Goal: Task Accomplishment & Management: Use online tool/utility

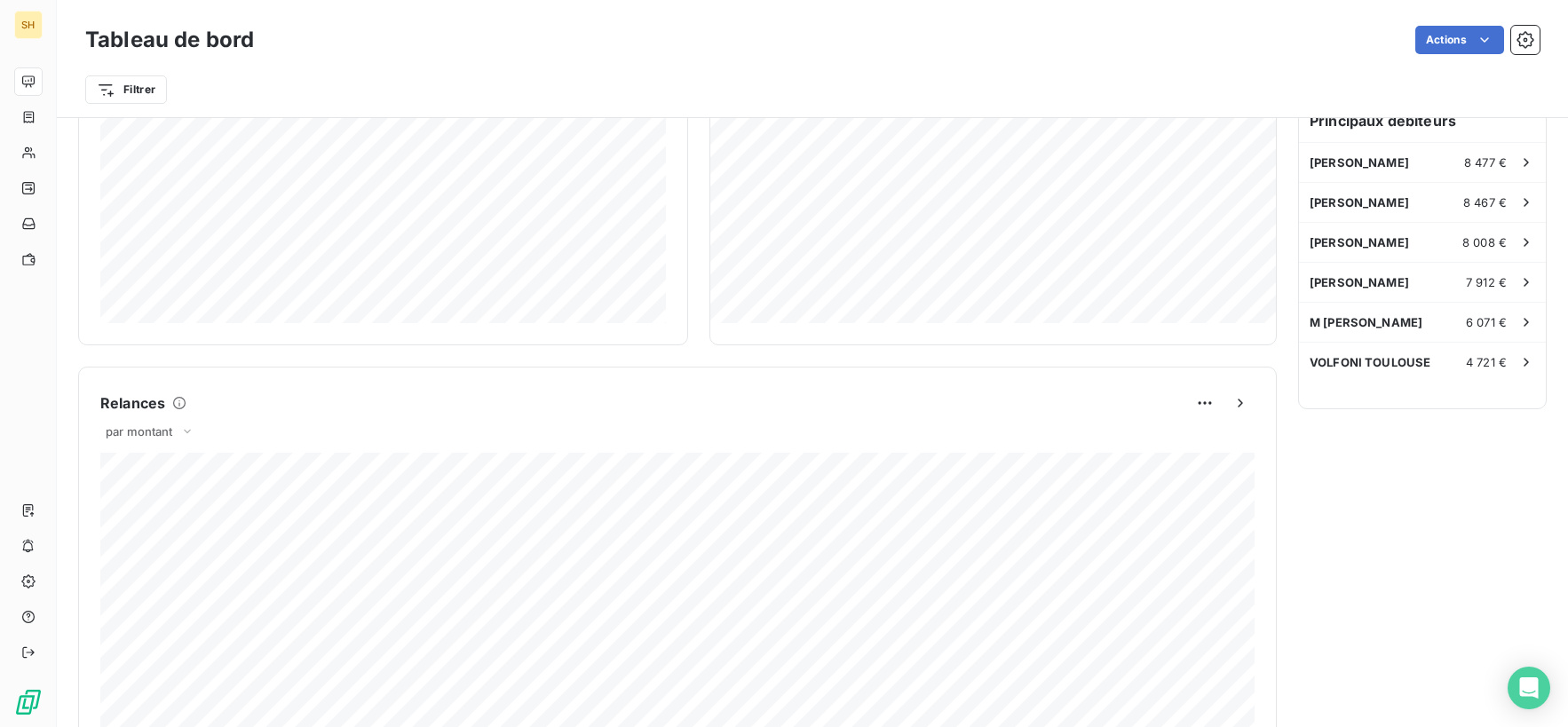
scroll to position [154, 0]
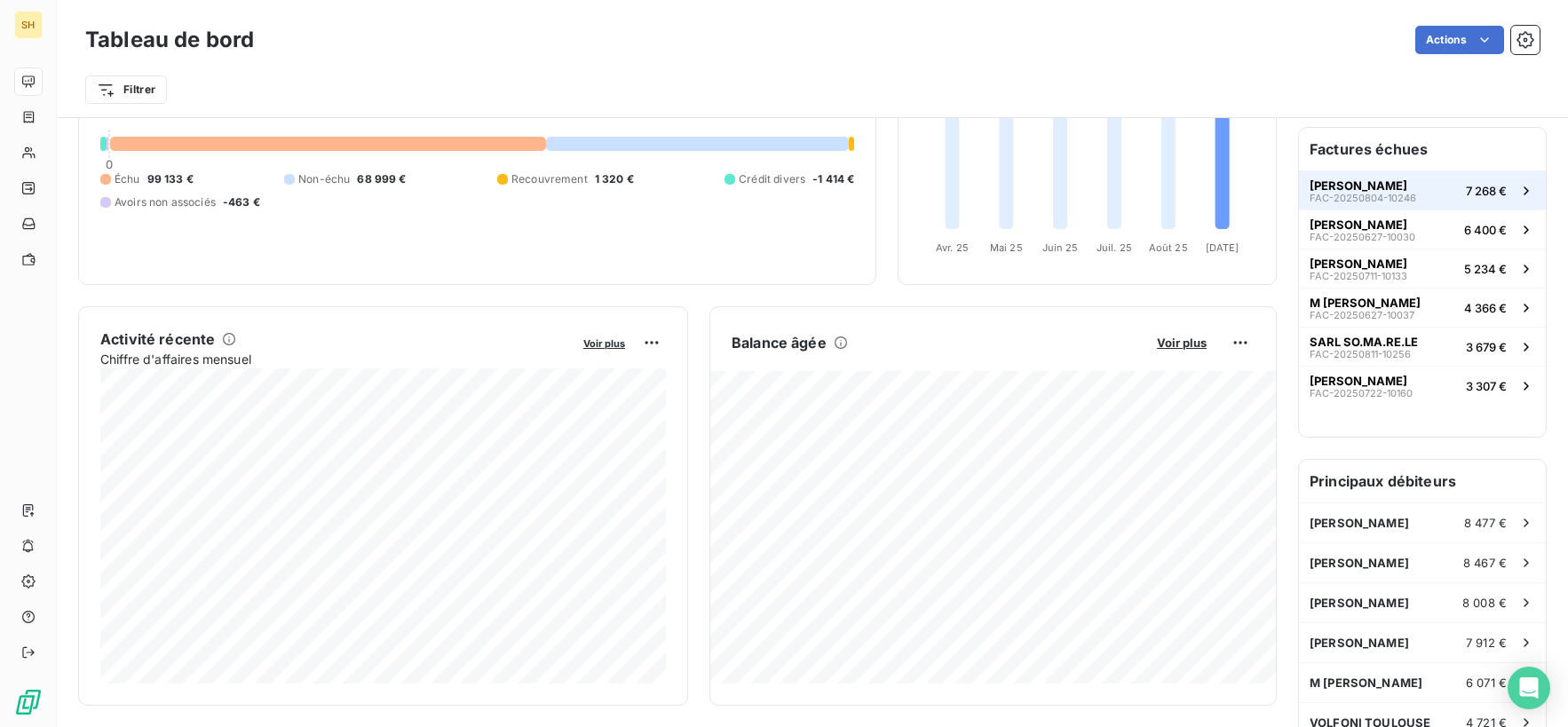
click at [1381, 186] on span "[PERSON_NAME]" at bounding box center [1358, 185] width 98 height 14
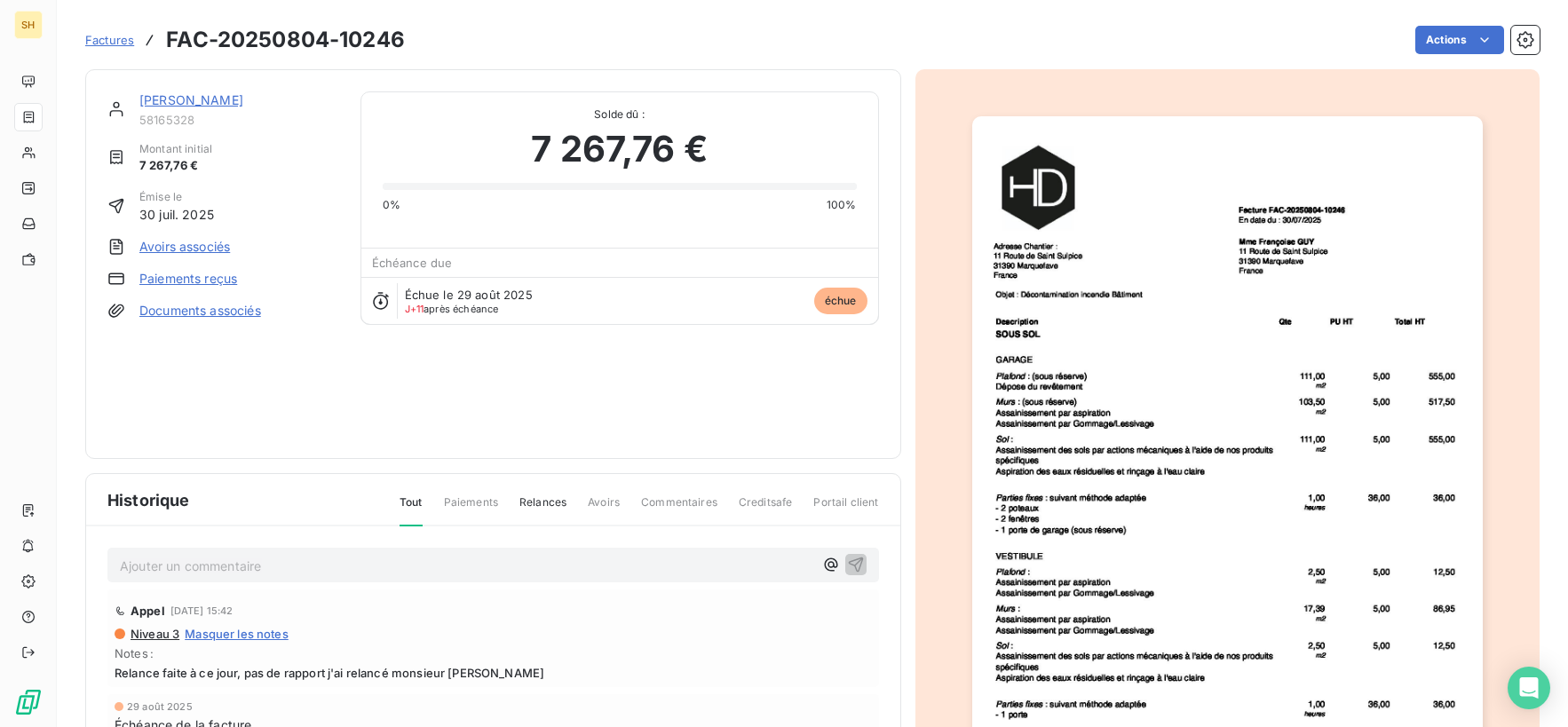
click at [227, 102] on link "[PERSON_NAME]" at bounding box center [190, 100] width 104 height 15
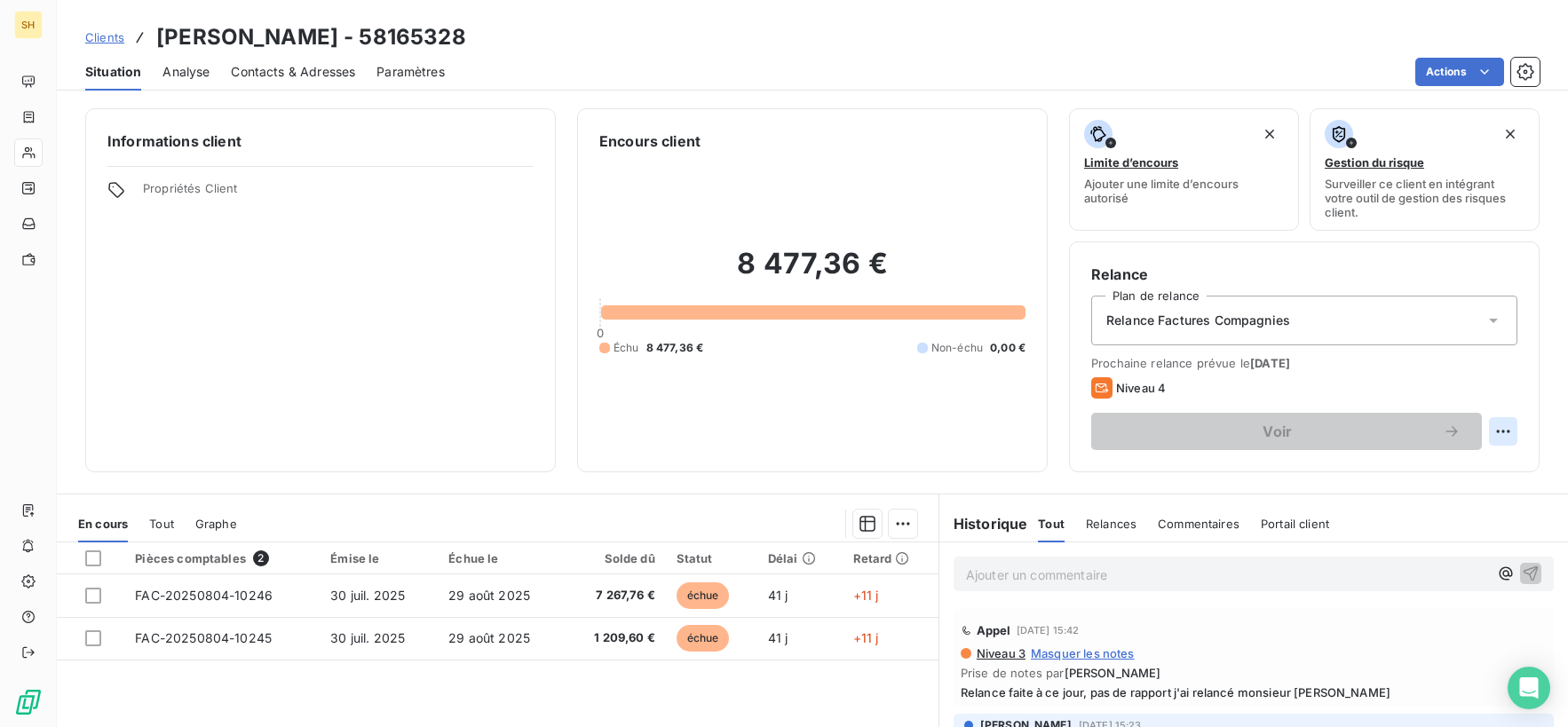
click at [1493, 426] on html "SH Clients [PERSON_NAME] - 58165328 Situation Analyse Contacts & Adresses Param…" at bounding box center [784, 363] width 1568 height 727
click at [1466, 473] on div "Replanifier cette action" at bounding box center [1430, 470] width 159 height 28
select select "8"
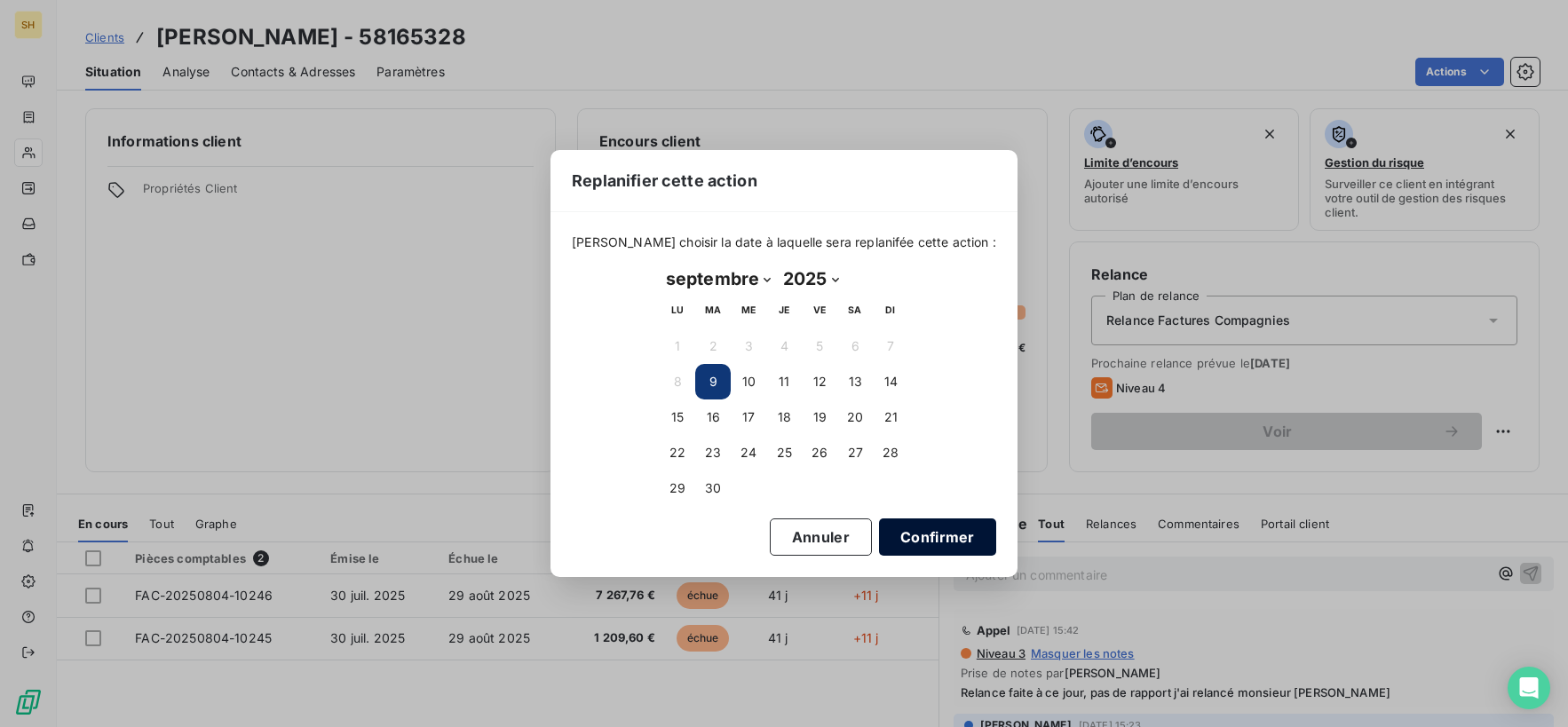
click at [958, 546] on button "Confirmer" at bounding box center [938, 537] width 118 height 37
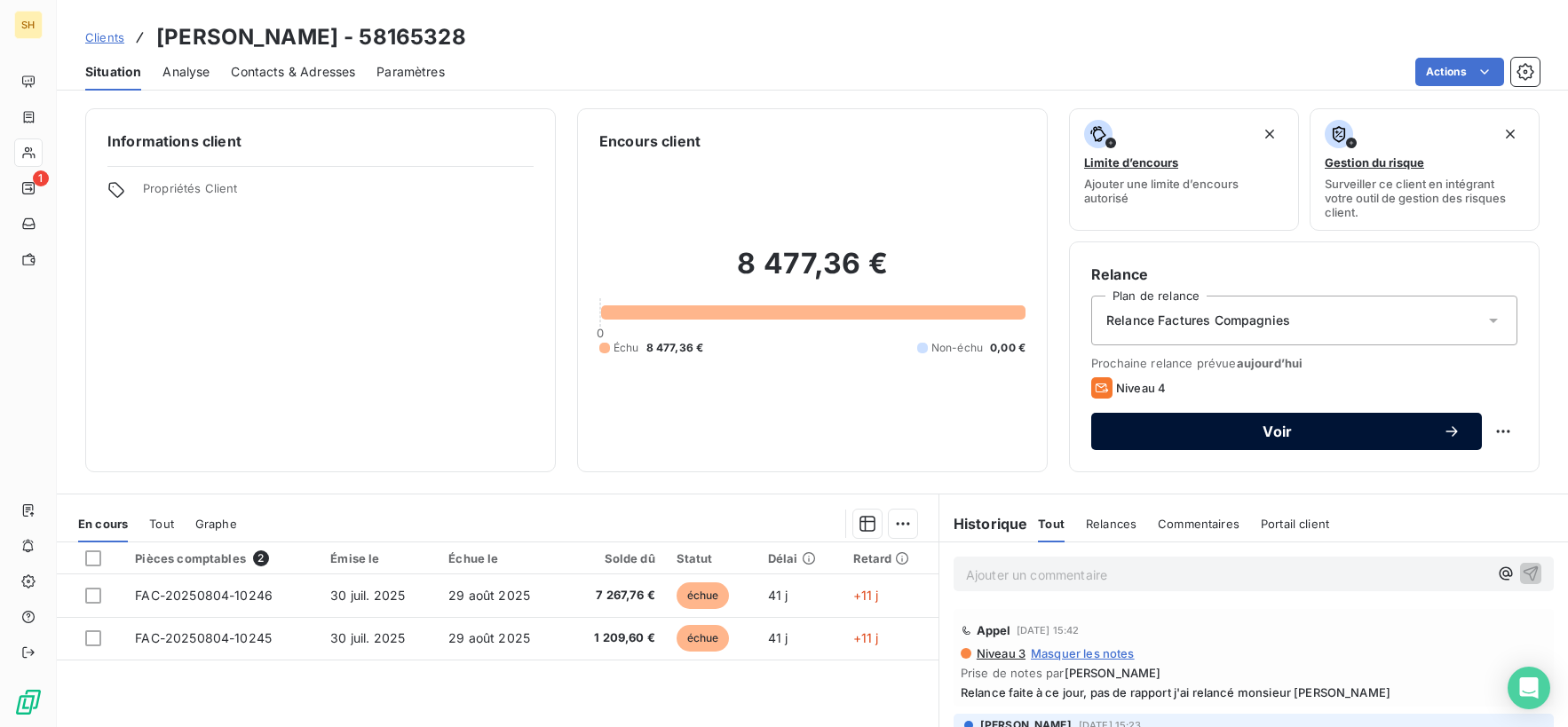
click at [1323, 444] on button "Voir" at bounding box center [1286, 431] width 390 height 37
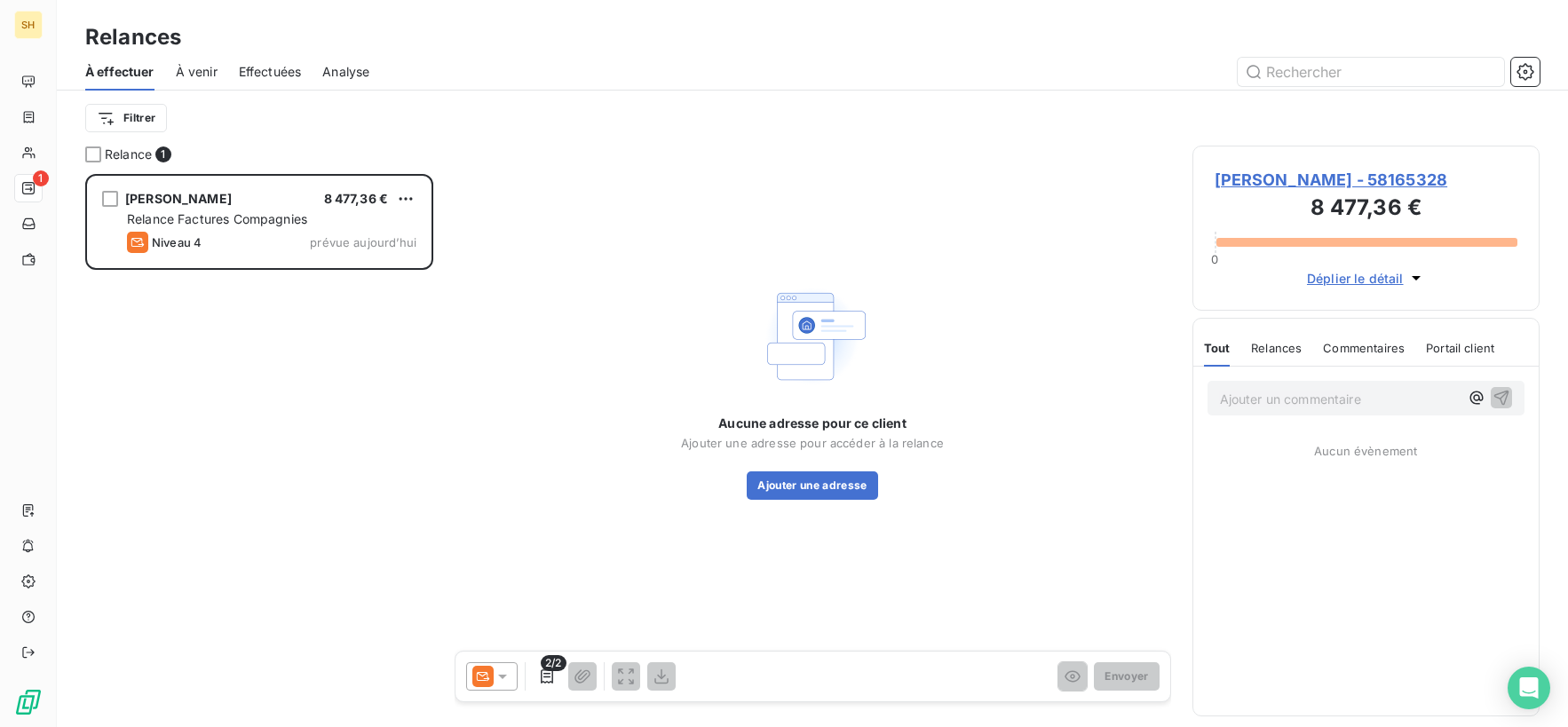
scroll to position [553, 347]
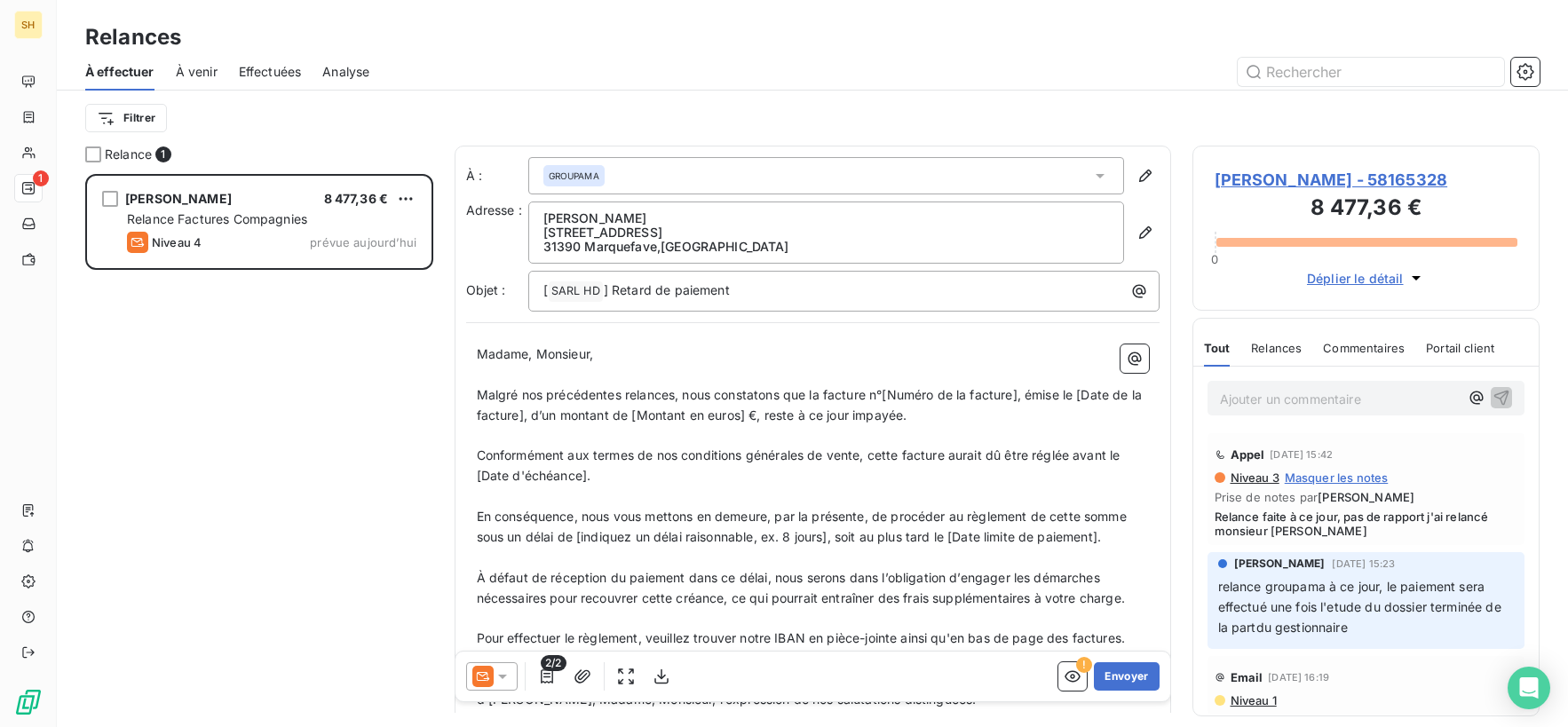
click at [512, 677] on div at bounding box center [491, 677] width 51 height 28
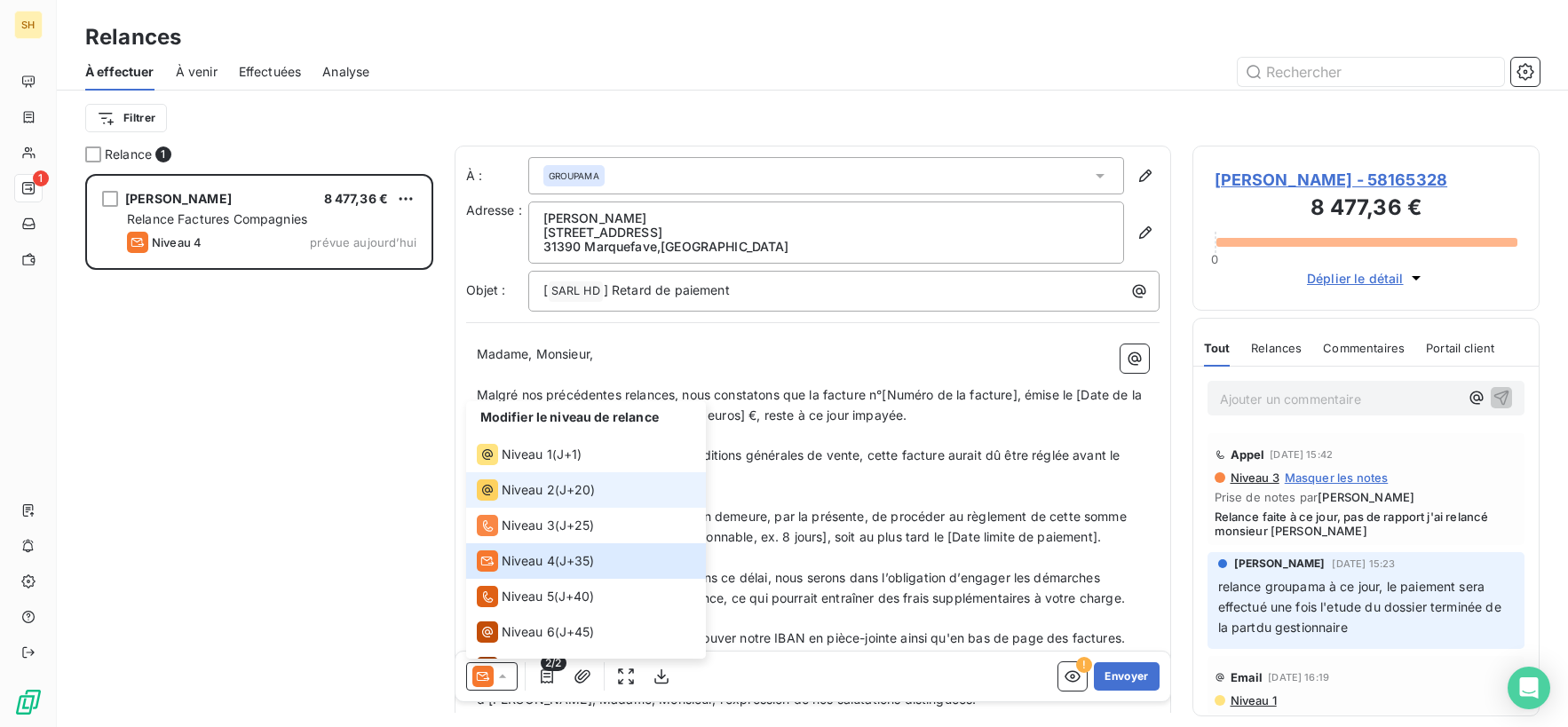
click at [537, 488] on span "Niveau 2" at bounding box center [527, 490] width 53 height 18
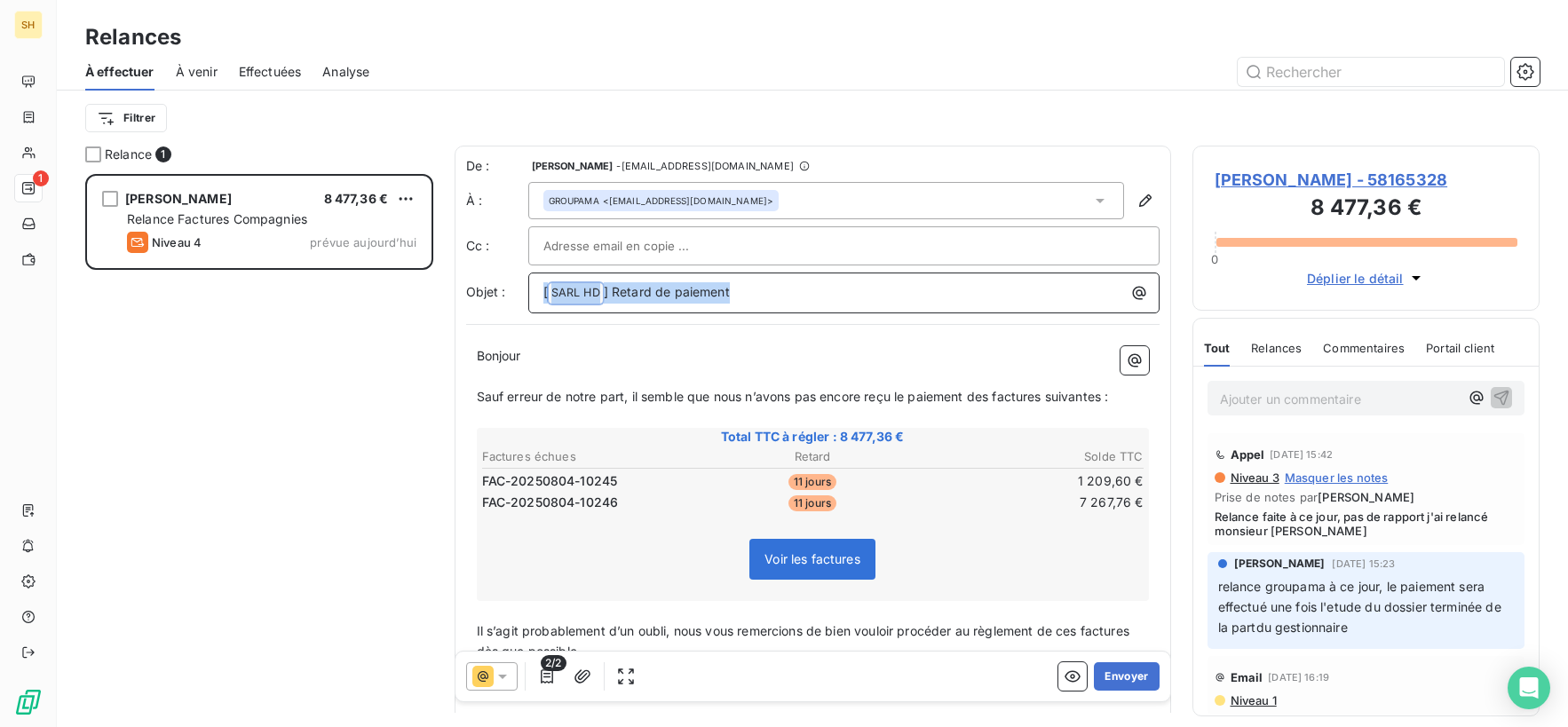
drag, startPoint x: 763, startPoint y: 297, endPoint x: 465, endPoint y: 300, distance: 298.0
click at [466, 300] on div "Objet : [ SARL HD ﻿ ] Retard de paiement" at bounding box center [812, 293] width 693 height 41
click at [1250, 699] on span "Niveau 1" at bounding box center [1252, 697] width 48 height 14
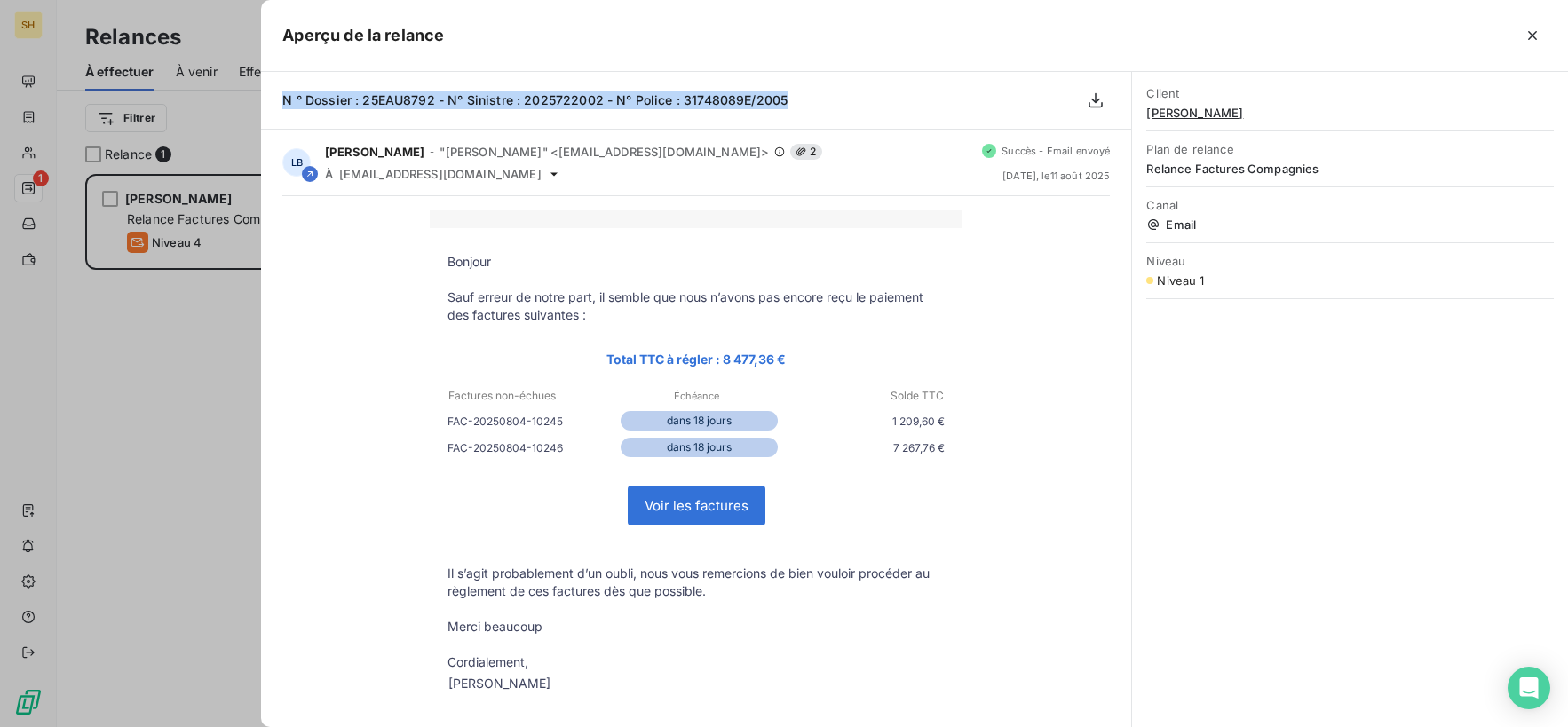
drag, startPoint x: 751, startPoint y: 97, endPoint x: 260, endPoint y: 98, distance: 491.0
click at [261, 98] on div "N ° Dossier : 25EAU8792 - N° Sinistre : 2025722002 - N° Police : 31748089E/2005" at bounding box center [696, 101] width 870 height 58
copy span "N ° Dossier : 25EAU8792 - N° Sinistre : 2025722002 - N° Police : 31748089E/2005"
click at [1540, 32] on icon "button" at bounding box center [1532, 35] width 18 height 18
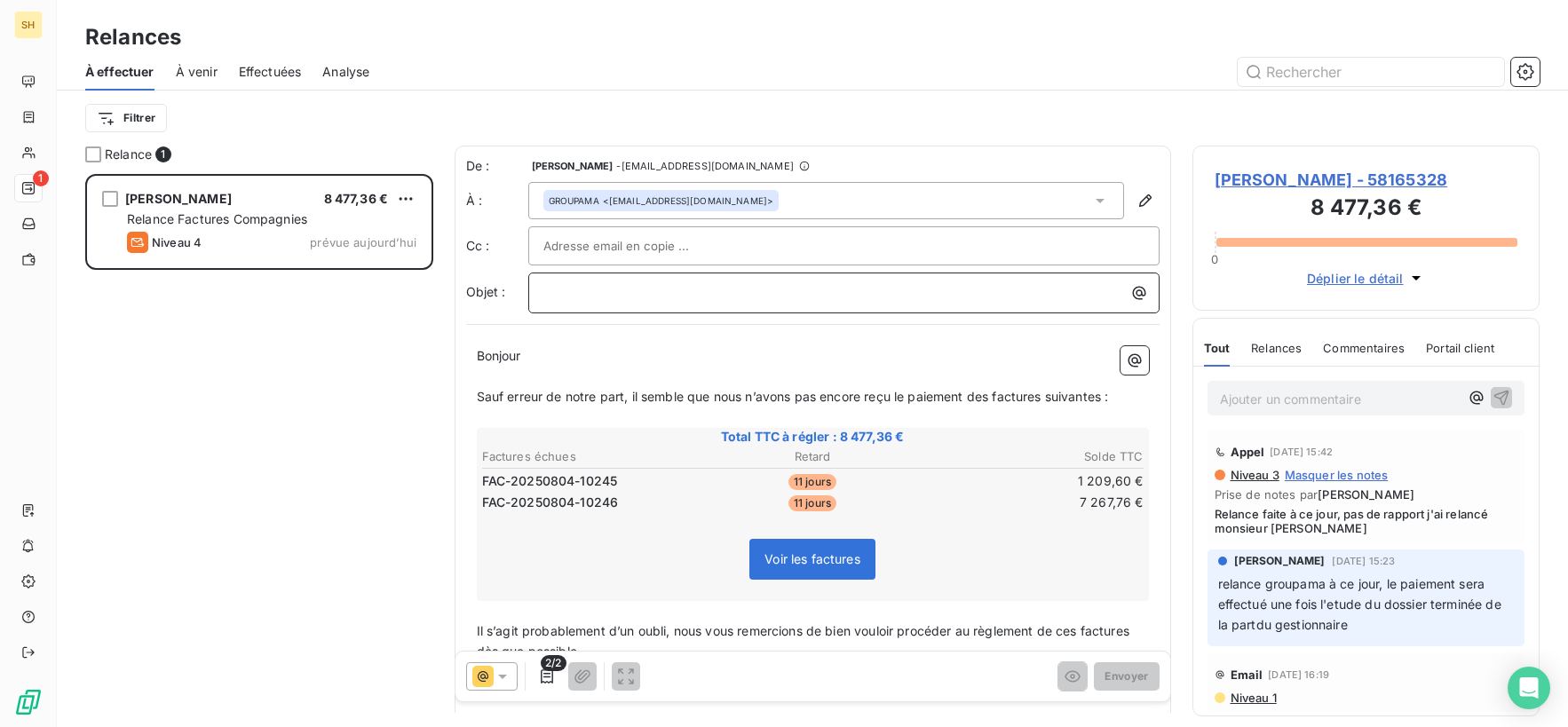
click at [663, 291] on p "﻿" at bounding box center [847, 292] width 609 height 21
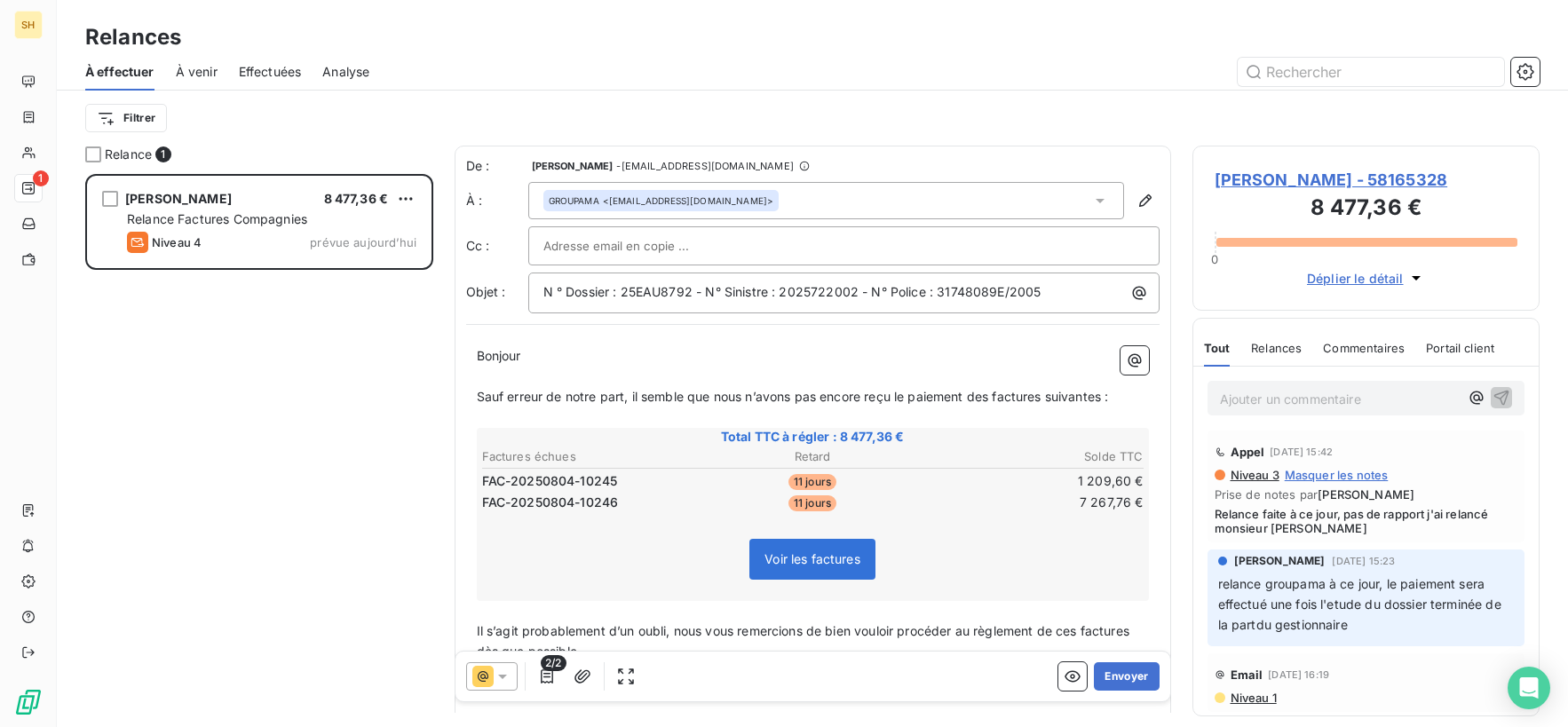
click at [875, 358] on p "Bonjour" at bounding box center [813, 357] width 672 height 21
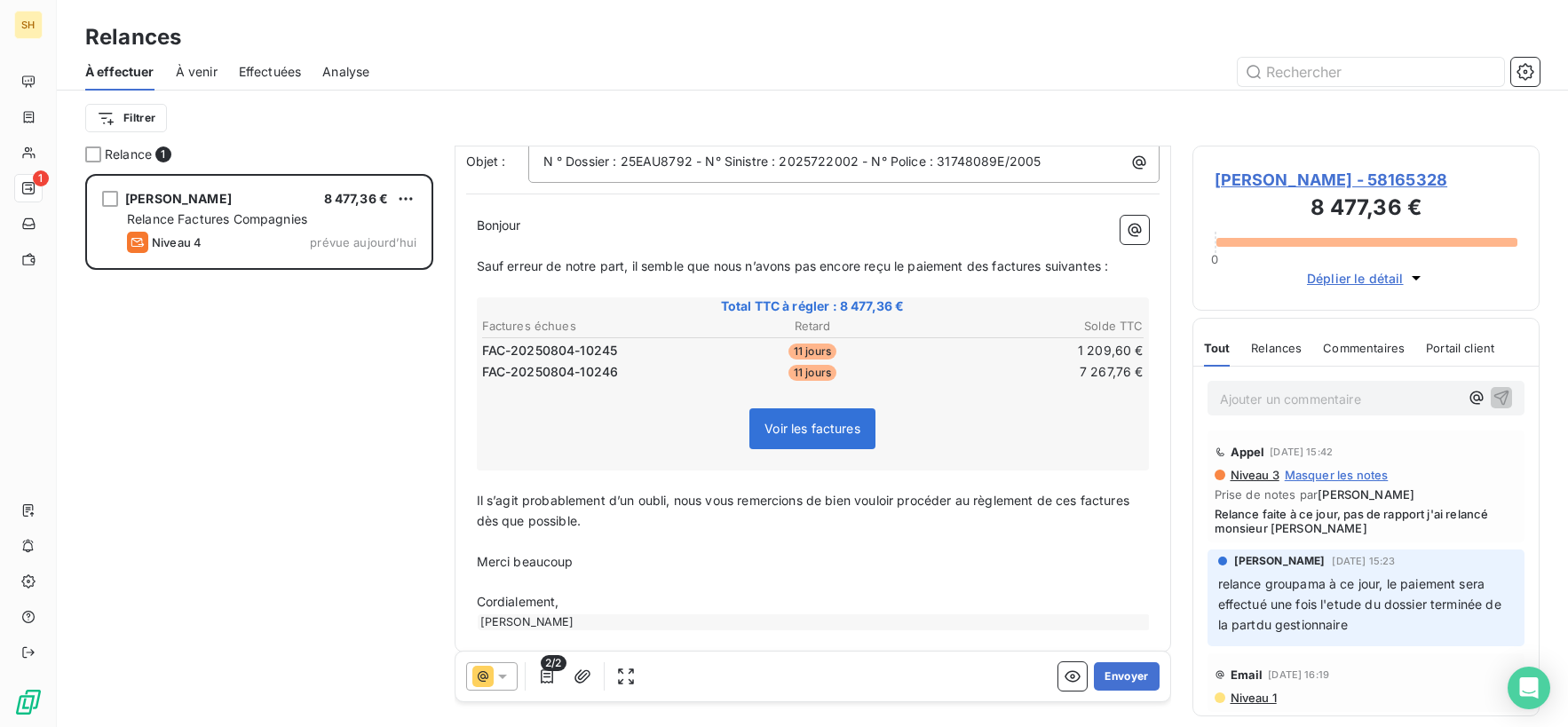
scroll to position [144, 0]
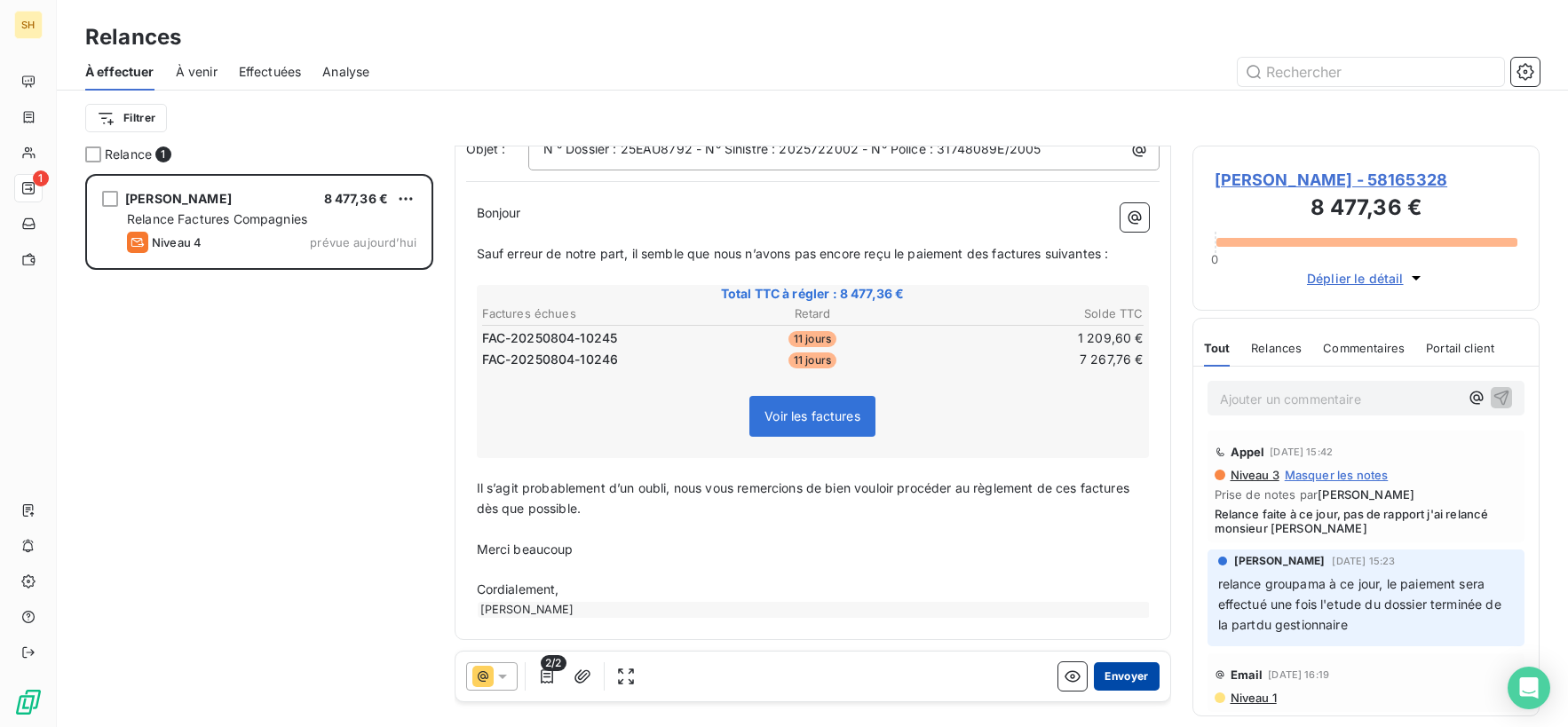
click at [1124, 677] on button "Envoyer" at bounding box center [1126, 677] width 64 height 28
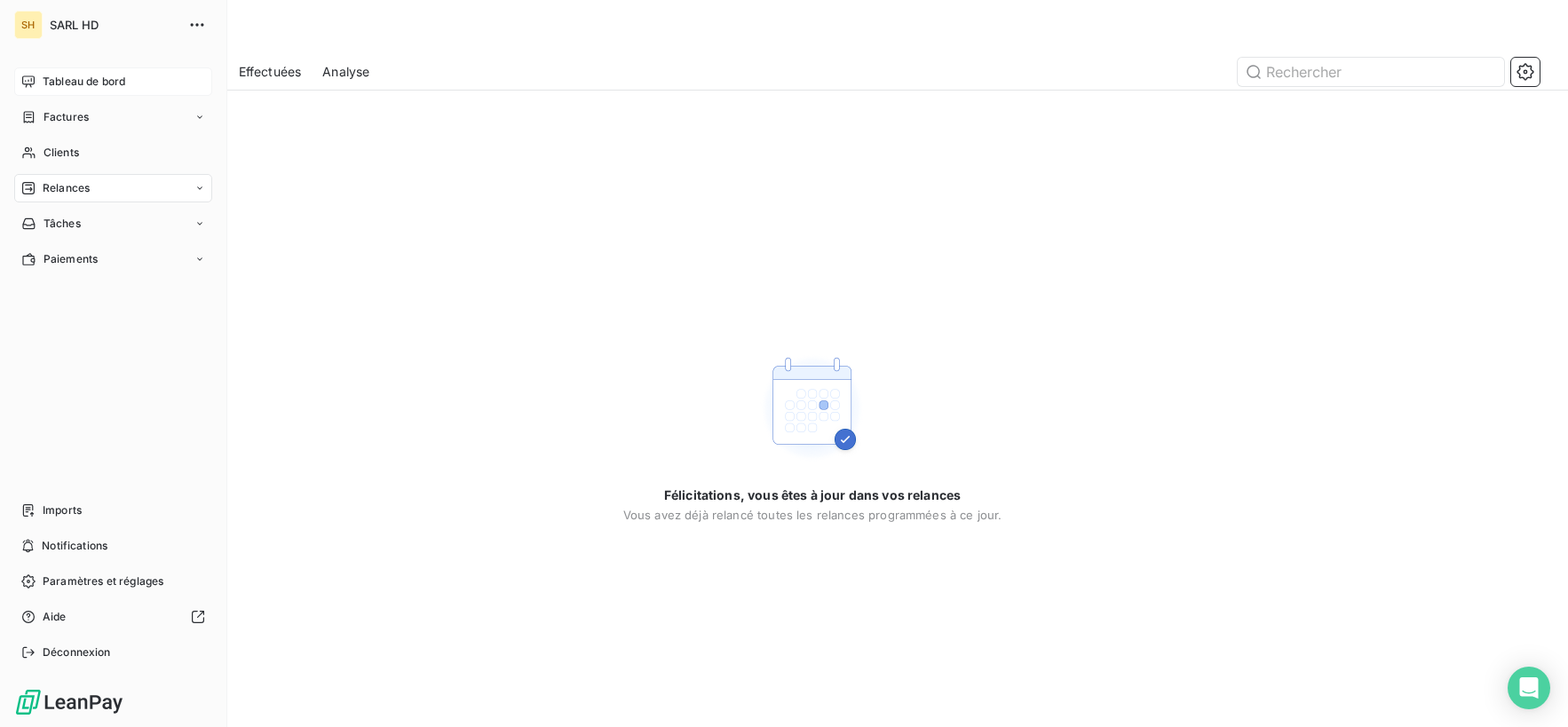
click at [24, 78] on icon at bounding box center [28, 81] width 14 height 14
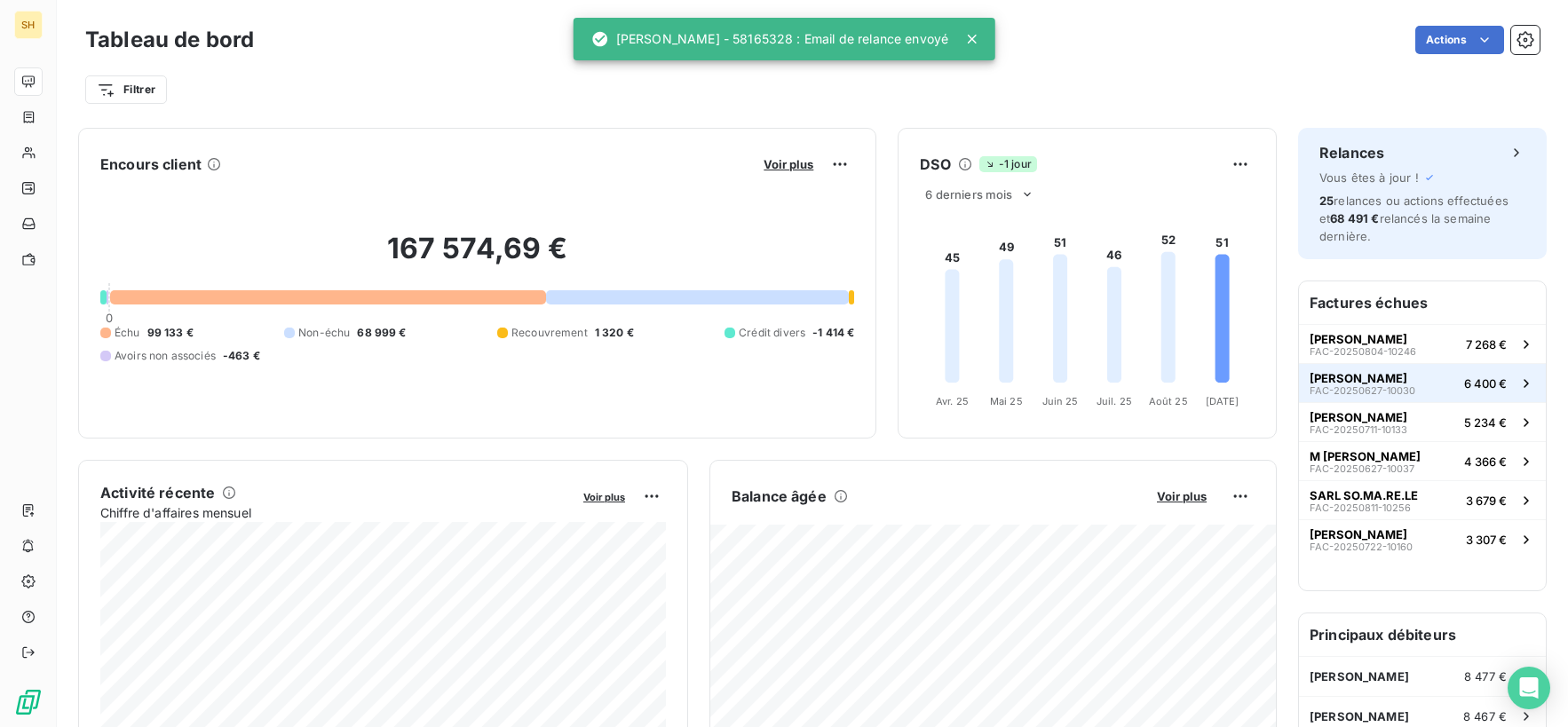
click at [1394, 390] on span "FAC-20250627-10030" at bounding box center [1362, 390] width 105 height 10
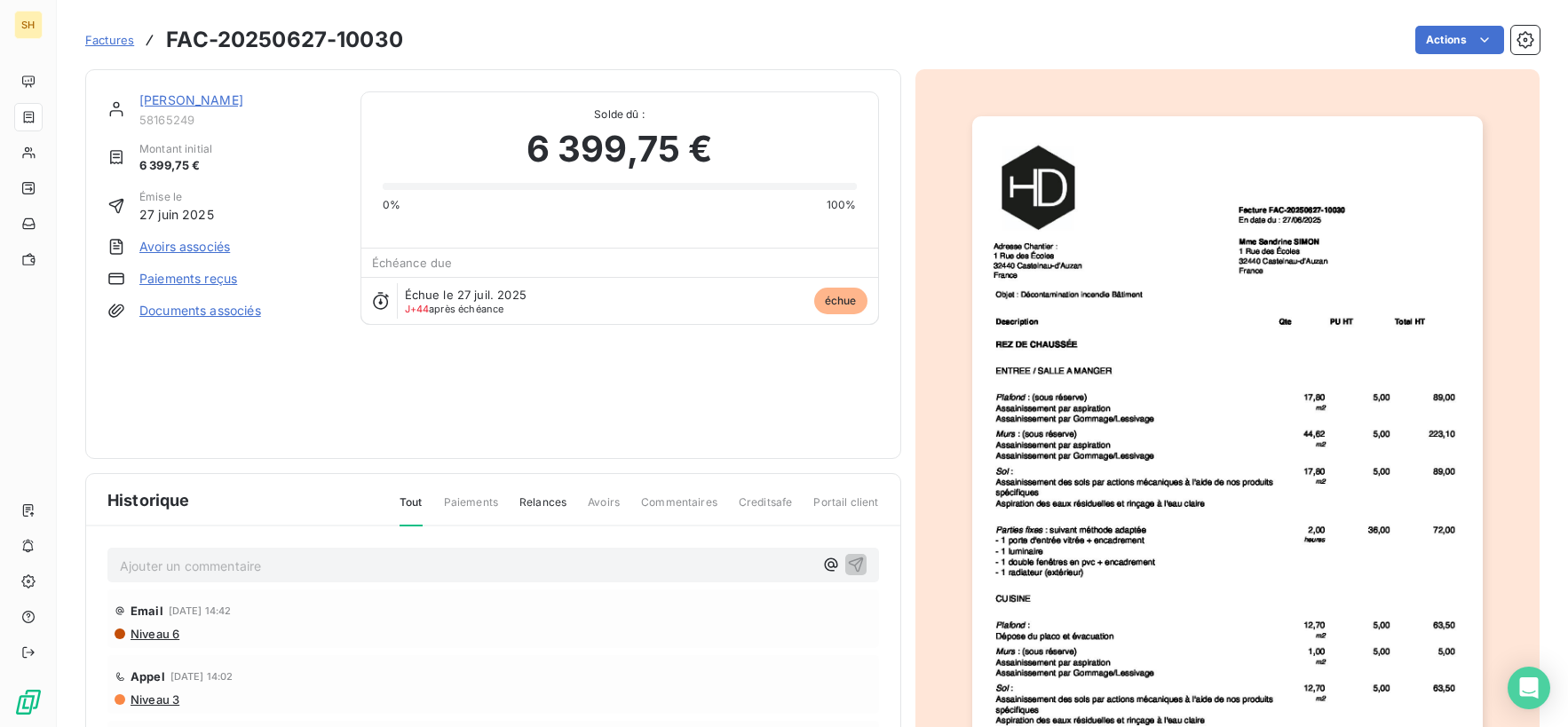
click at [231, 100] on link "[PERSON_NAME]" at bounding box center [190, 100] width 104 height 15
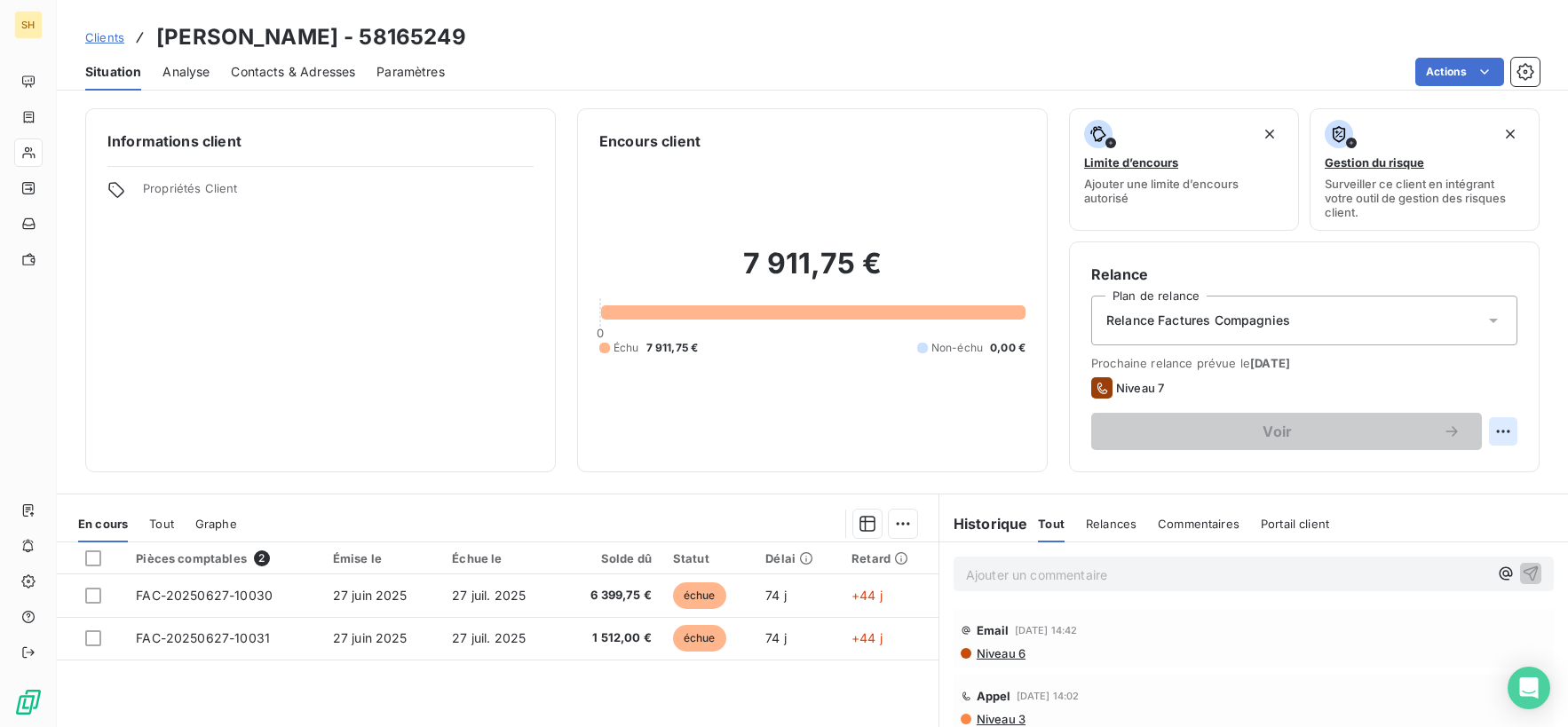
click at [1492, 426] on html "SH Clients [PERSON_NAME] - 58165249 Situation Analyse Contacts & Adresses Param…" at bounding box center [784, 363] width 1568 height 727
click at [1397, 477] on div "Replanifier cette action" at bounding box center [1430, 470] width 159 height 28
select select "8"
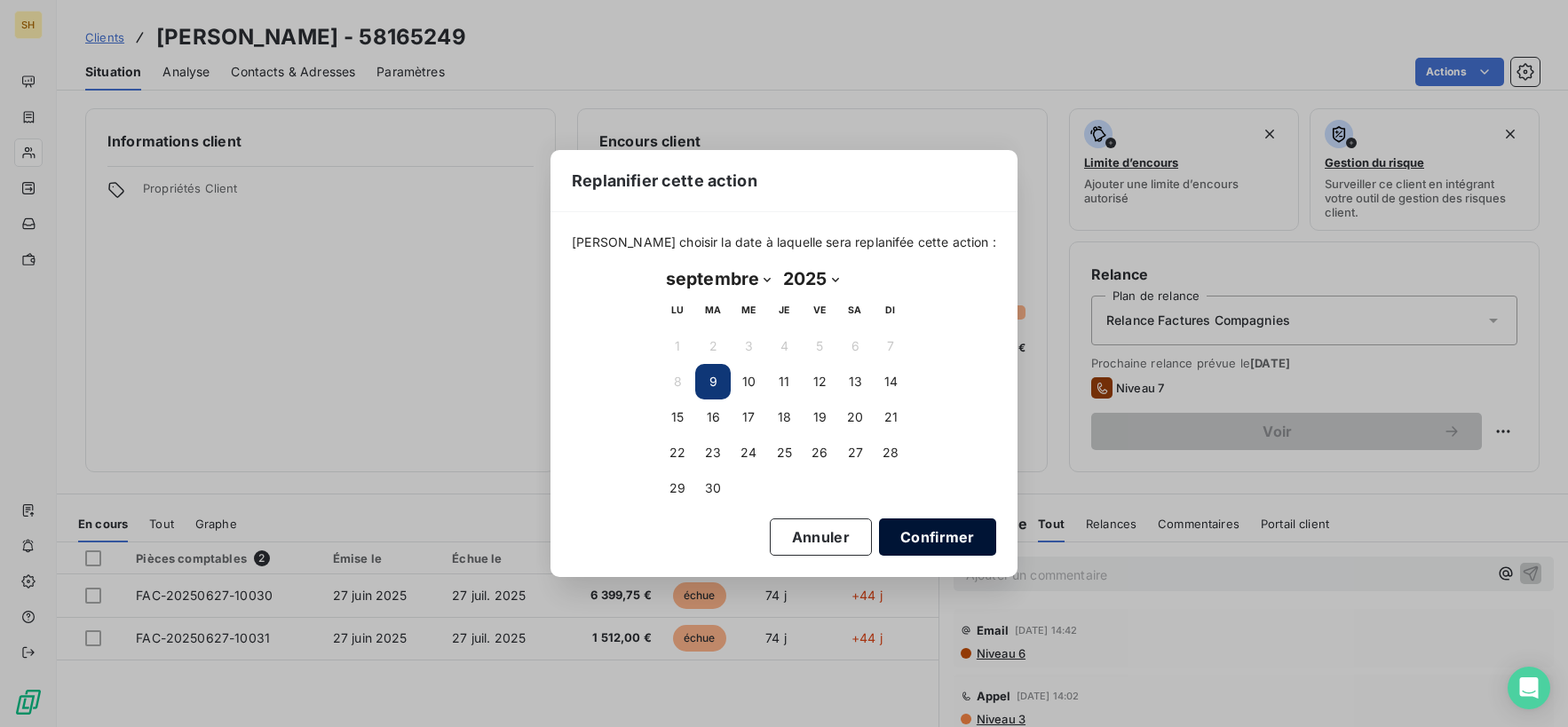
click at [948, 537] on button "Confirmer" at bounding box center [938, 537] width 118 height 37
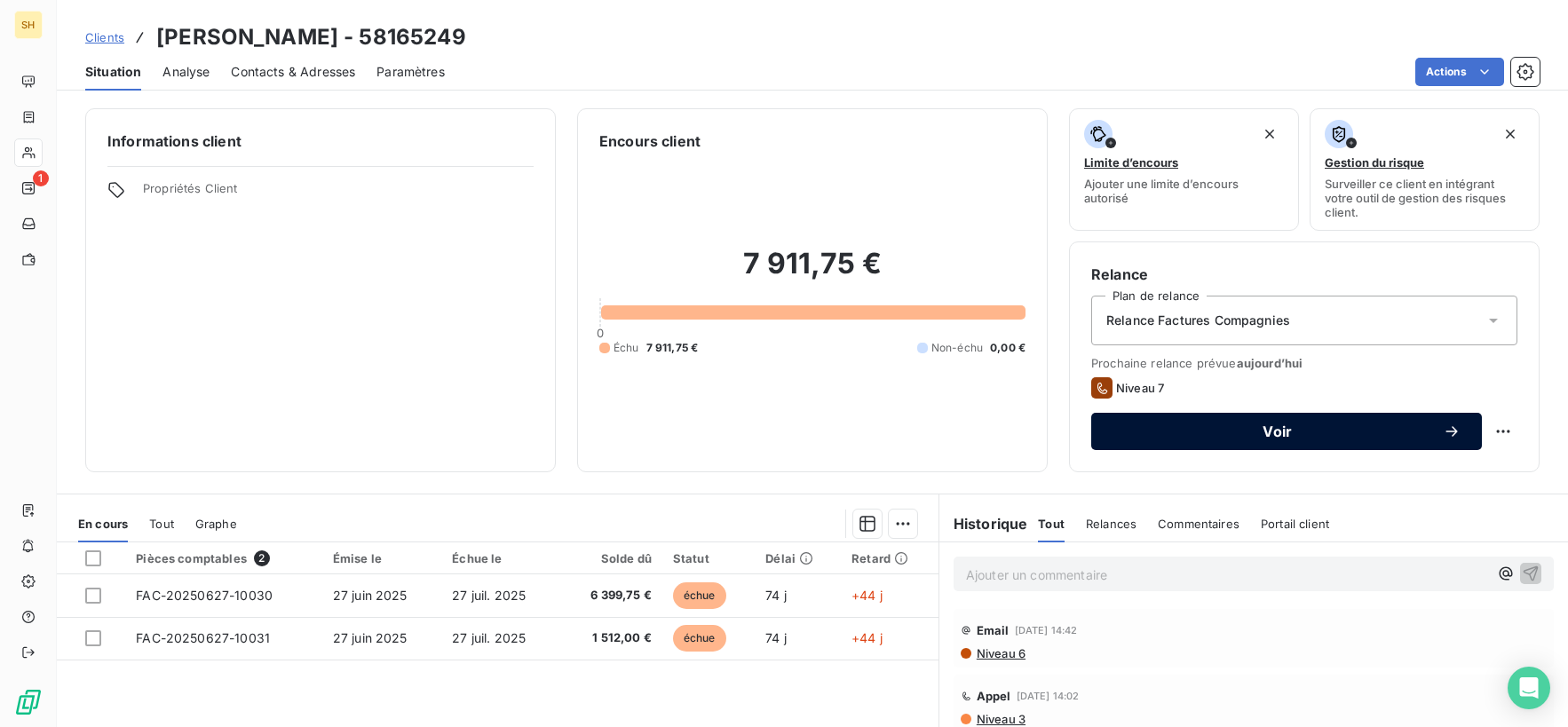
click at [1357, 435] on span "Voir" at bounding box center [1278, 431] width 330 height 14
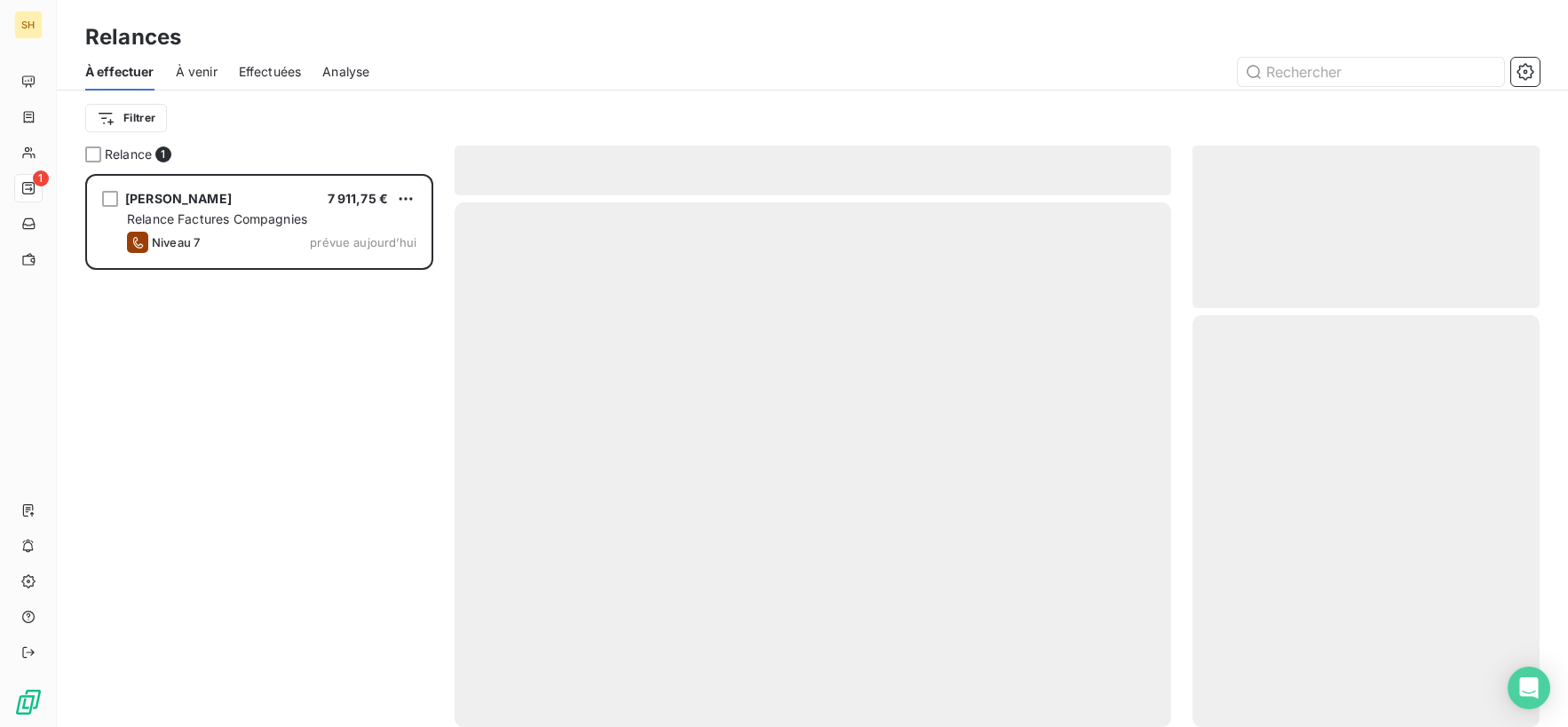
scroll to position [553, 347]
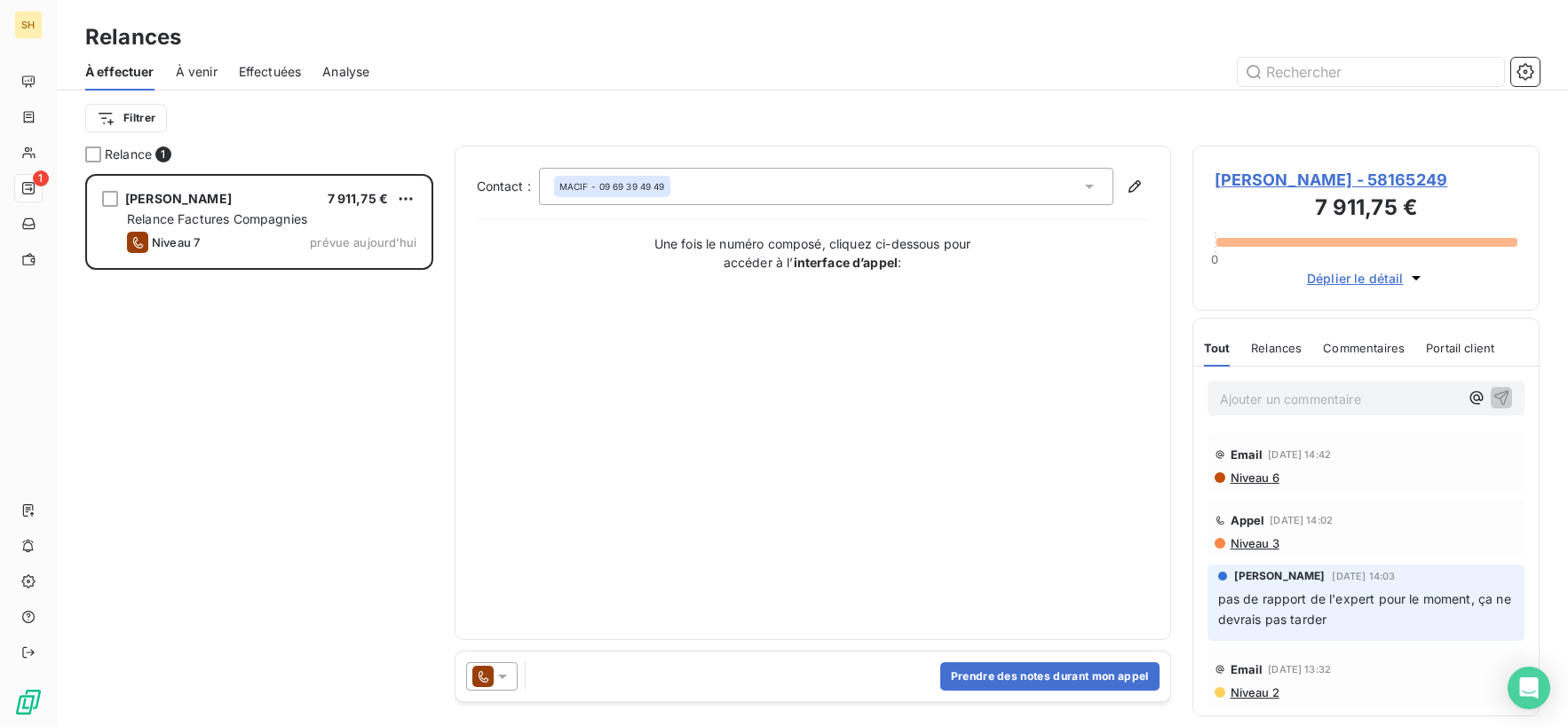
click at [502, 671] on icon at bounding box center [502, 676] width 18 height 18
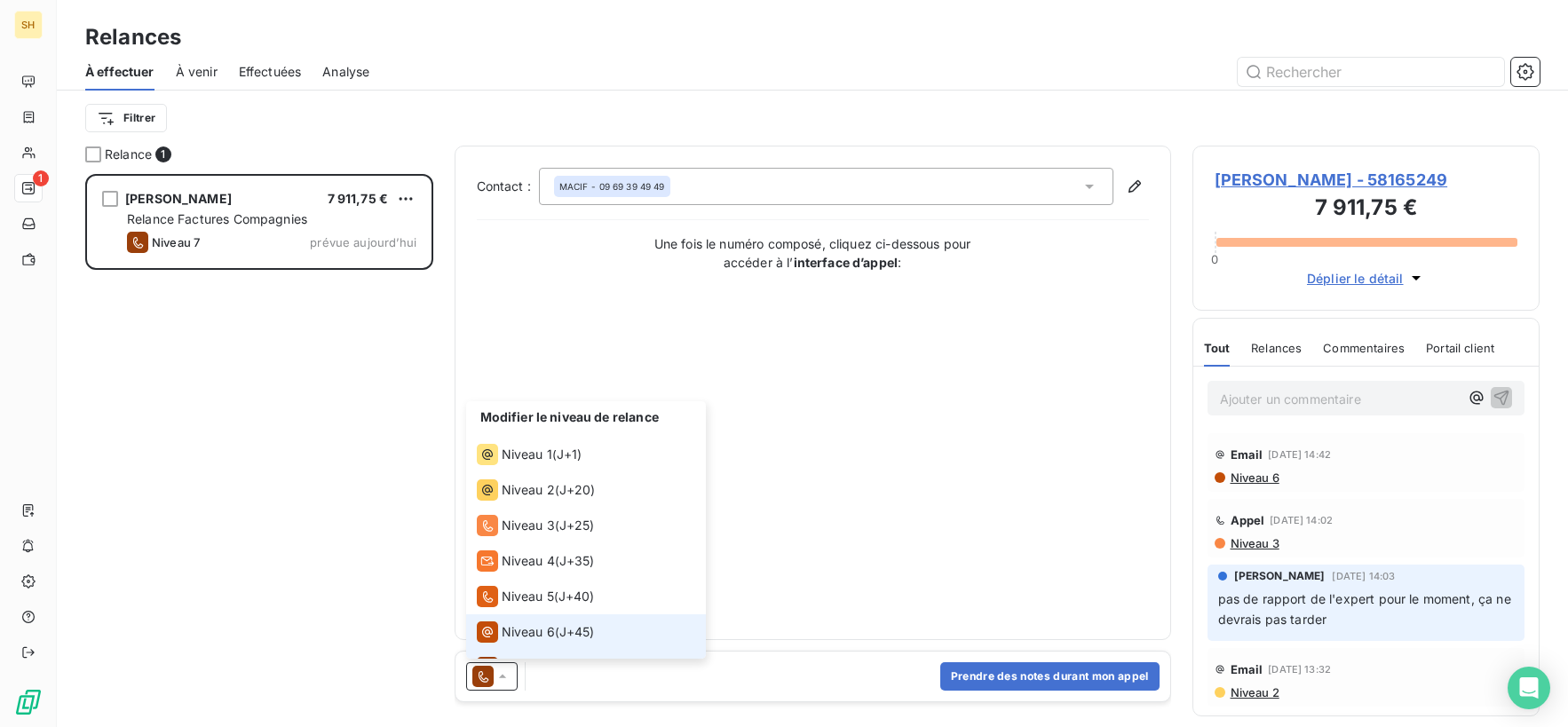
scroll to position [27, 0]
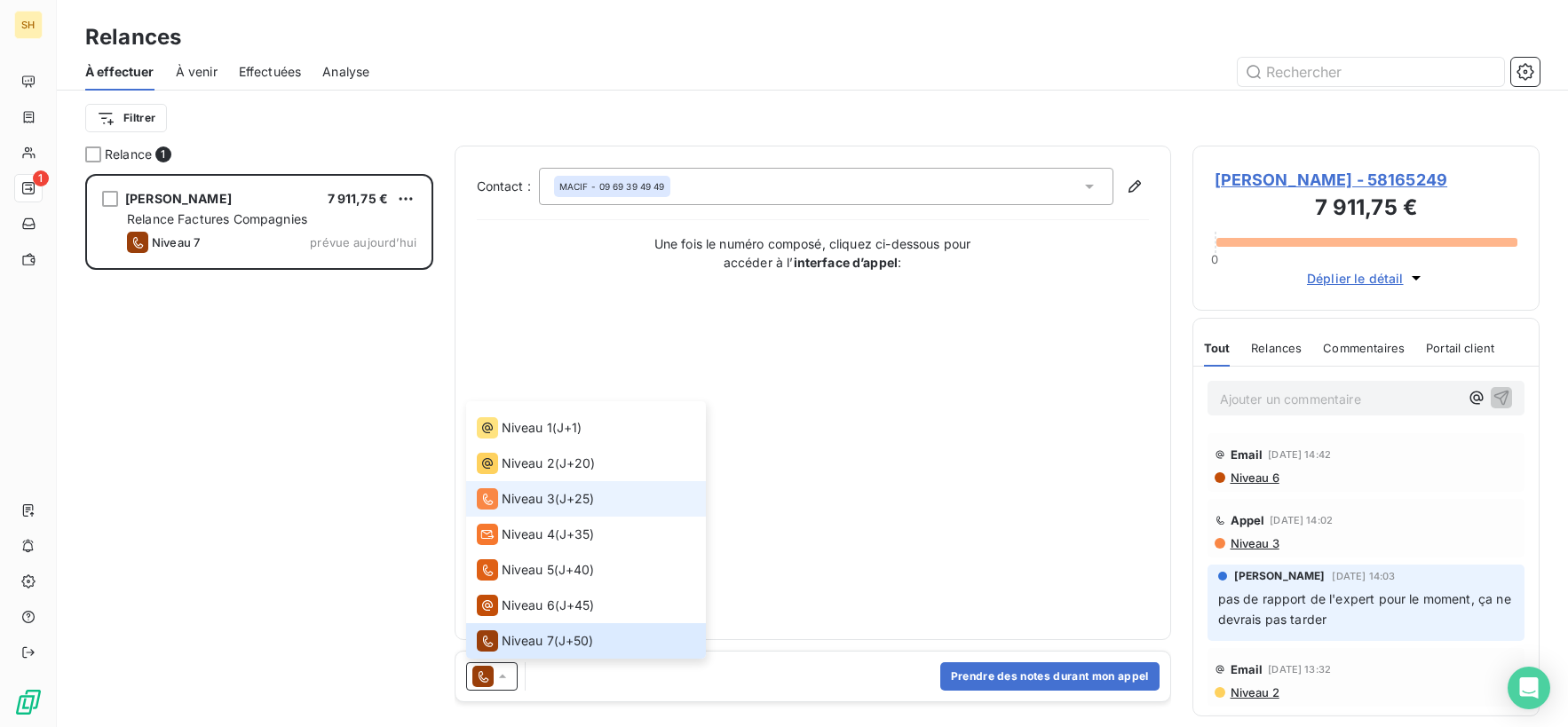
click at [525, 501] on span "Niveau 3" at bounding box center [527, 498] width 53 height 18
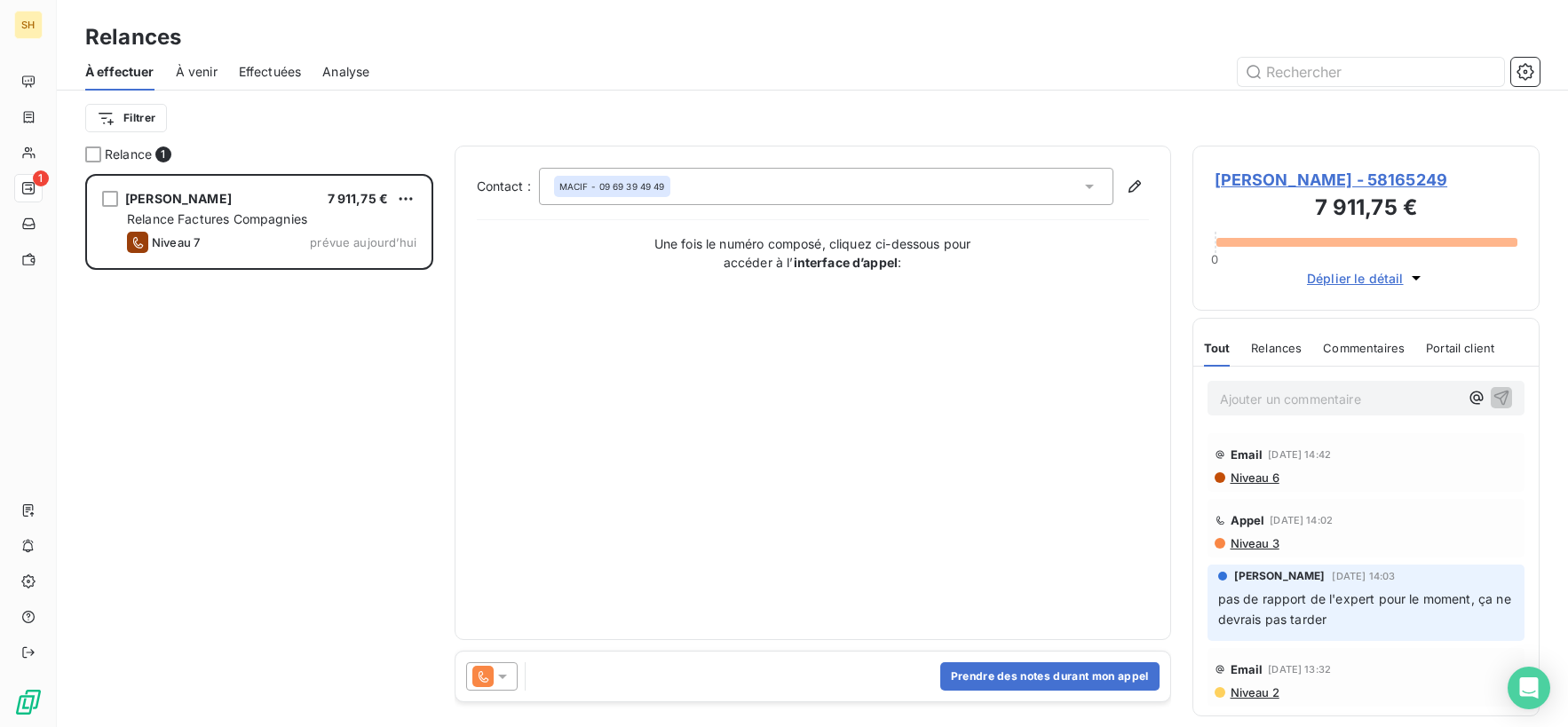
click at [499, 680] on icon at bounding box center [502, 676] width 18 height 18
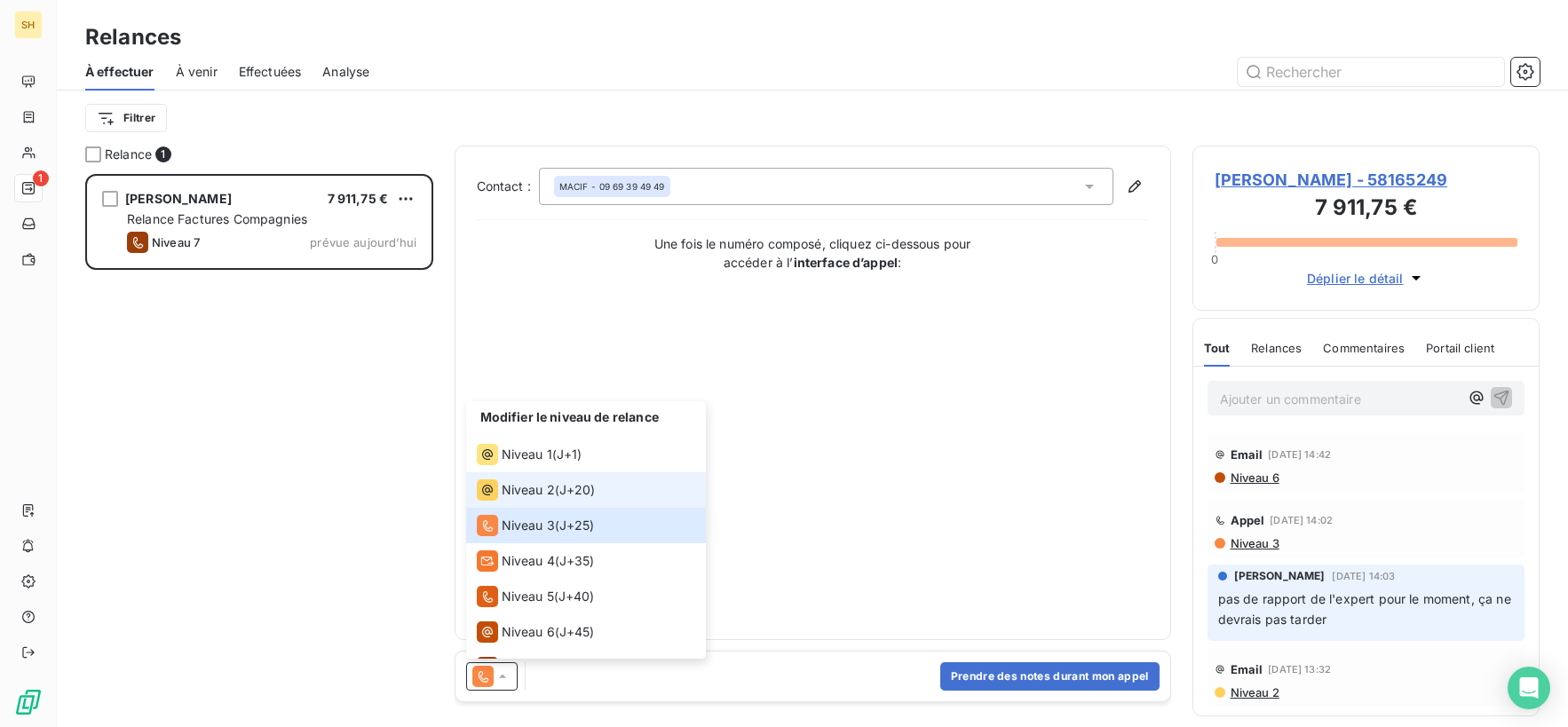
click at [518, 482] on span "Niveau 2" at bounding box center [527, 490] width 53 height 18
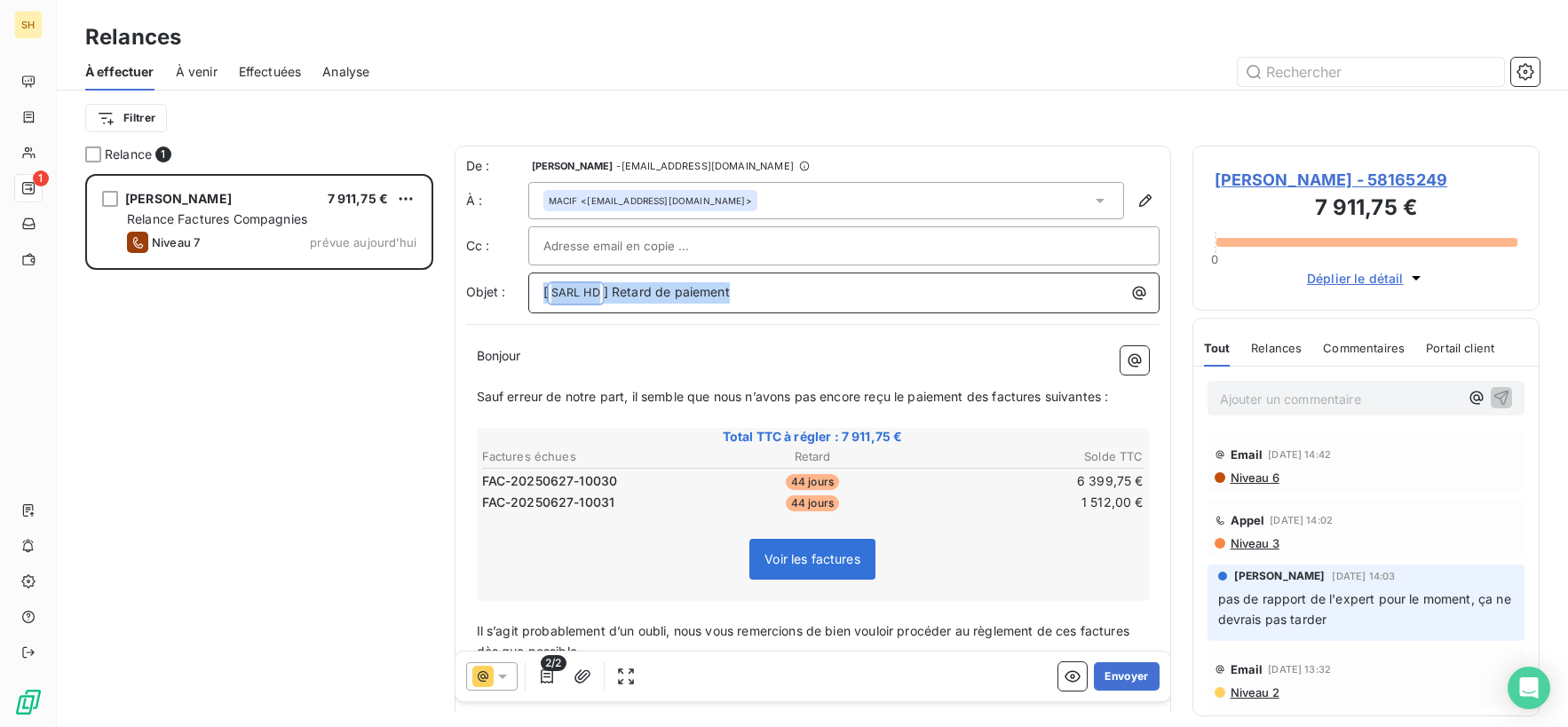
drag, startPoint x: 768, startPoint y: 300, endPoint x: 385, endPoint y: 284, distance: 383.3
click at [385, 284] on div "Relance 1 [PERSON_NAME] 7 911,75 € Relance Factures Compagnies Niveau 7 prévue …" at bounding box center [812, 436] width 1511 height 581
click at [1243, 480] on span "Niveau 6" at bounding box center [1253, 477] width 50 height 14
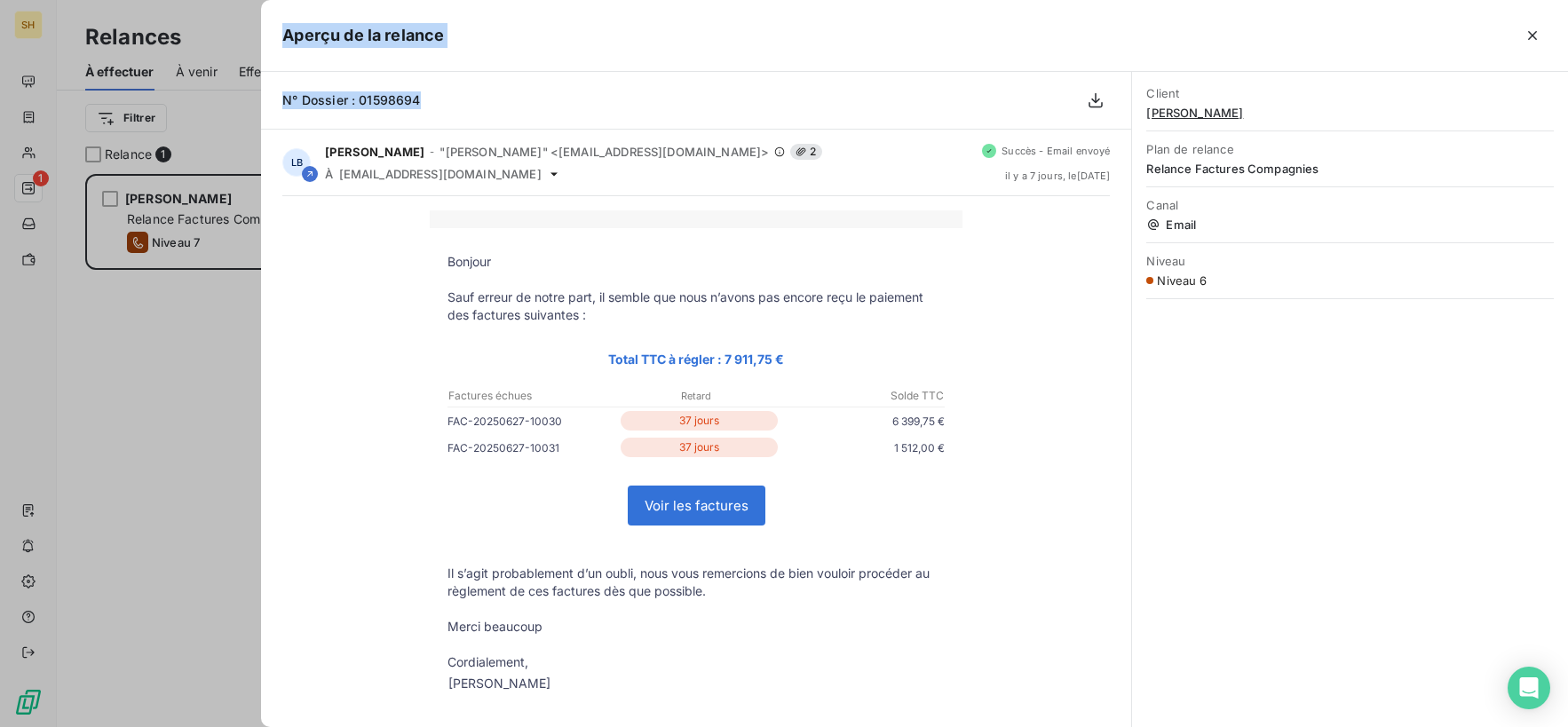
drag, startPoint x: 437, startPoint y: 103, endPoint x: 245, endPoint y: 105, distance: 192.0
click at [245, 726] on div "Aperçu de la relance N° Dossier : 01598694 LB [PERSON_NAME] - "[PERSON_NAME]" <…" at bounding box center [784, 727] width 1568 height 0
drag, startPoint x: 490, startPoint y: 110, endPoint x: 452, endPoint y: 106, distance: 38.2
click at [490, 110] on div "N° Dossier : 01598694" at bounding box center [696, 101] width 870 height 58
drag, startPoint x: 303, startPoint y: 108, endPoint x: 290, endPoint y: 107, distance: 13.0
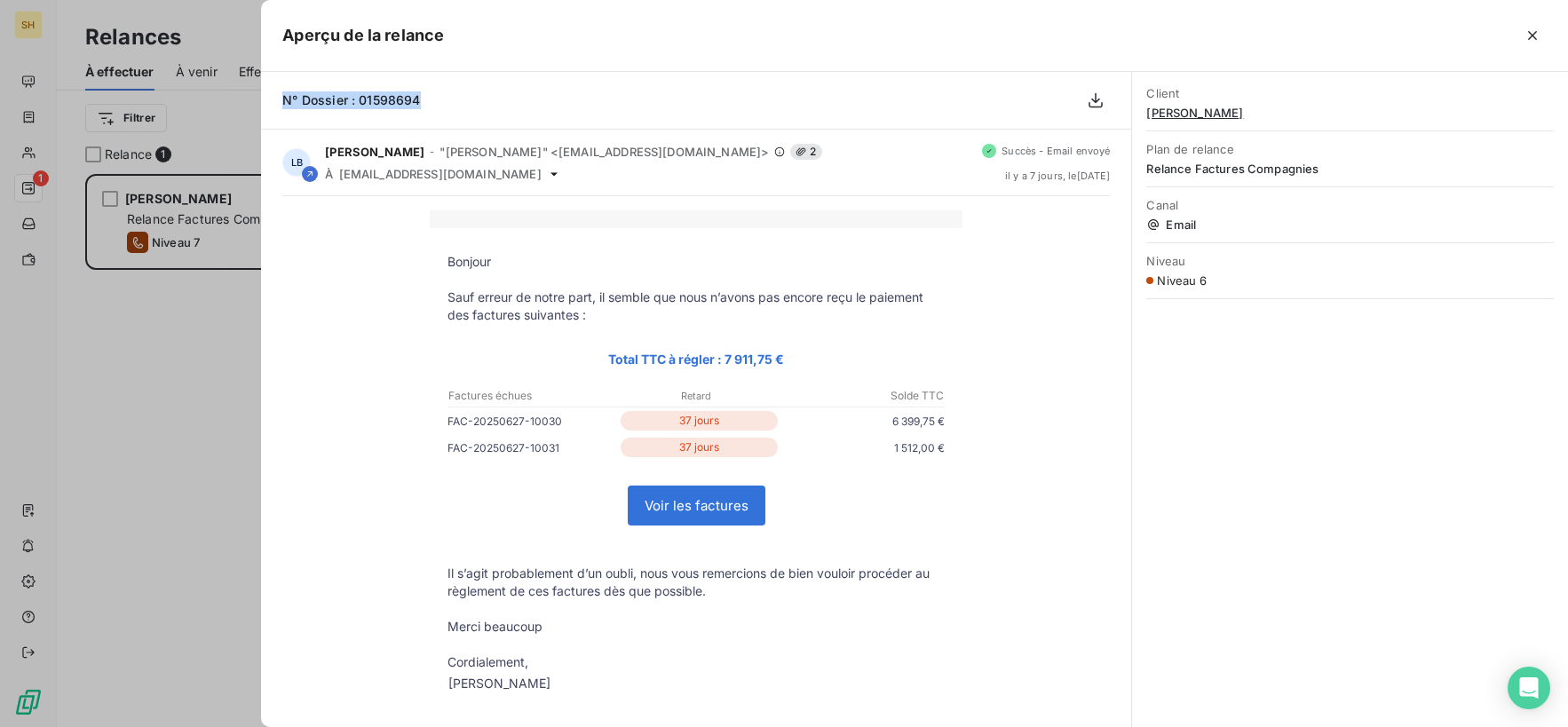
click at [286, 108] on div "N° Dossier : 01598694" at bounding box center [696, 101] width 870 height 58
copy span "N° Dossier : 01598694"
click at [1531, 34] on icon "button" at bounding box center [1533, 35] width 9 height 9
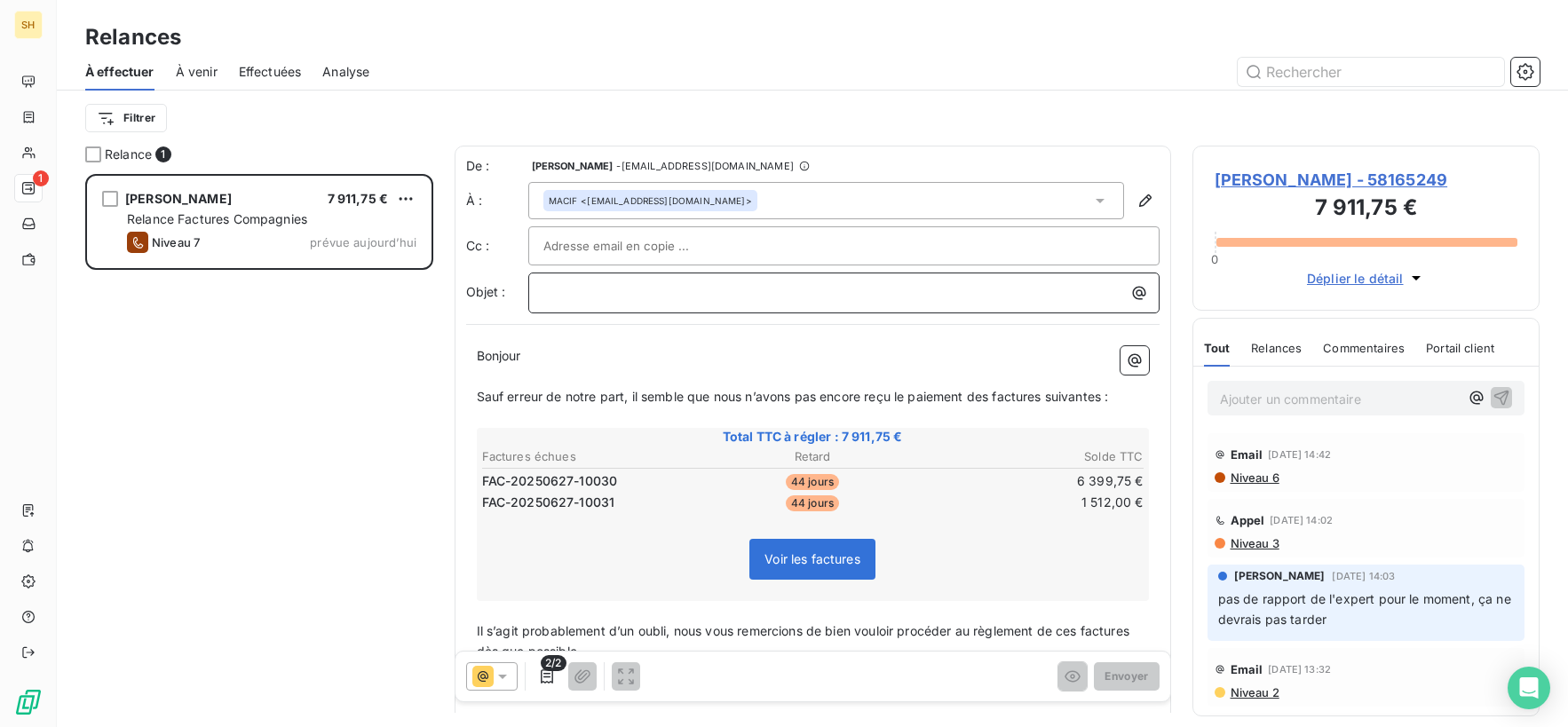
click at [642, 290] on p "﻿" at bounding box center [847, 292] width 609 height 21
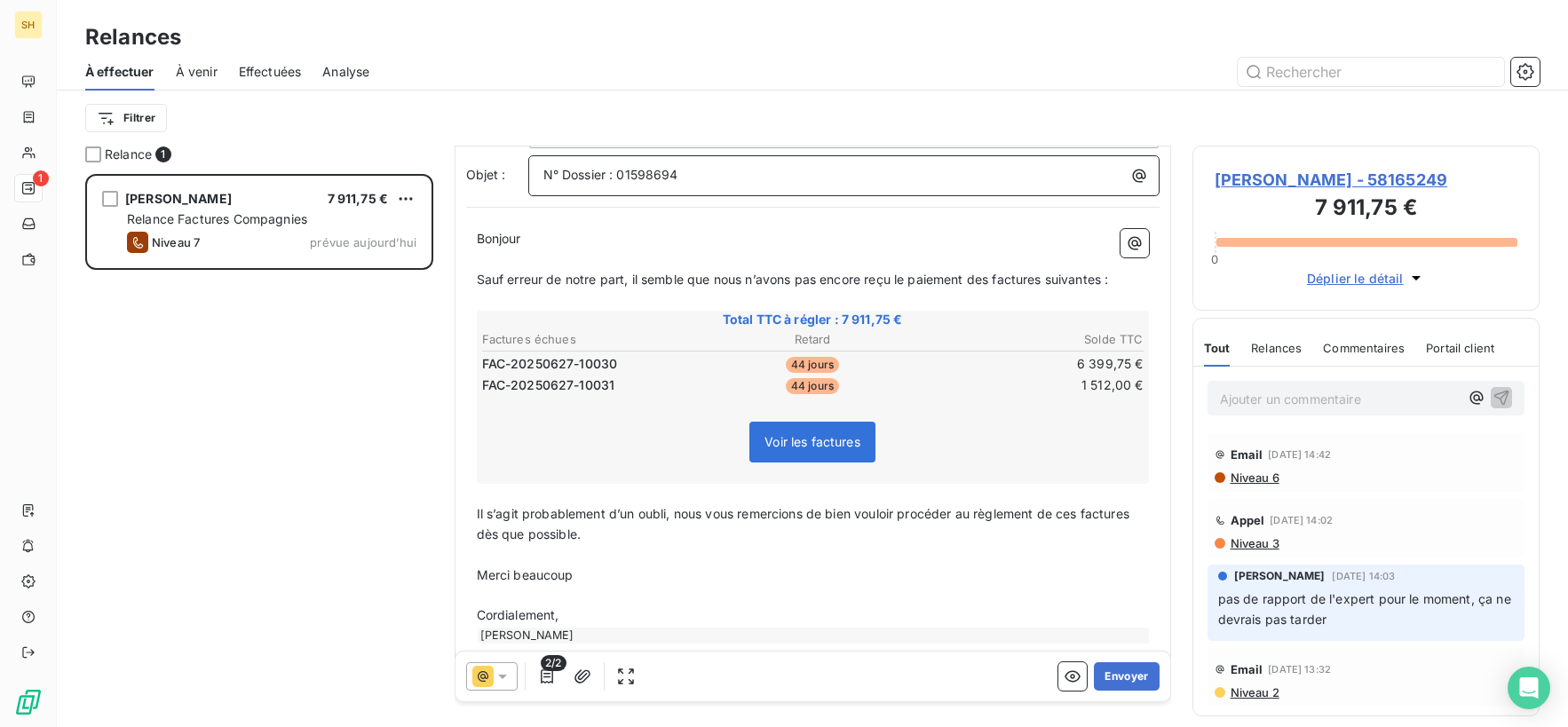
scroll to position [144, 0]
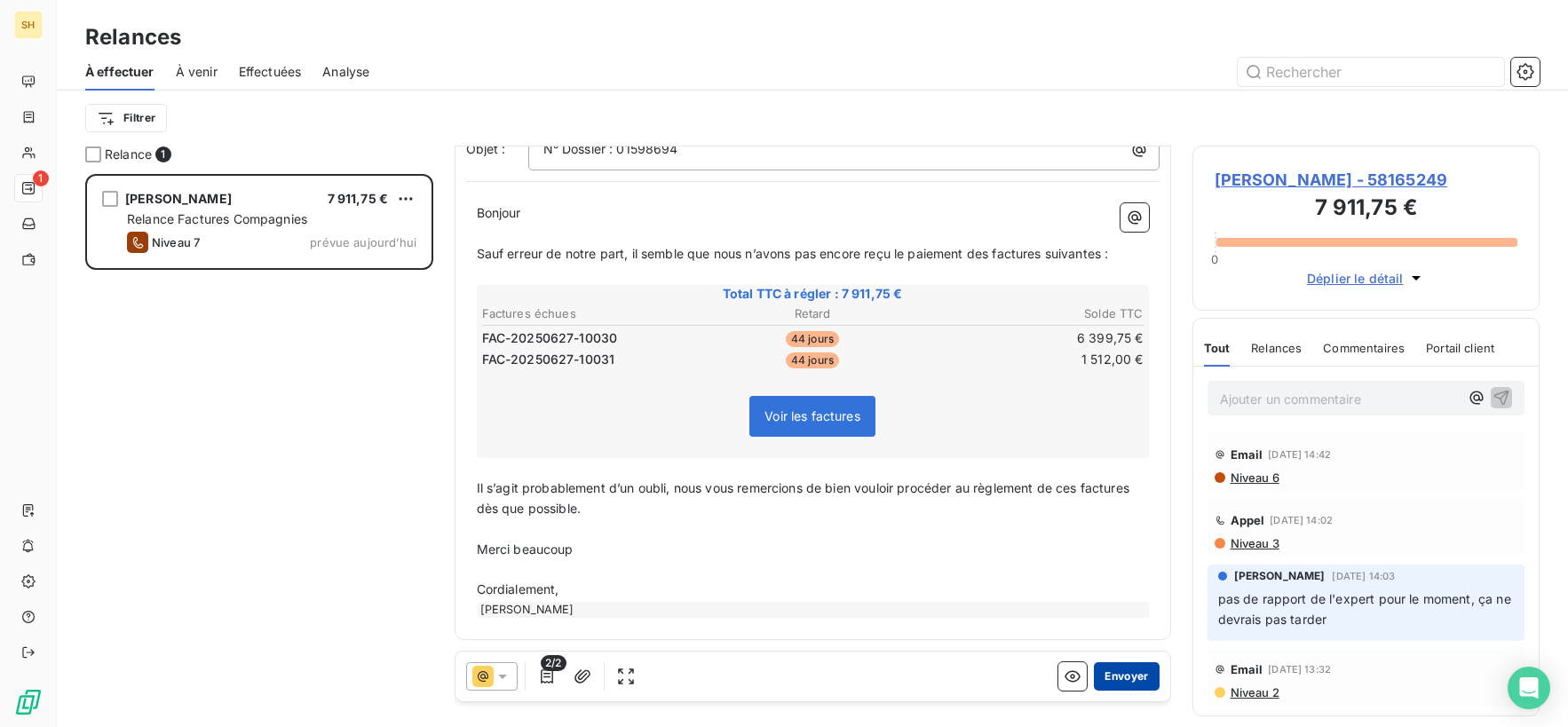
click at [1133, 678] on button "Envoyer" at bounding box center [1126, 677] width 64 height 28
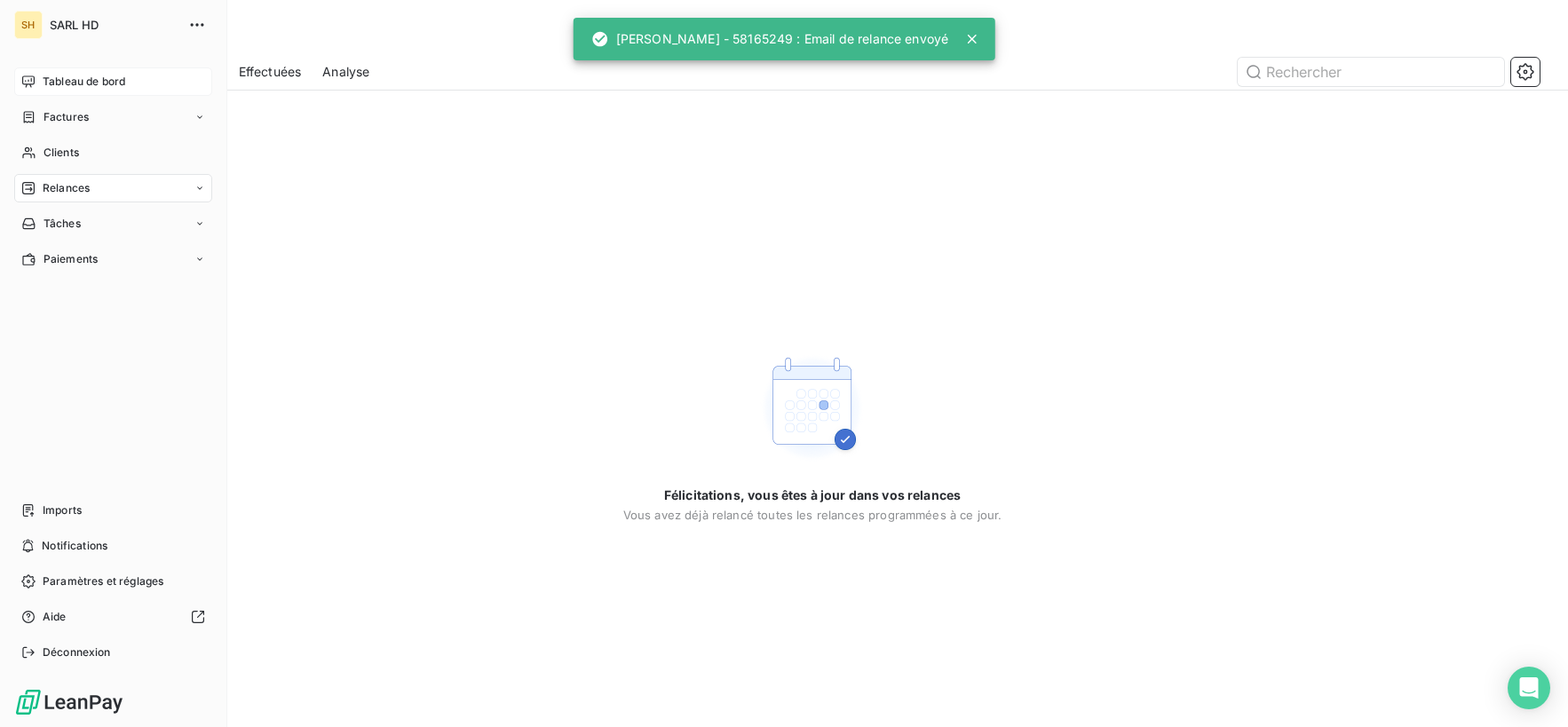
click at [45, 77] on span "Tableau de bord" at bounding box center [84, 81] width 82 height 16
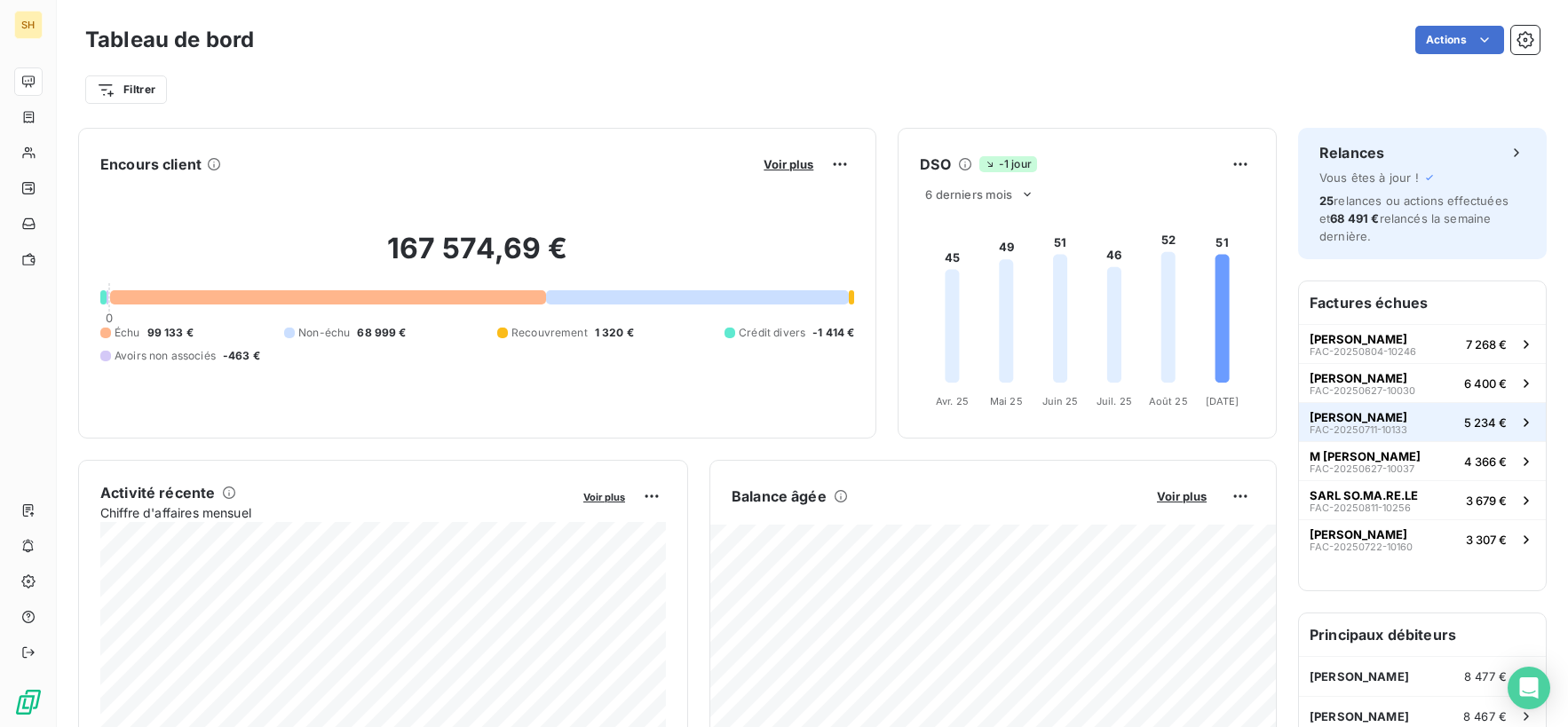
click at [1407, 416] on span "[PERSON_NAME]" at bounding box center [1358, 416] width 98 height 14
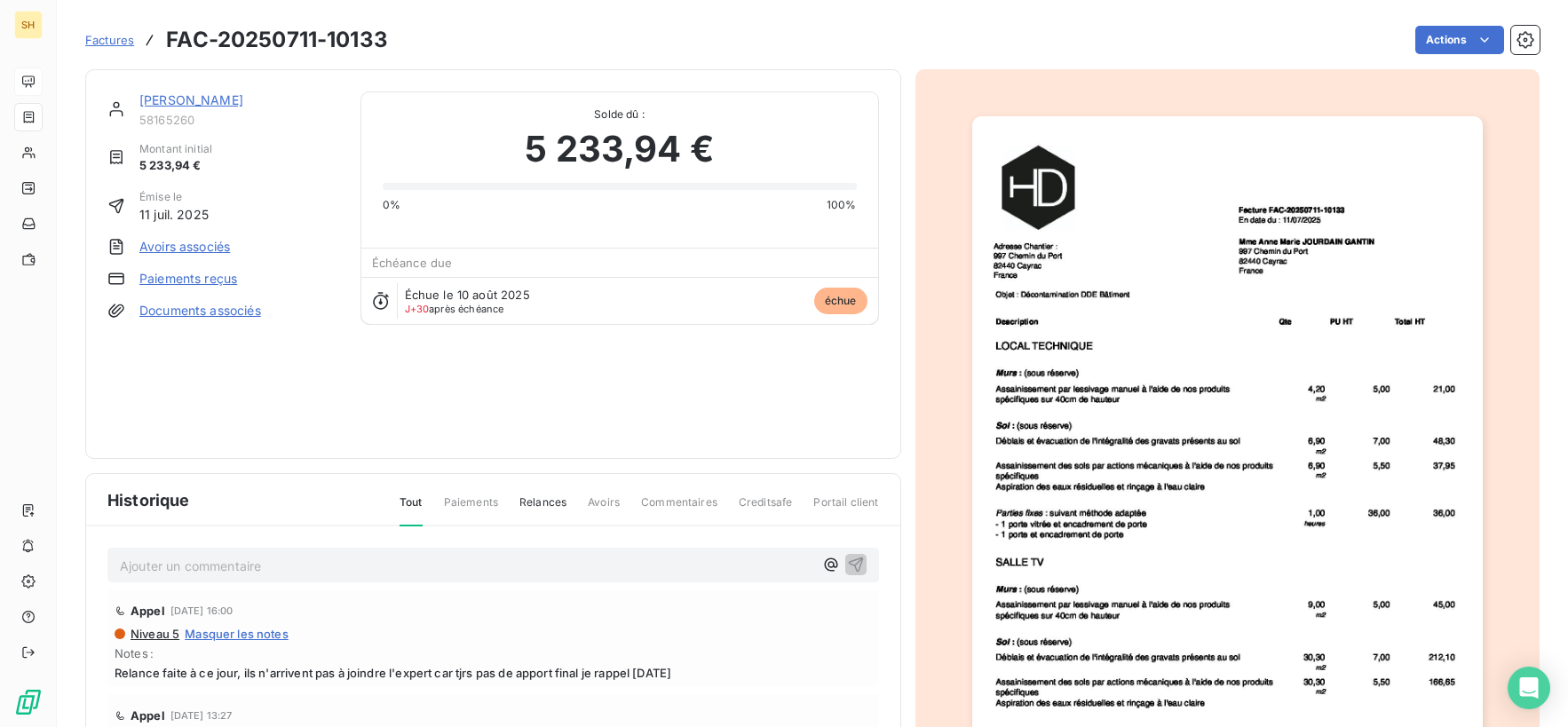
click at [244, 98] on link "[PERSON_NAME]" at bounding box center [190, 100] width 104 height 15
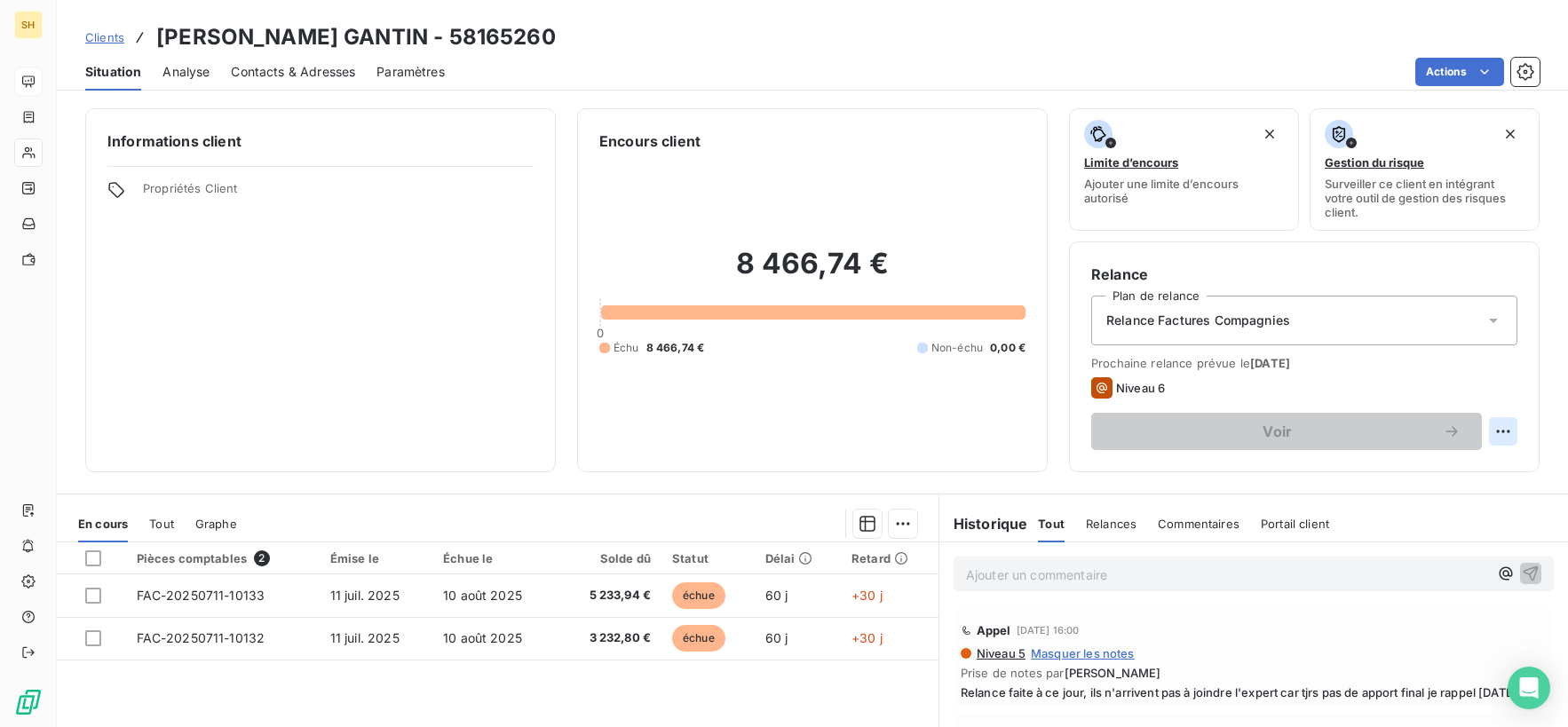
click at [1516, 435] on html "SH Clients [PERSON_NAME] GANTIN - 58165260 Situation Analyse Contacts & Adresse…" at bounding box center [784, 363] width 1568 height 727
click at [1477, 468] on div "Replanifier cette action" at bounding box center [1430, 470] width 159 height 28
select select "8"
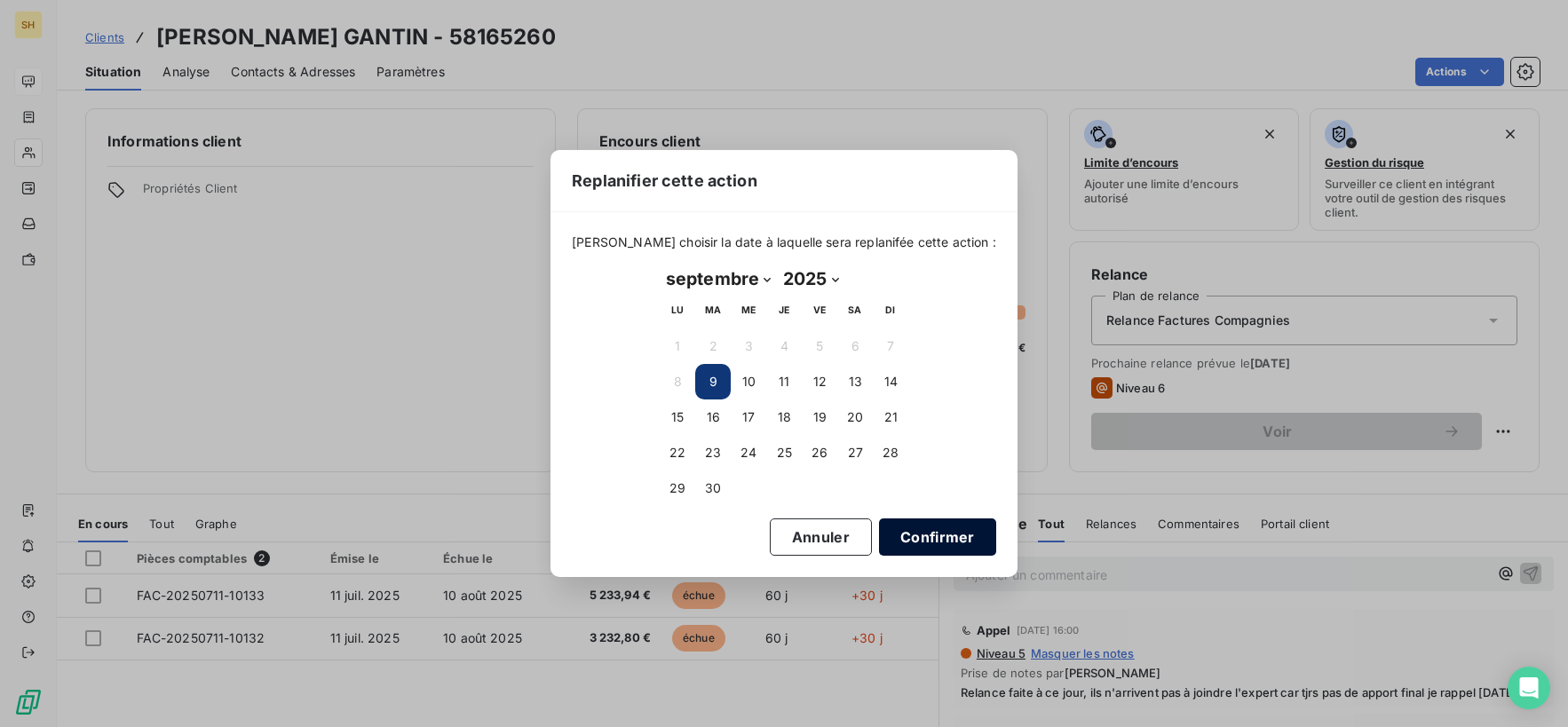
click at [951, 545] on button "Confirmer" at bounding box center [938, 537] width 118 height 37
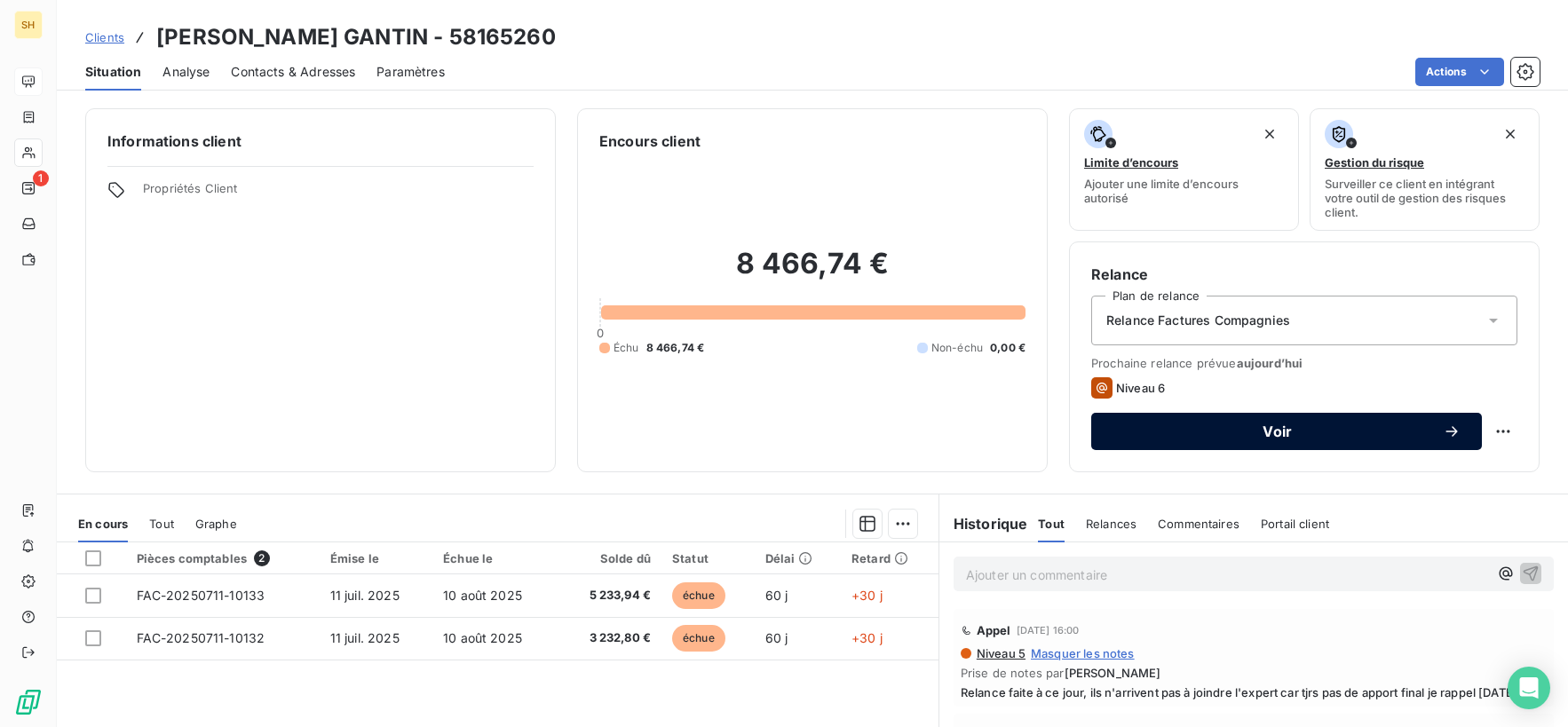
click at [1313, 428] on span "Voir" at bounding box center [1278, 431] width 330 height 14
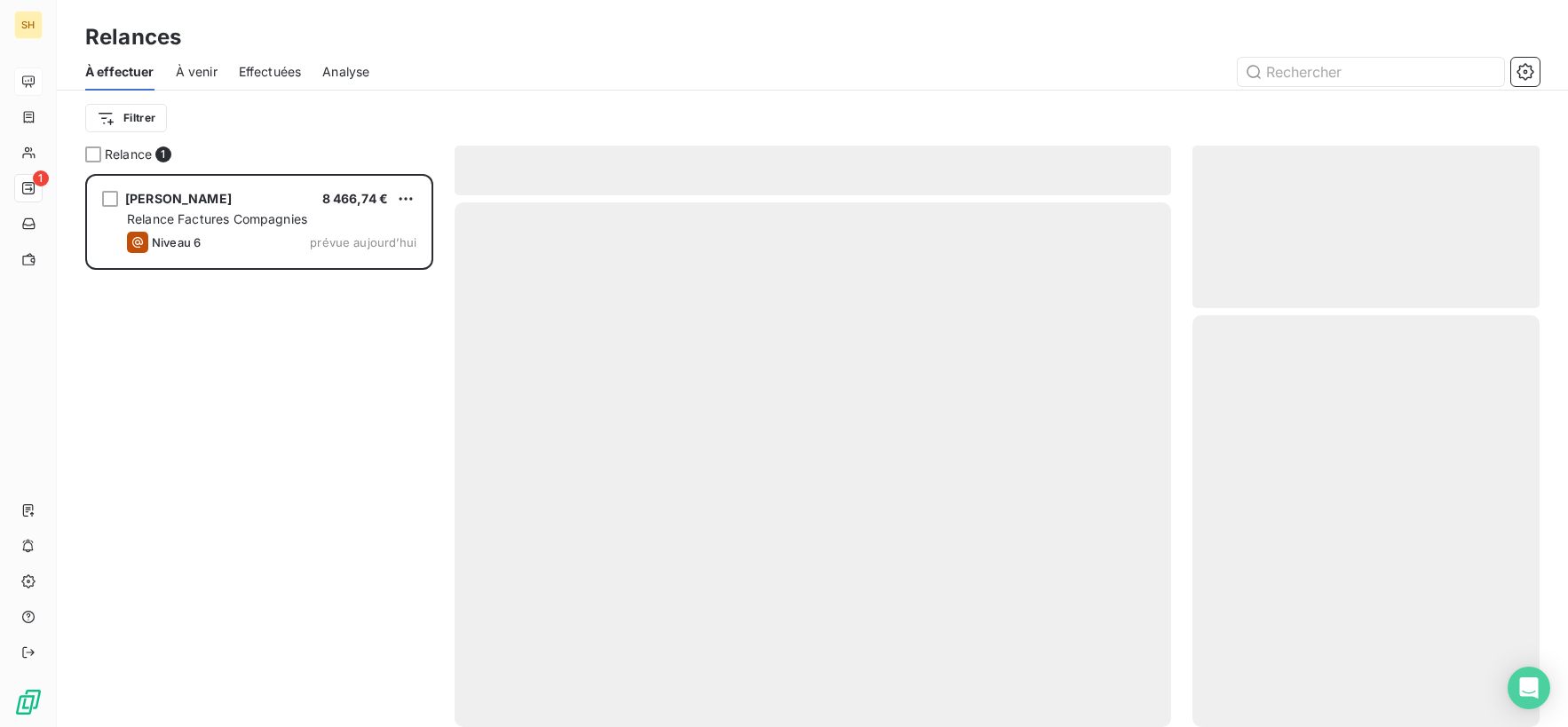
scroll to position [553, 347]
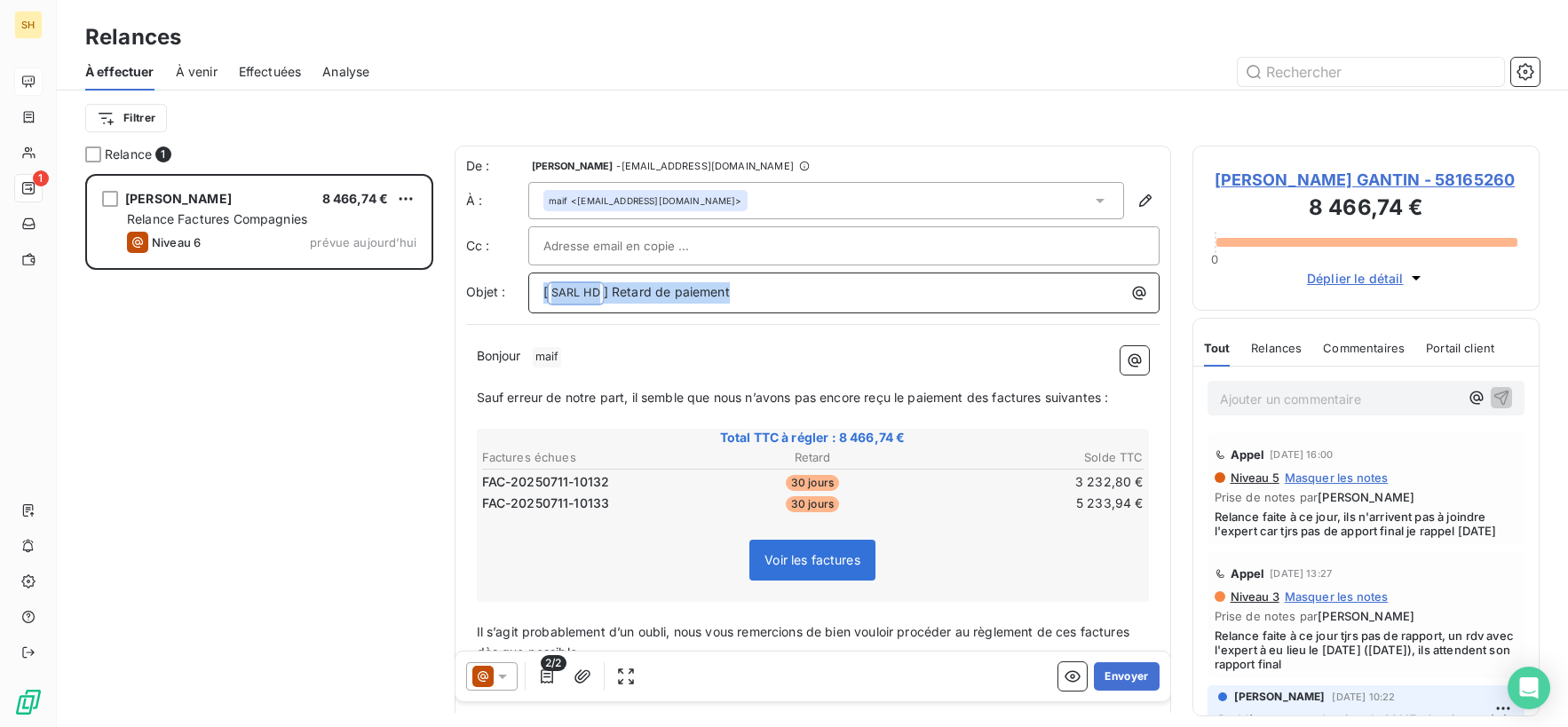
drag, startPoint x: 751, startPoint y: 293, endPoint x: 473, endPoint y: 295, distance: 278.0
click at [473, 295] on div "Objet : [ SARL HD ﻿ ] Retard de paiement" at bounding box center [812, 293] width 693 height 41
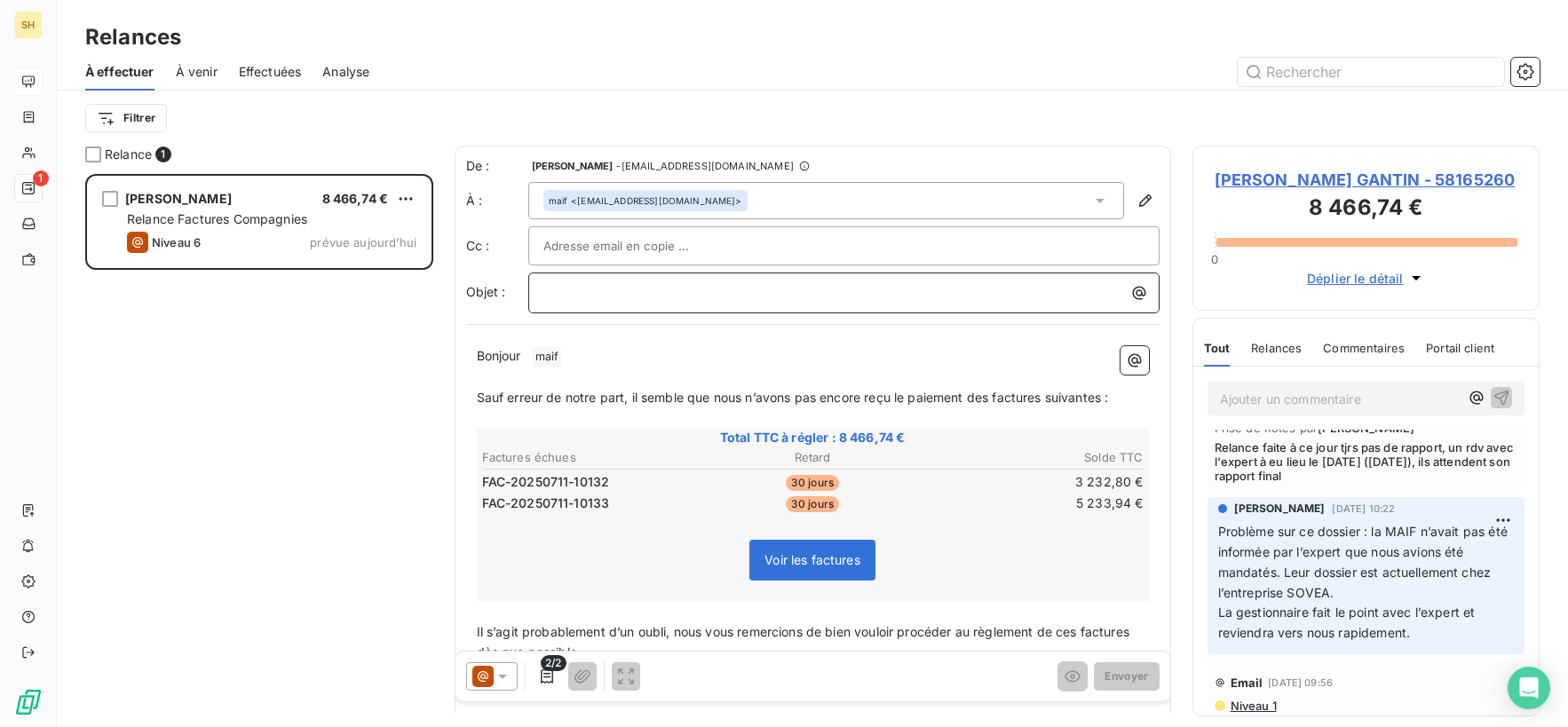
scroll to position [220, 0]
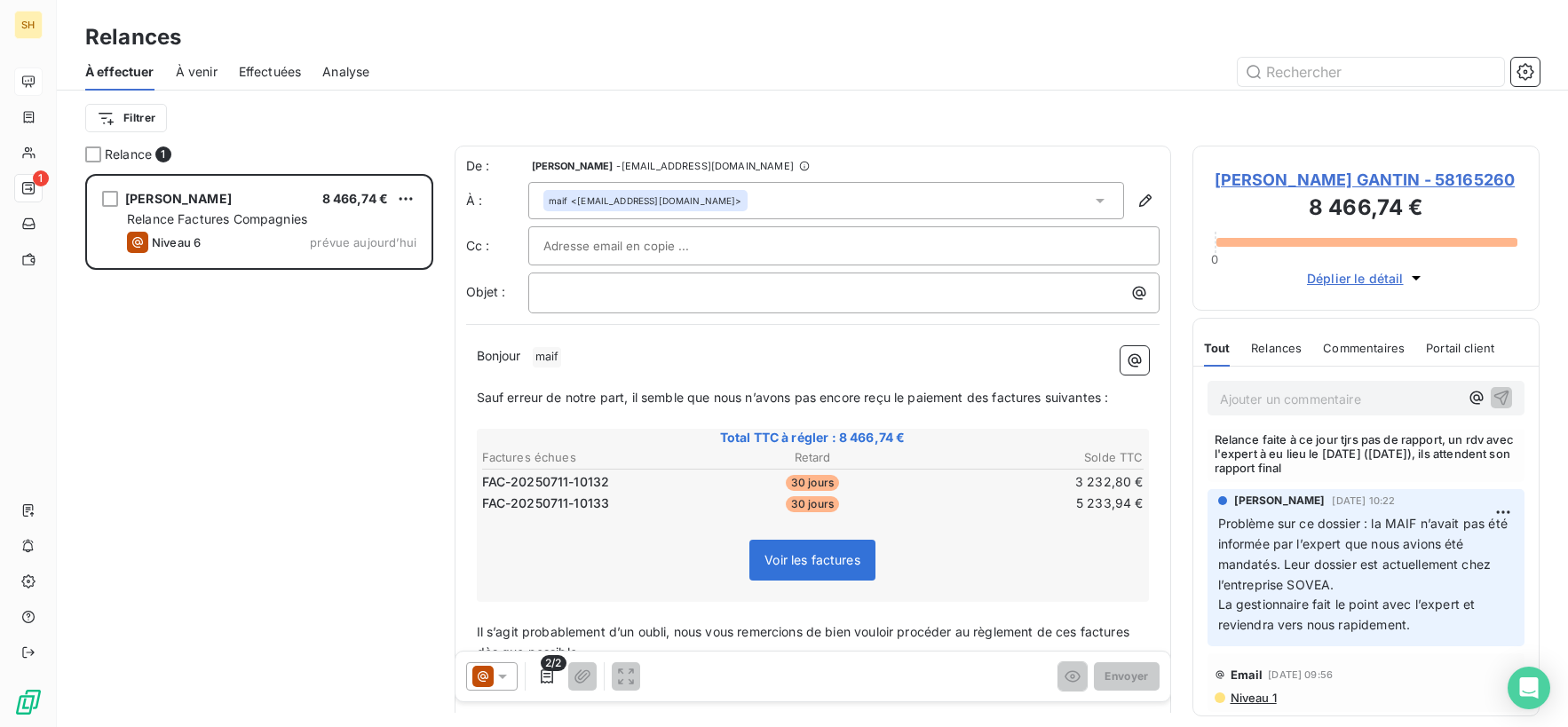
click at [1253, 699] on span "Niveau 1" at bounding box center [1252, 697] width 48 height 14
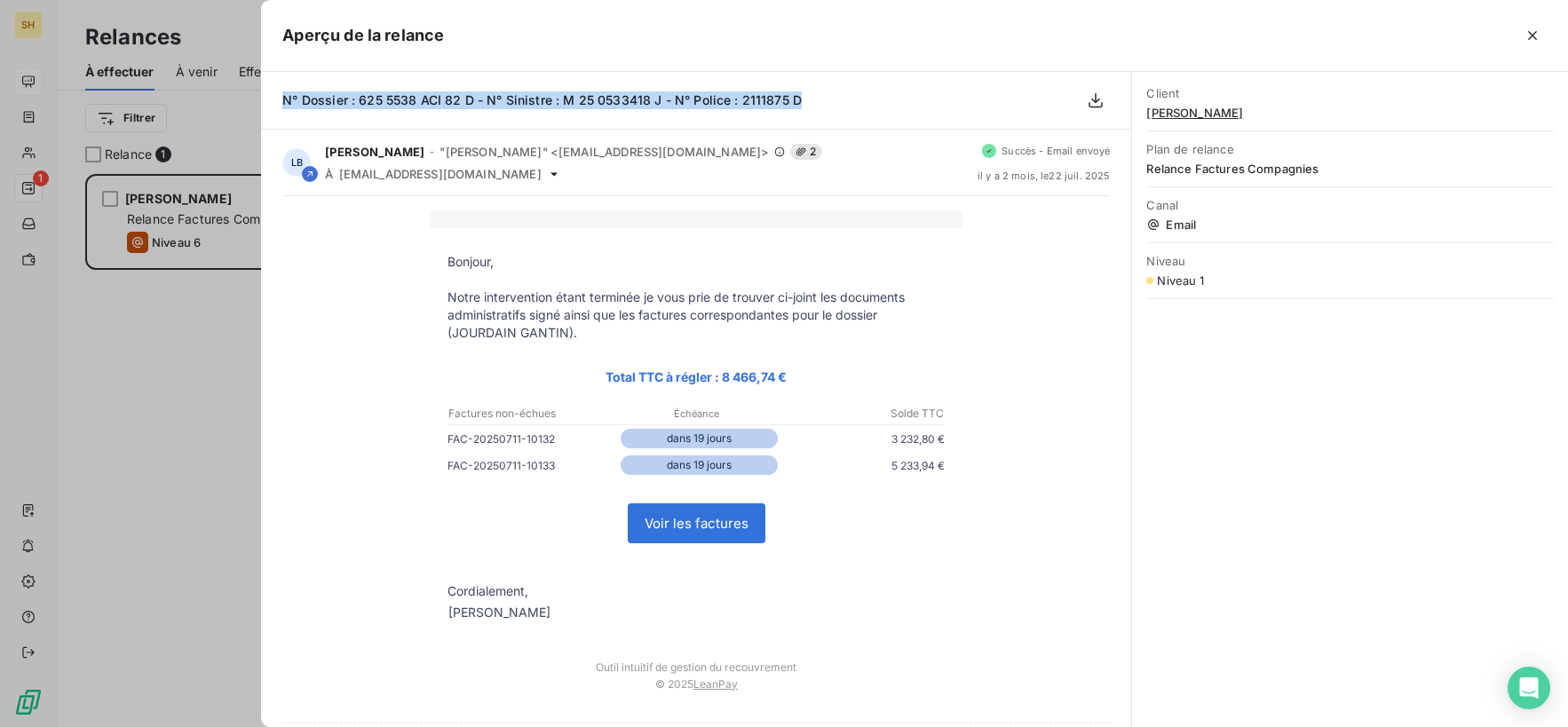
drag, startPoint x: 727, startPoint y: 101, endPoint x: 279, endPoint y: 95, distance: 448.0
click at [274, 94] on div "N° Dossier : 625 5538 ACI 82 D - N° Sinistre : M 25 0533418 J - N° Police : 211…" at bounding box center [696, 101] width 870 height 58
copy span "N° Dossier : 625 5538 ACI 82 D - N° Sinistre : M 25 0533418 J - N° Police : 211…"
click at [1523, 40] on icon "button" at bounding box center [1532, 35] width 18 height 18
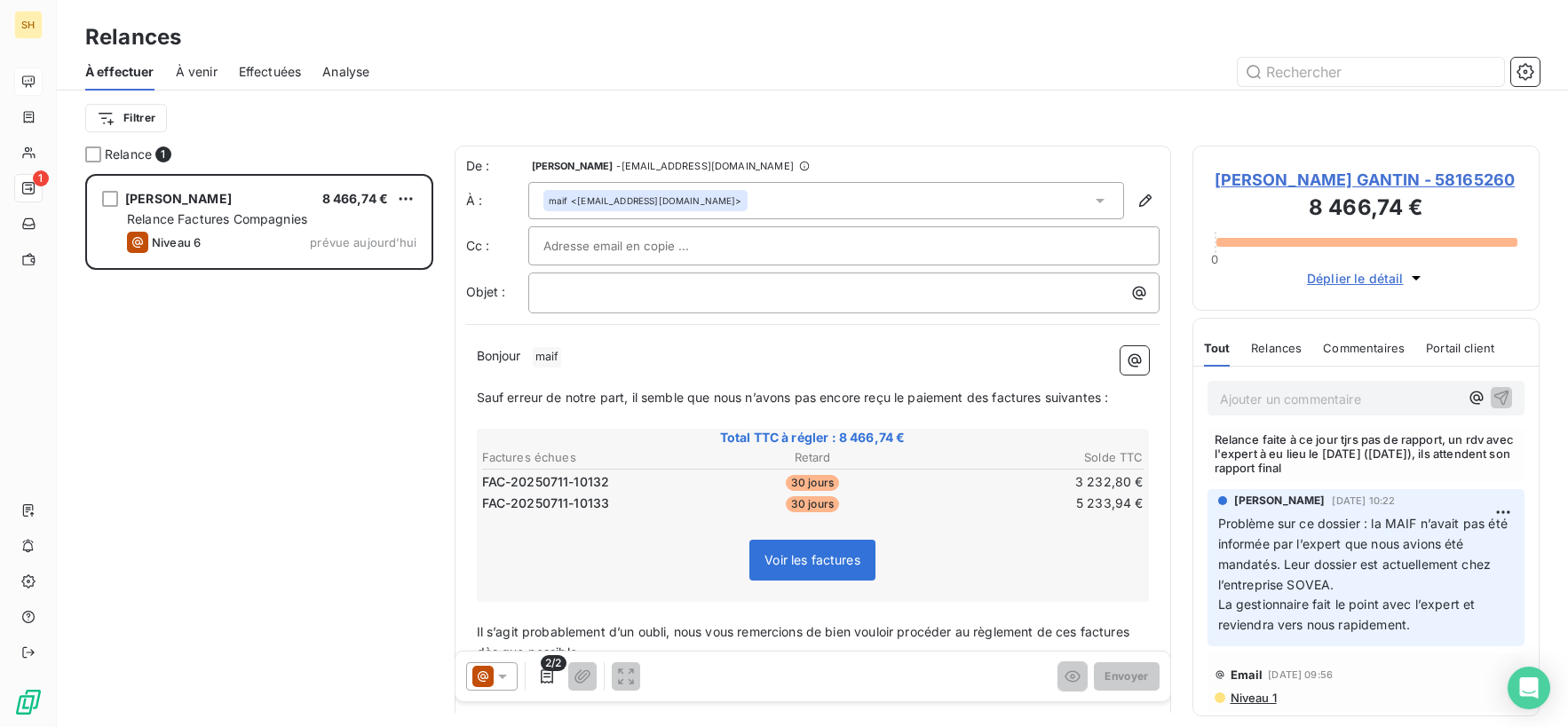
drag, startPoint x: 668, startPoint y: 317, endPoint x: 659, endPoint y: 302, distance: 17.5
click at [667, 316] on div "De : [PERSON_NAME] - [EMAIL_ADDRESS][DOMAIN_NAME] À : maif <[EMAIL_ADDRESS][DOM…" at bounding box center [813, 465] width 717 height 638
click at [659, 302] on div "﻿" at bounding box center [844, 293] width 631 height 41
click at [642, 294] on p "﻿" at bounding box center [847, 292] width 609 height 21
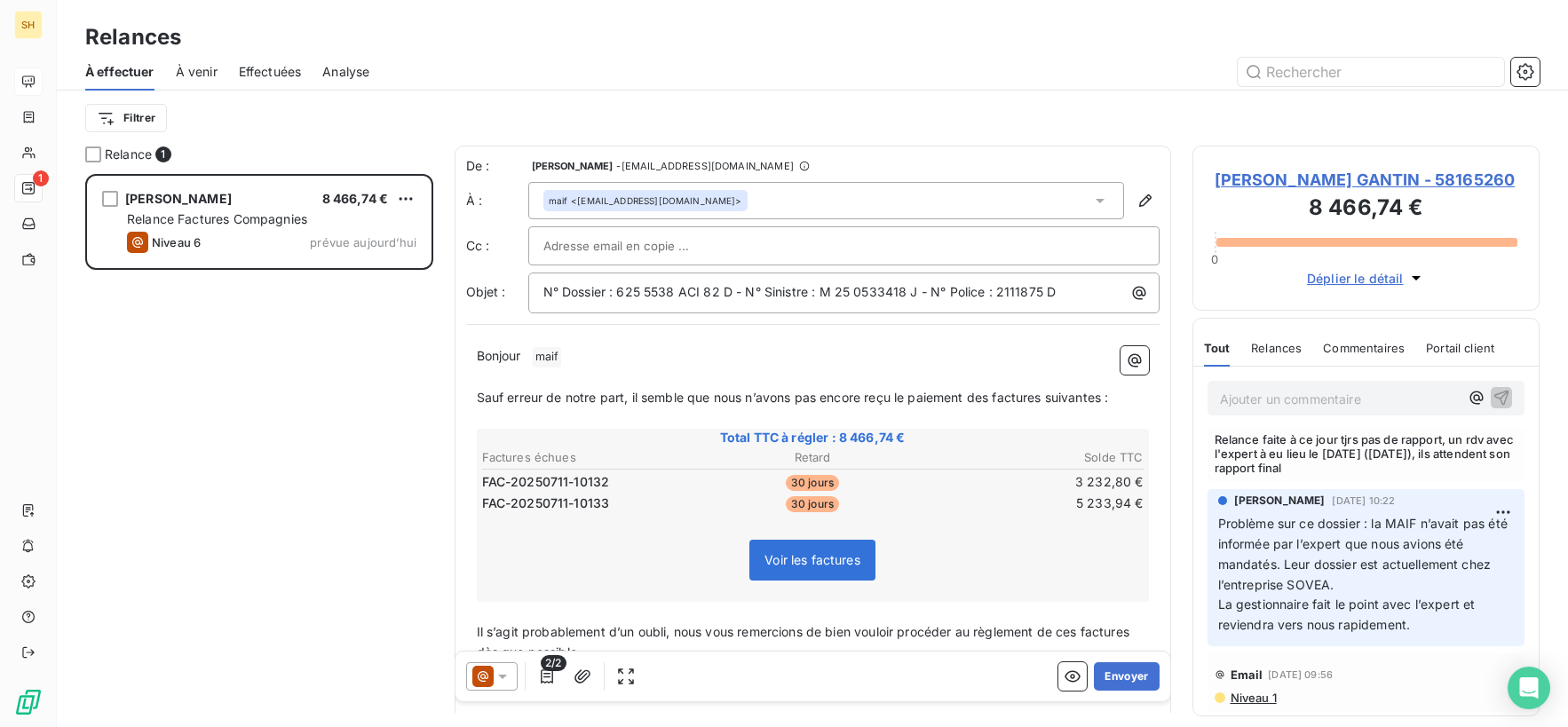
click at [626, 364] on p "Bonjour ﻿ maif ﻿ ﻿" at bounding box center [813, 357] width 672 height 21
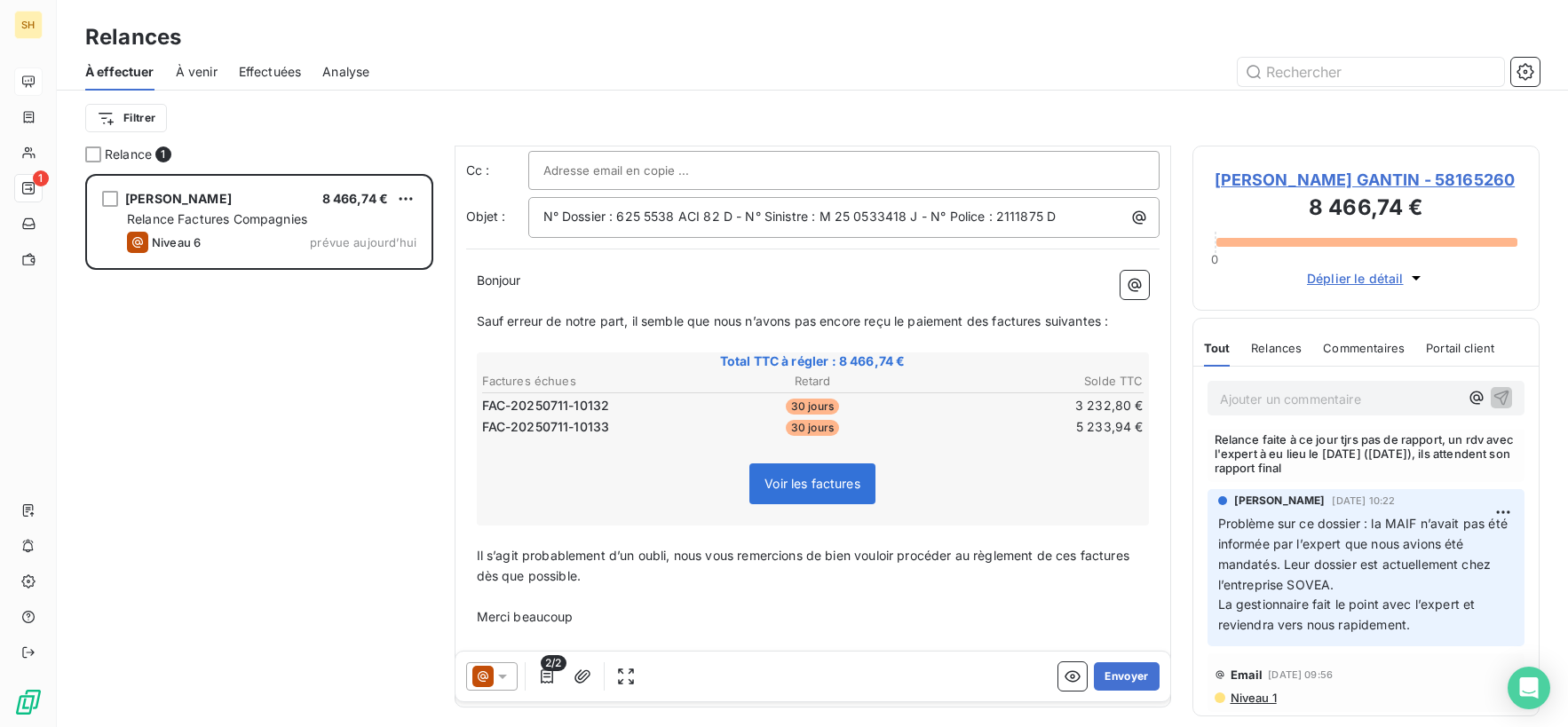
scroll to position [144, 0]
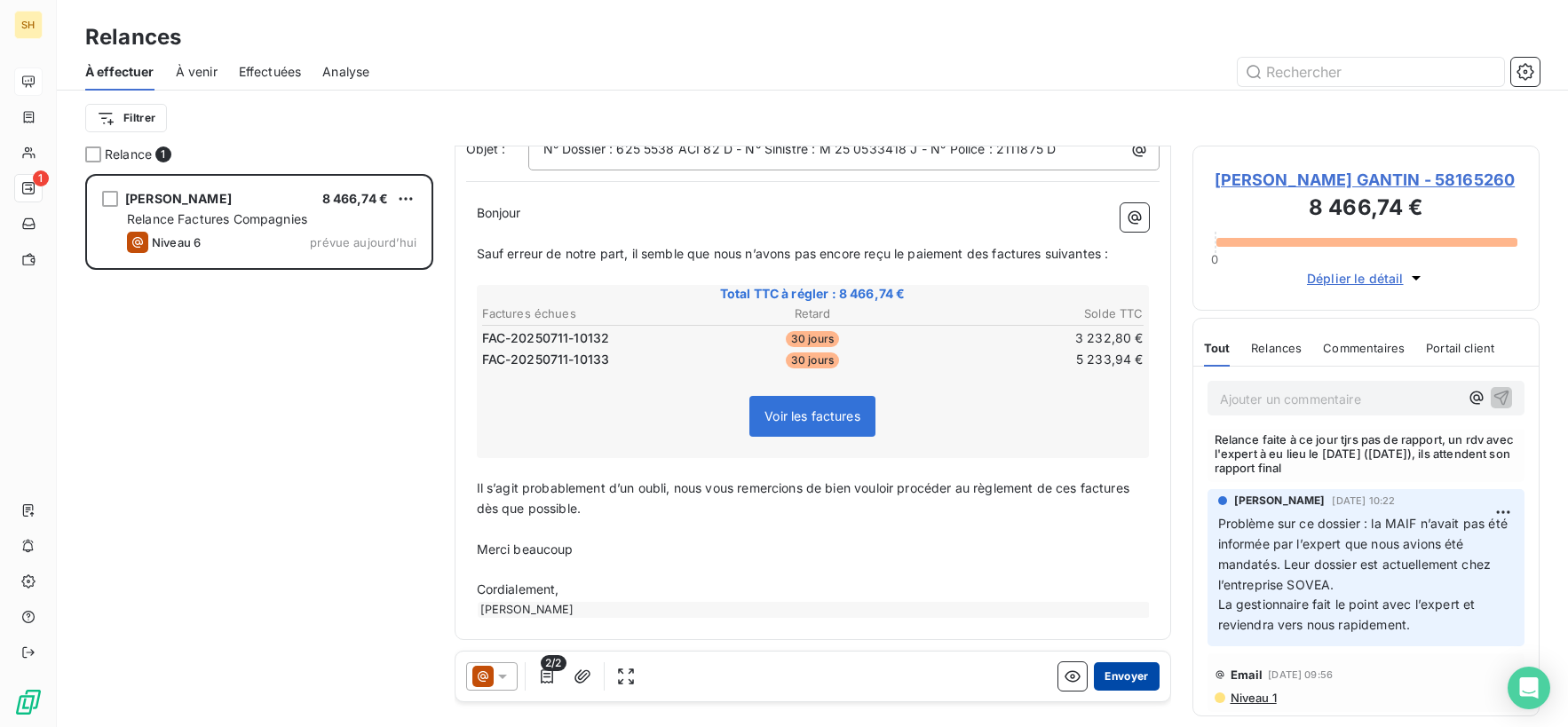
click at [1119, 679] on button "Envoyer" at bounding box center [1126, 677] width 64 height 28
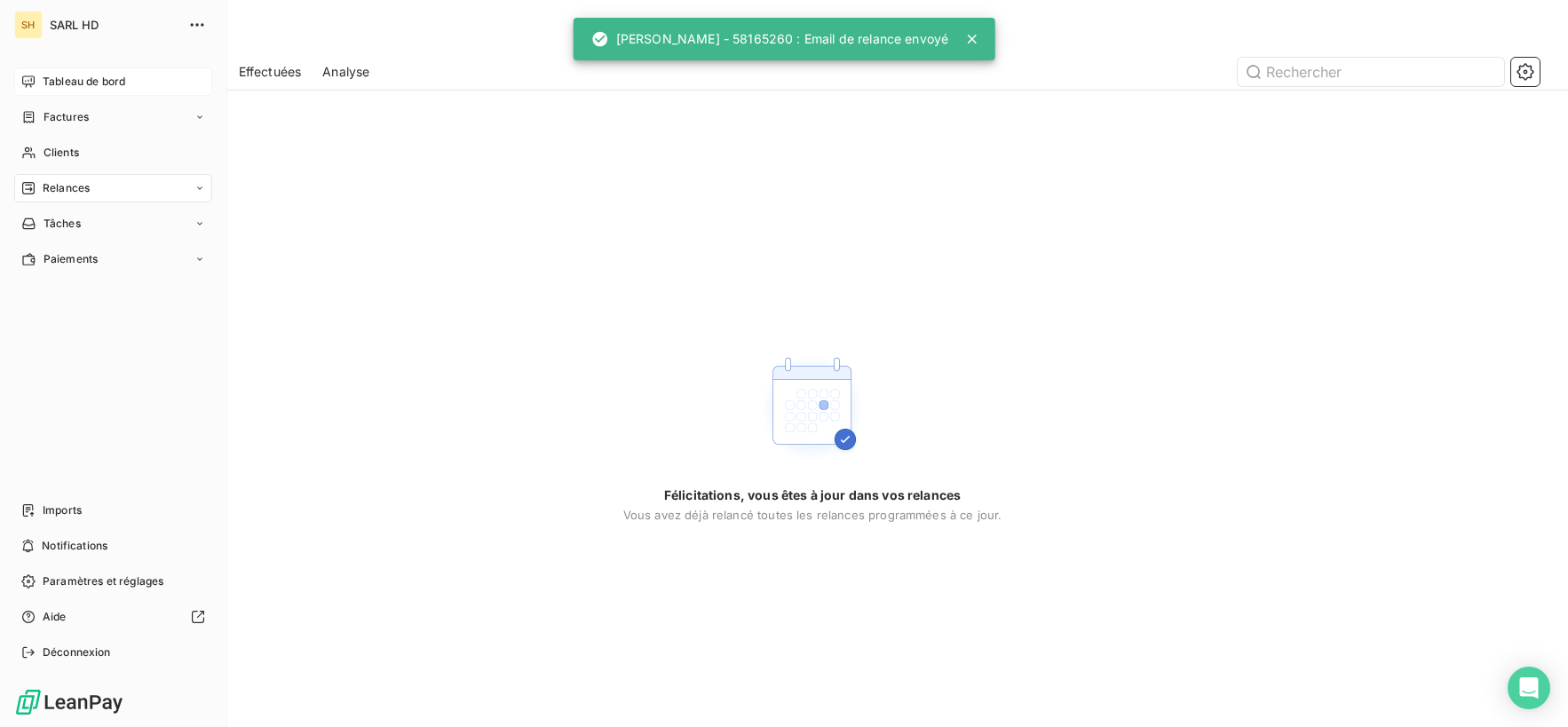
click at [37, 73] on div "Tableau de bord" at bounding box center [113, 81] width 198 height 28
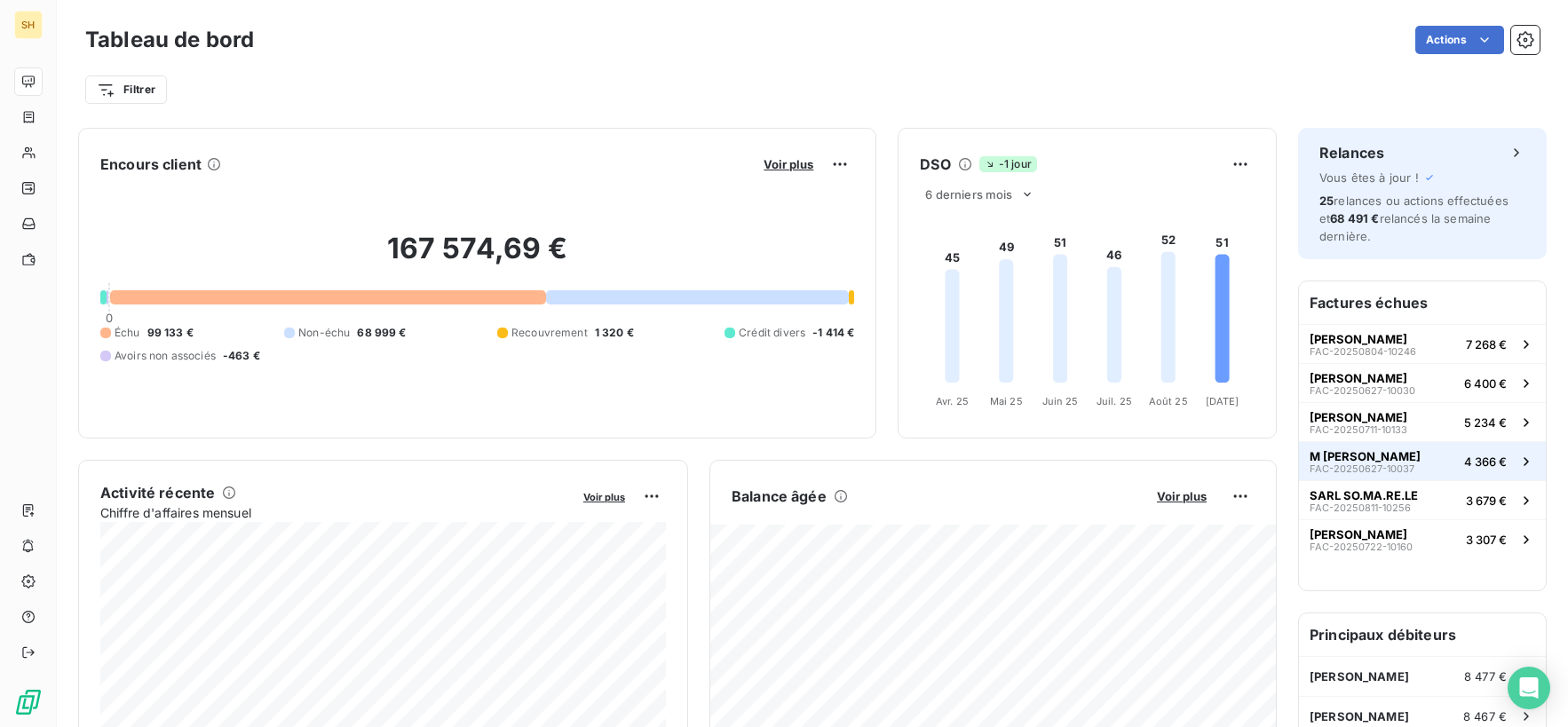
click at [1348, 453] on span "M [PERSON_NAME]" at bounding box center [1365, 455] width 111 height 14
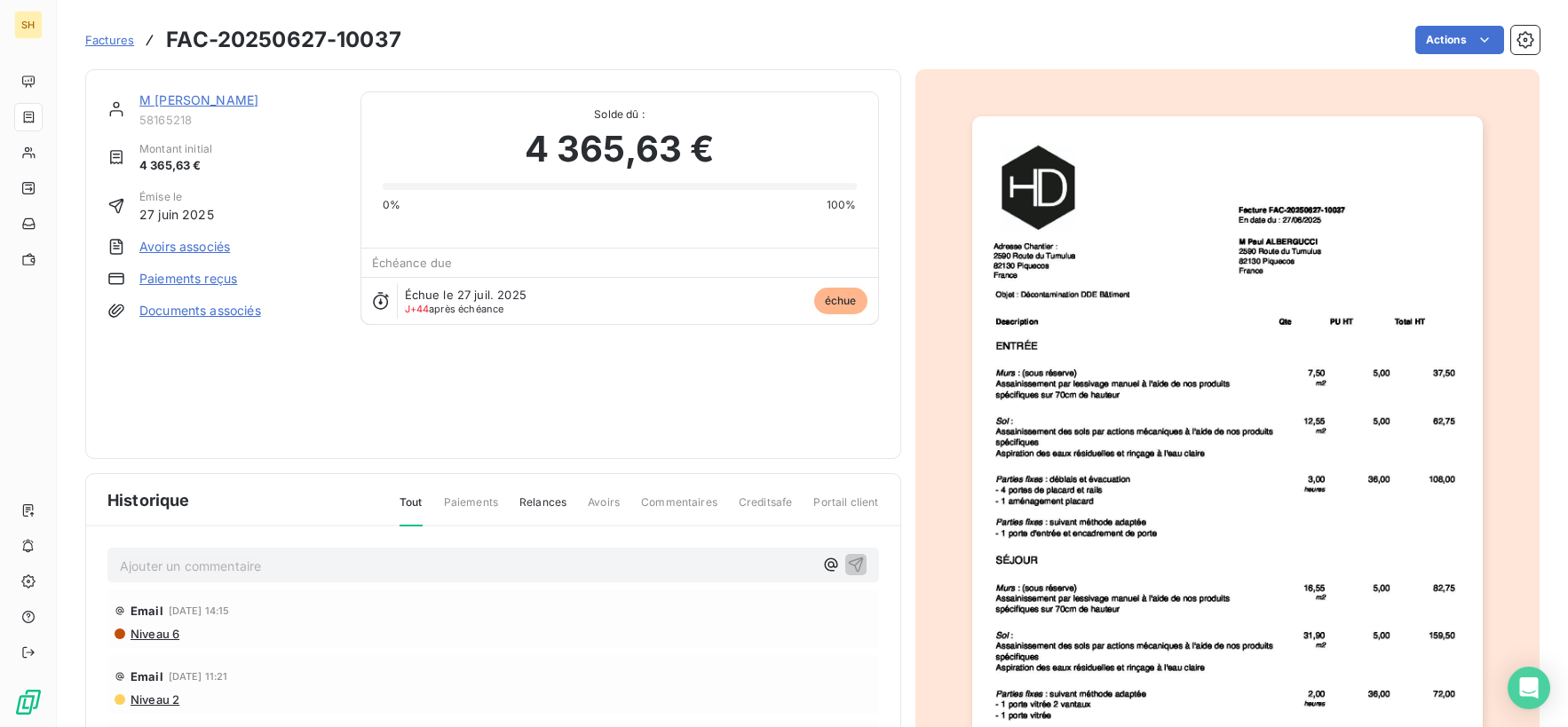
click at [209, 95] on link "M [PERSON_NAME]" at bounding box center [198, 100] width 119 height 15
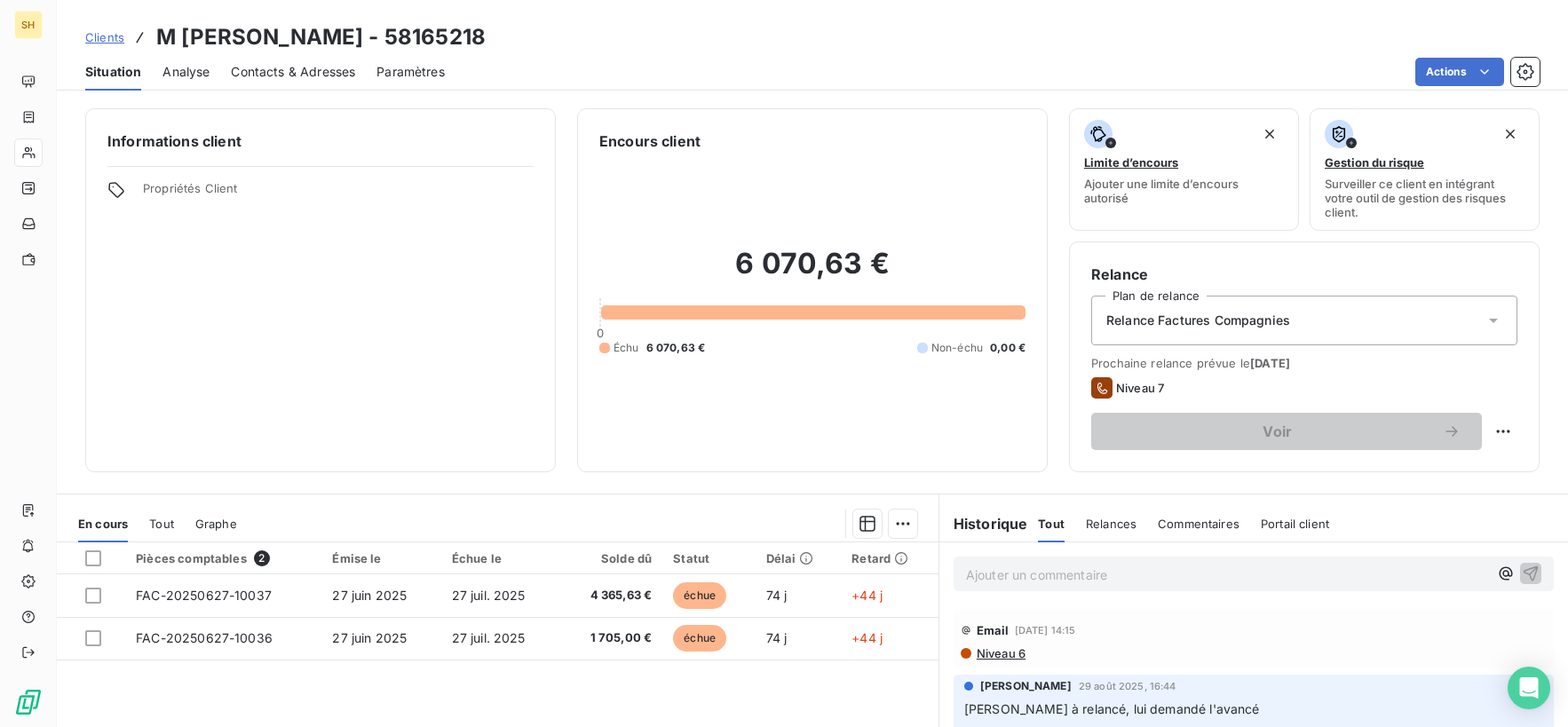
click at [1013, 653] on span "Niveau 6" at bounding box center [1000, 652] width 50 height 14
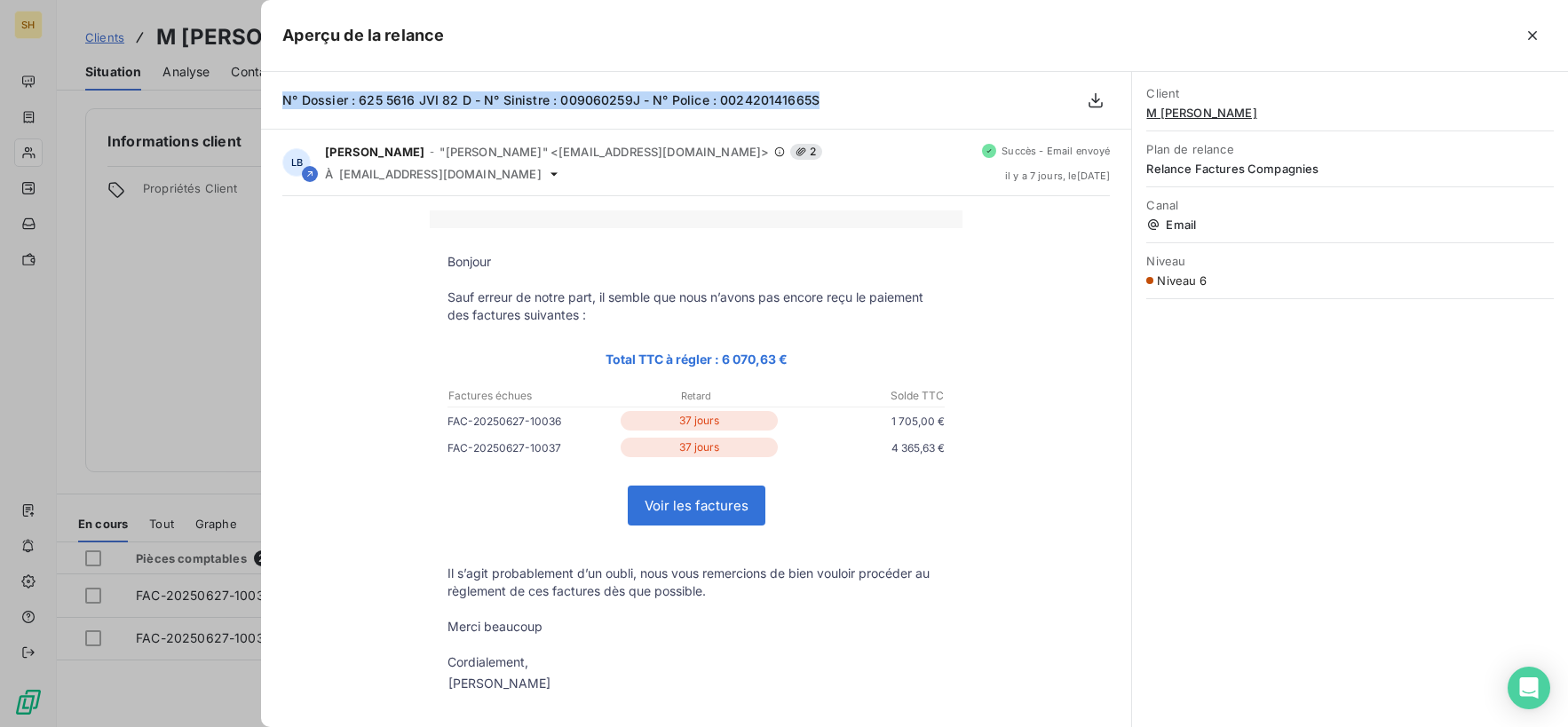
drag, startPoint x: 828, startPoint y: 96, endPoint x: 274, endPoint y: 106, distance: 554.1
click at [274, 106] on div "N° Dossier : 625 5616 JVI 82 D - N° Sinistre : 009060259J - N° Police : 0024201…" at bounding box center [696, 101] width 870 height 58
copy span "N° Dossier : 625 5616 JVI 82 D - N° Sinistre : 009060259J - N° Police : 0024201…"
click at [1521, 34] on button "button" at bounding box center [1532, 35] width 28 height 28
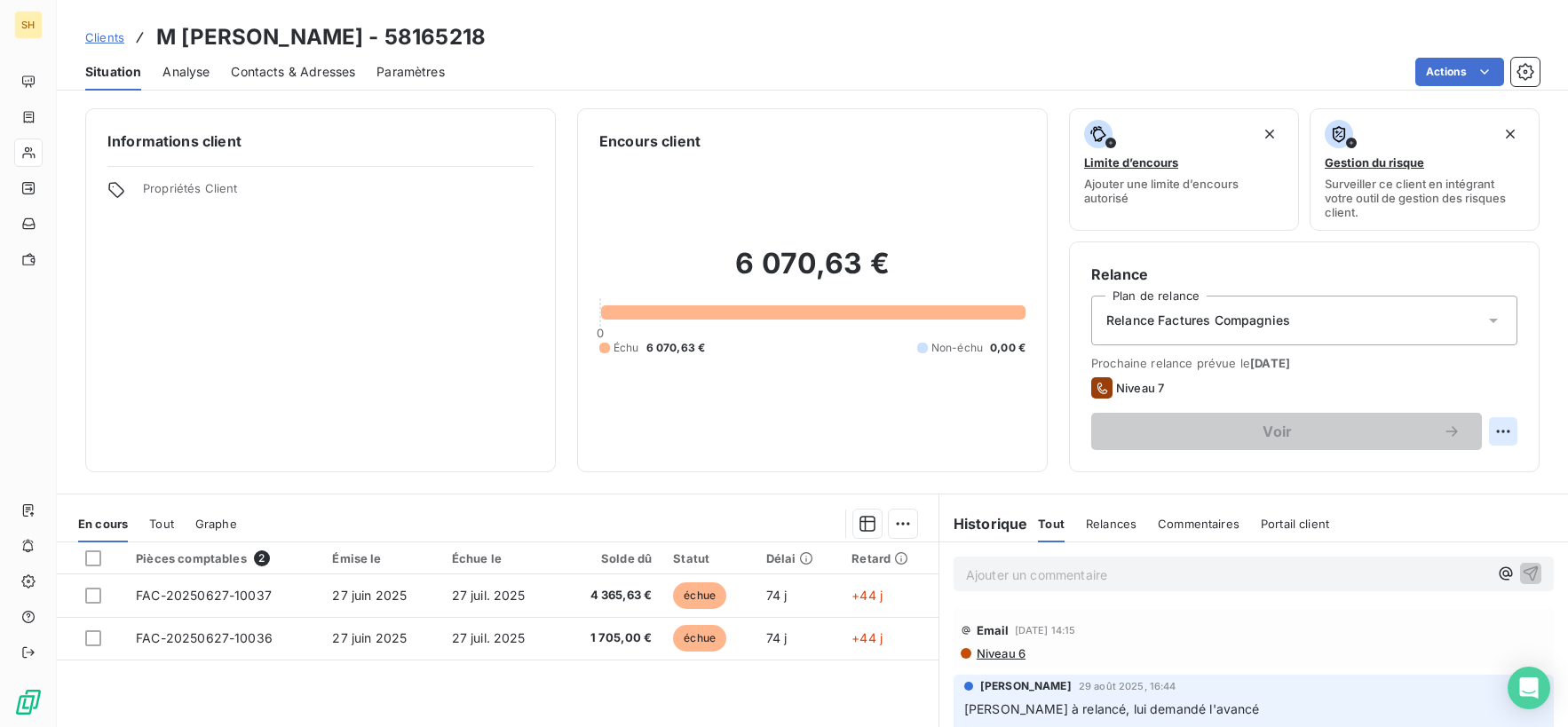
click at [1505, 430] on html "SH Clients M [PERSON_NAME] - 58165218 Situation Analyse Contacts & Adresses Par…" at bounding box center [784, 363] width 1568 height 727
click at [1436, 462] on div "Replanifier cette action" at bounding box center [1430, 470] width 159 height 28
select select "8"
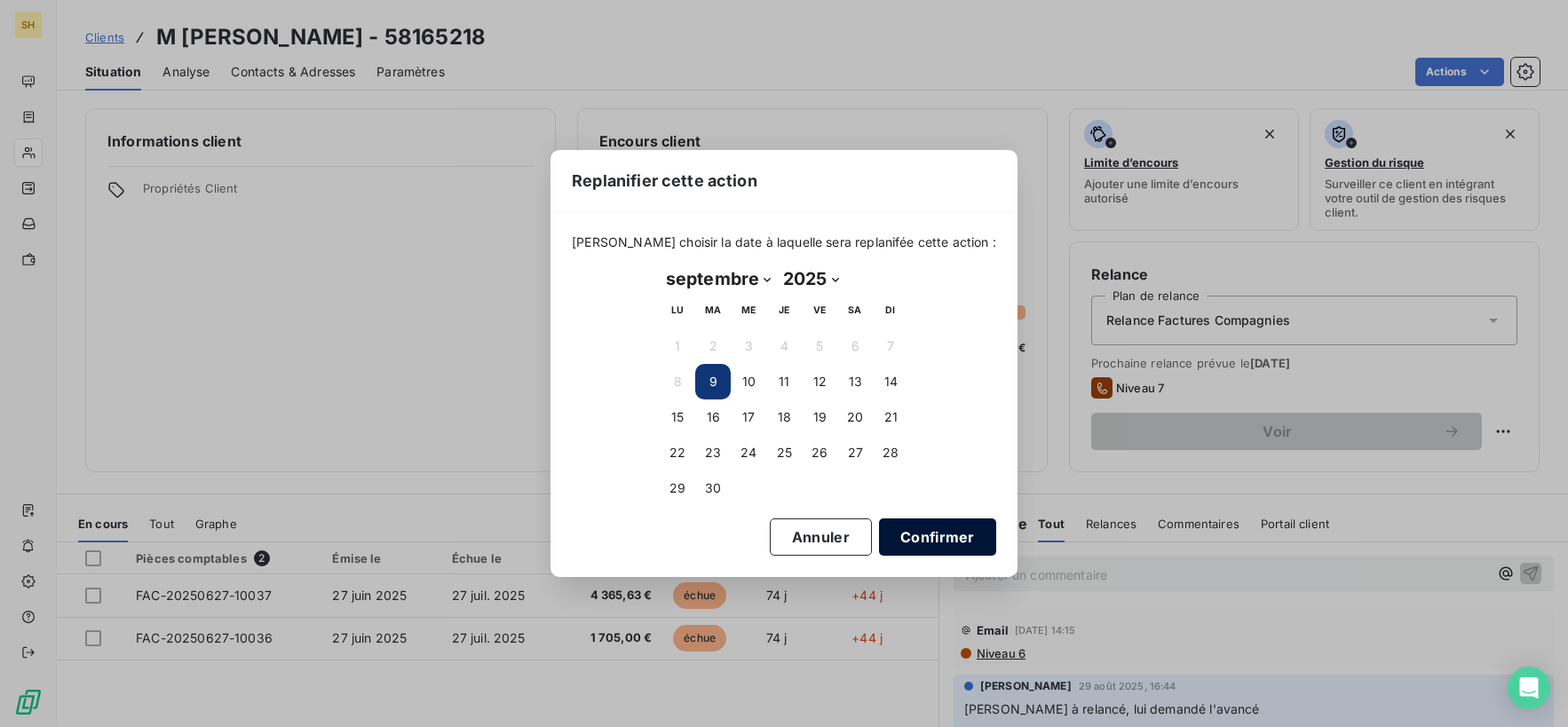
click at [935, 529] on button "Confirmer" at bounding box center [938, 537] width 118 height 37
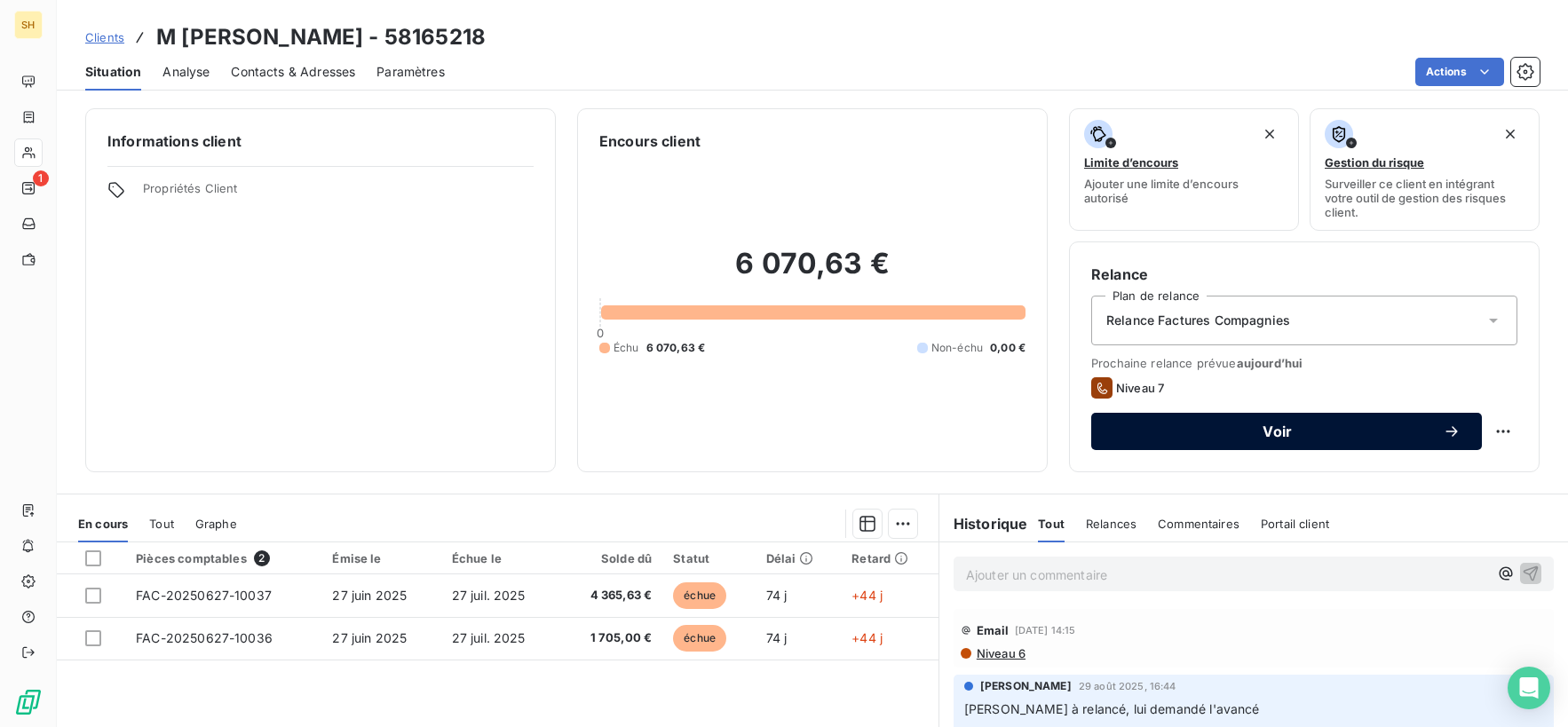
click at [1310, 445] on button "Voir" at bounding box center [1286, 431] width 390 height 37
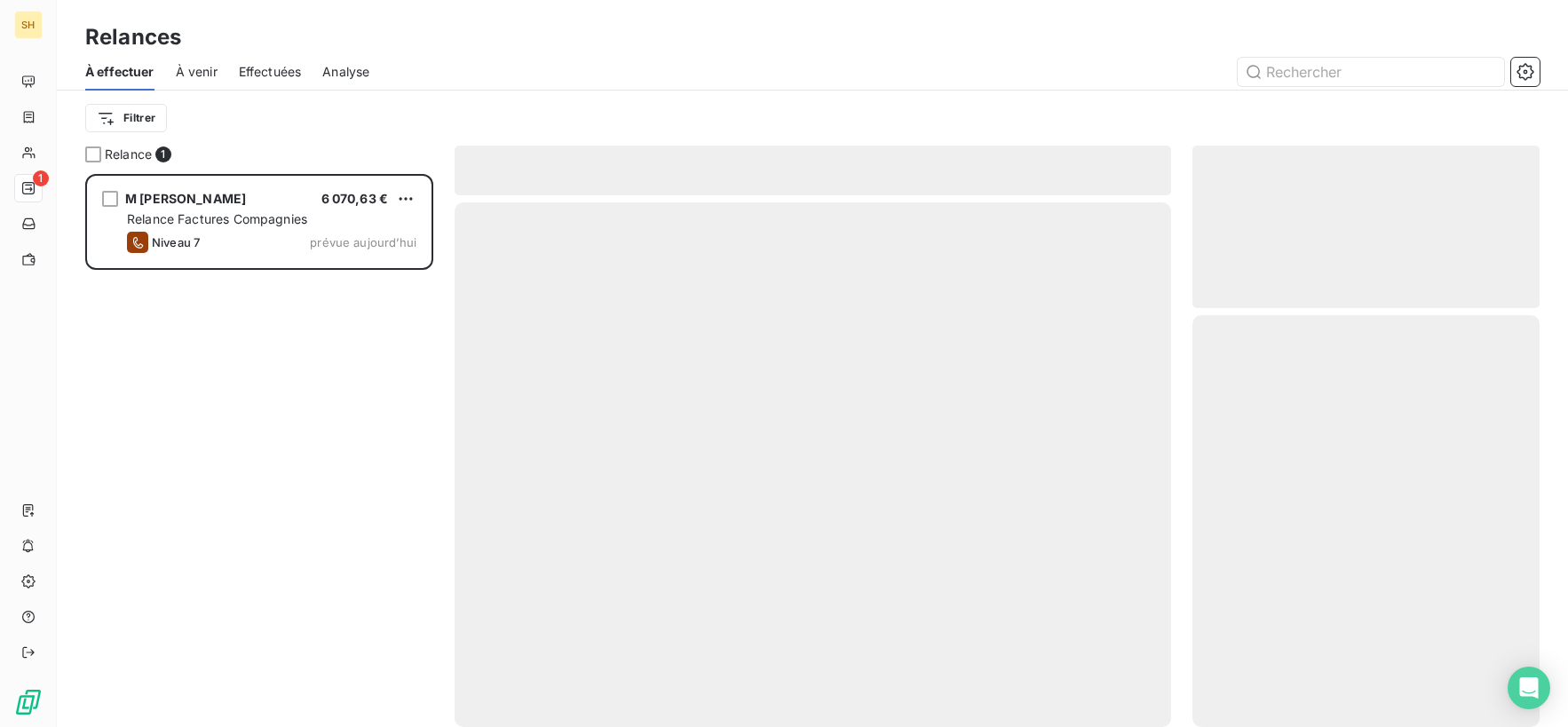
scroll to position [553, 347]
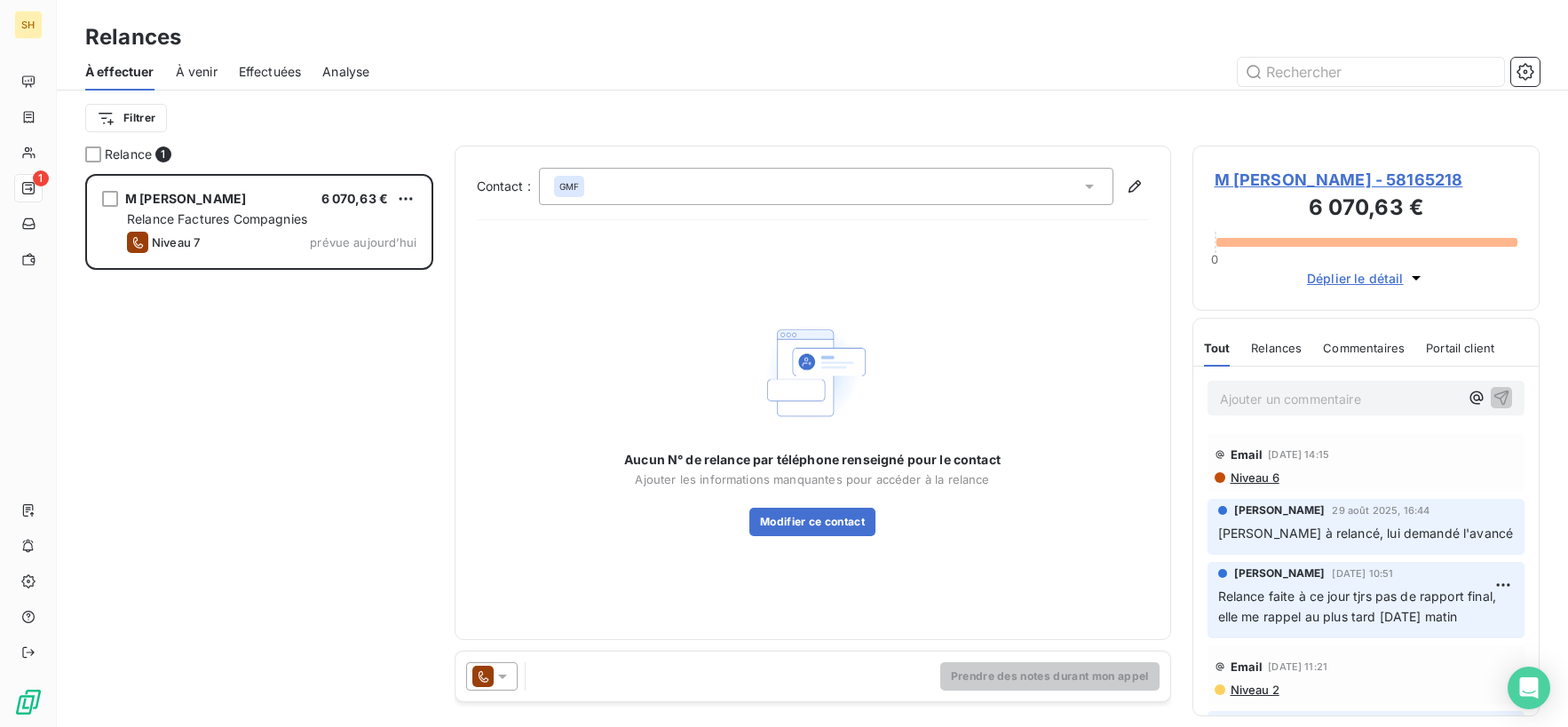
click at [502, 672] on icon at bounding box center [502, 676] width 18 height 18
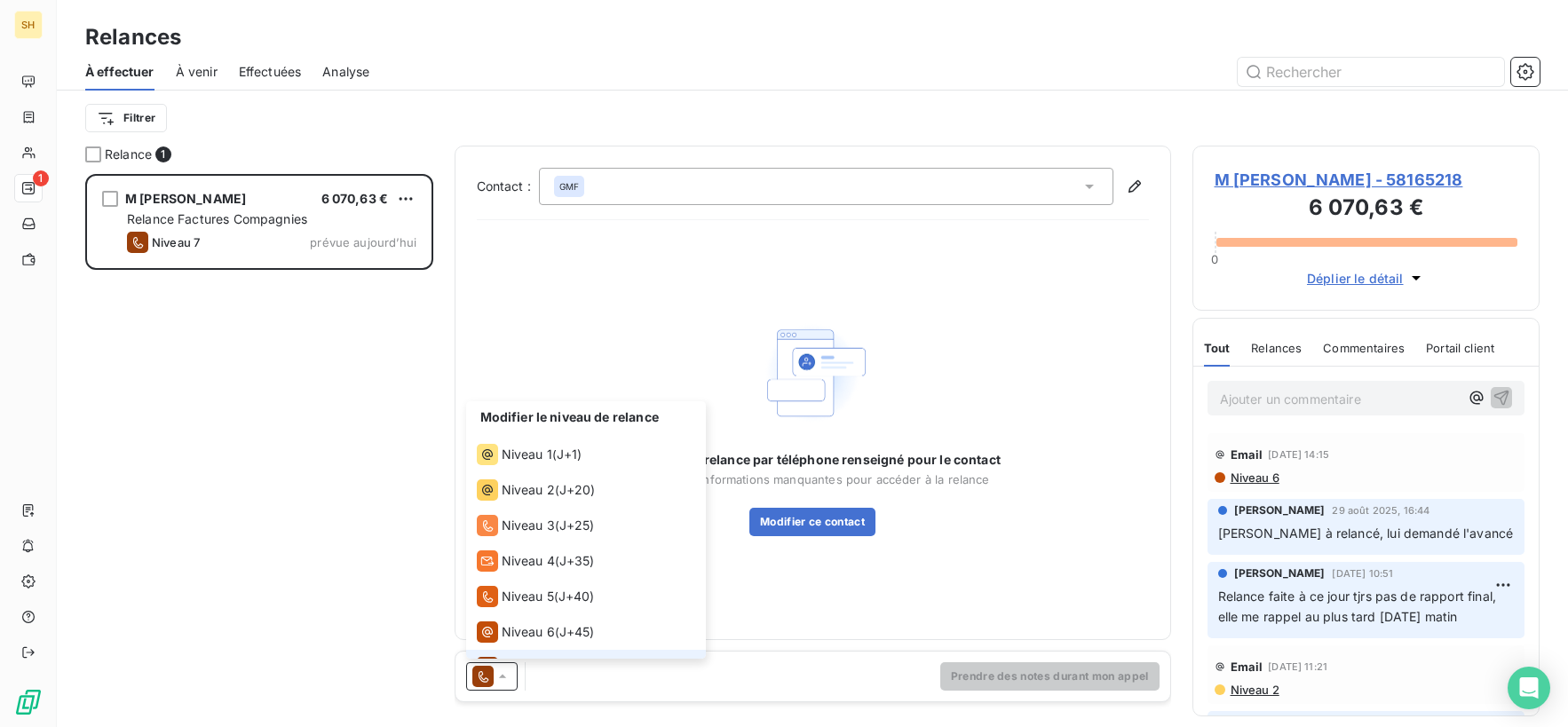
scroll to position [27, 0]
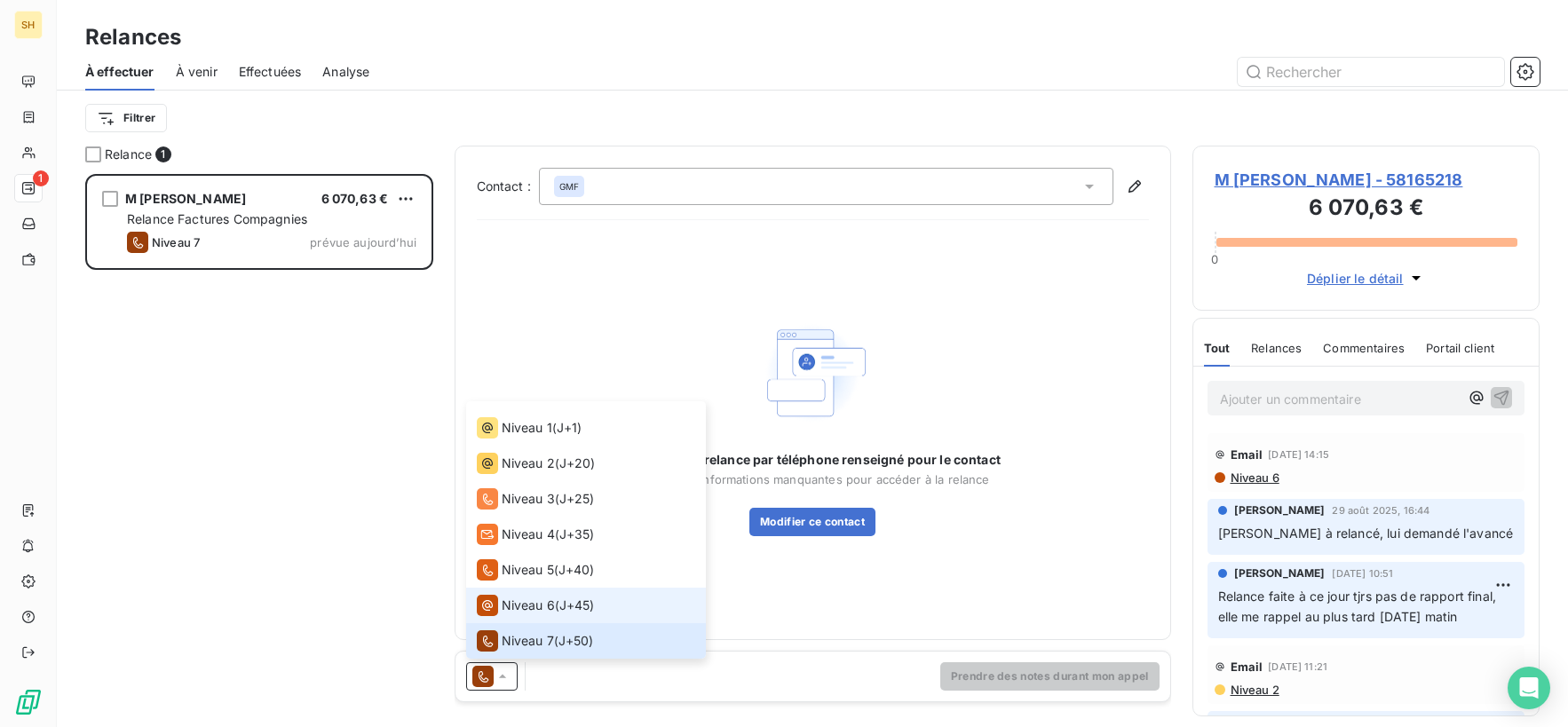
click at [542, 608] on span "Niveau 6" at bounding box center [527, 605] width 53 height 18
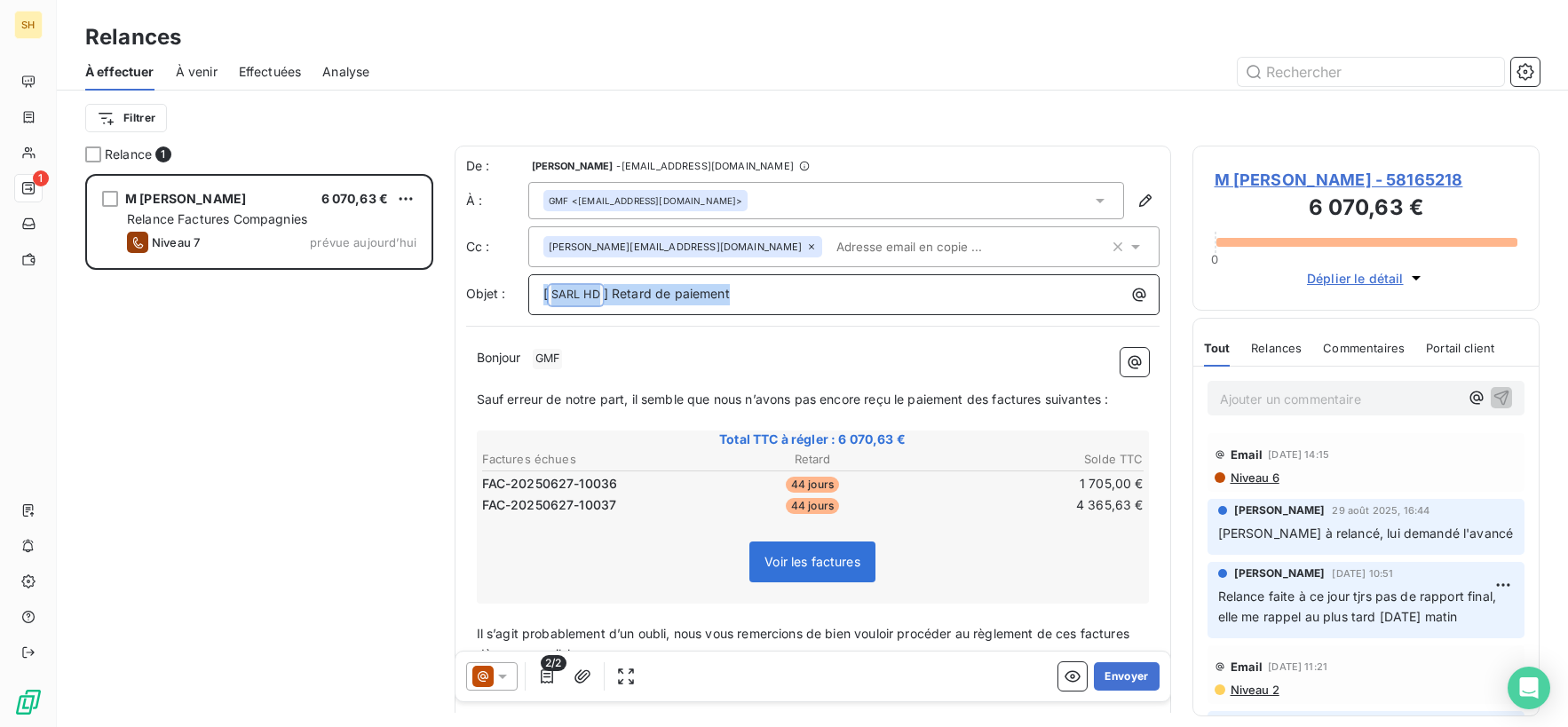
drag, startPoint x: 775, startPoint y: 297, endPoint x: 462, endPoint y: 301, distance: 313.0
click at [462, 301] on div "De : [PERSON_NAME] - [EMAIL_ADDRESS][DOMAIN_NAME] À : GMF <[EMAIL_ADDRESS][DOMA…" at bounding box center [813, 466] width 717 height 640
click at [806, 242] on icon at bounding box center [811, 246] width 10 height 10
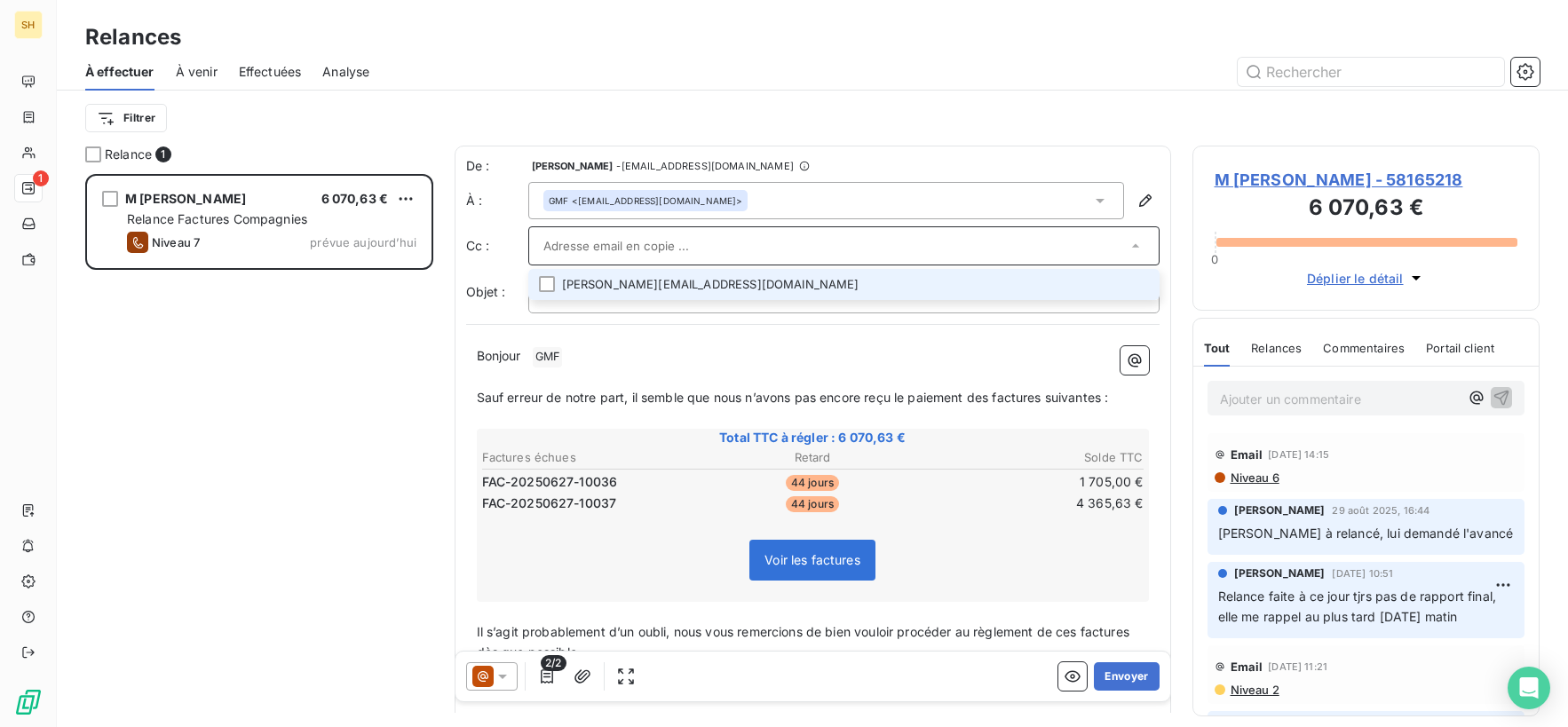
click at [692, 357] on p "Bonjour ﻿ GMF ﻿ ﻿" at bounding box center [813, 357] width 672 height 21
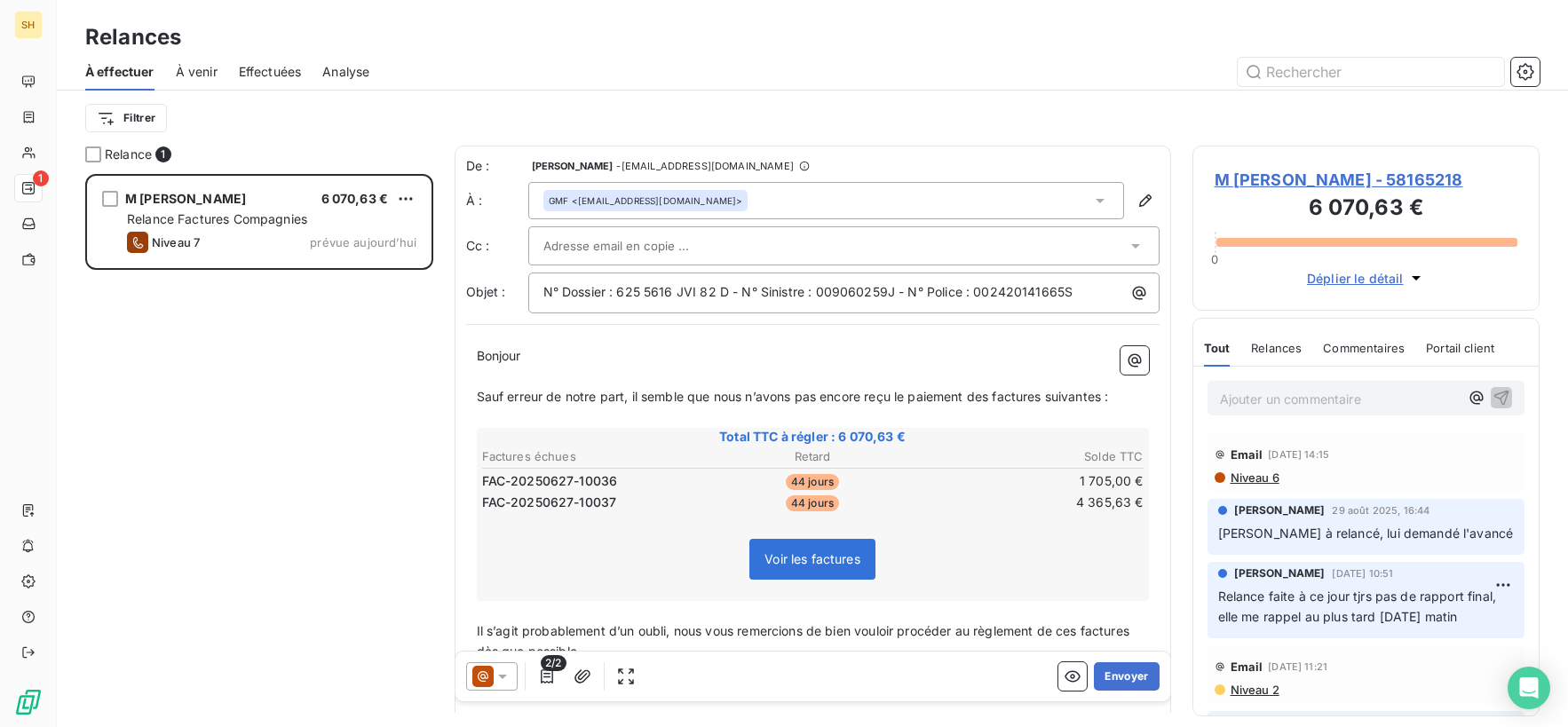
click at [667, 370] on p "﻿" at bounding box center [813, 377] width 672 height 21
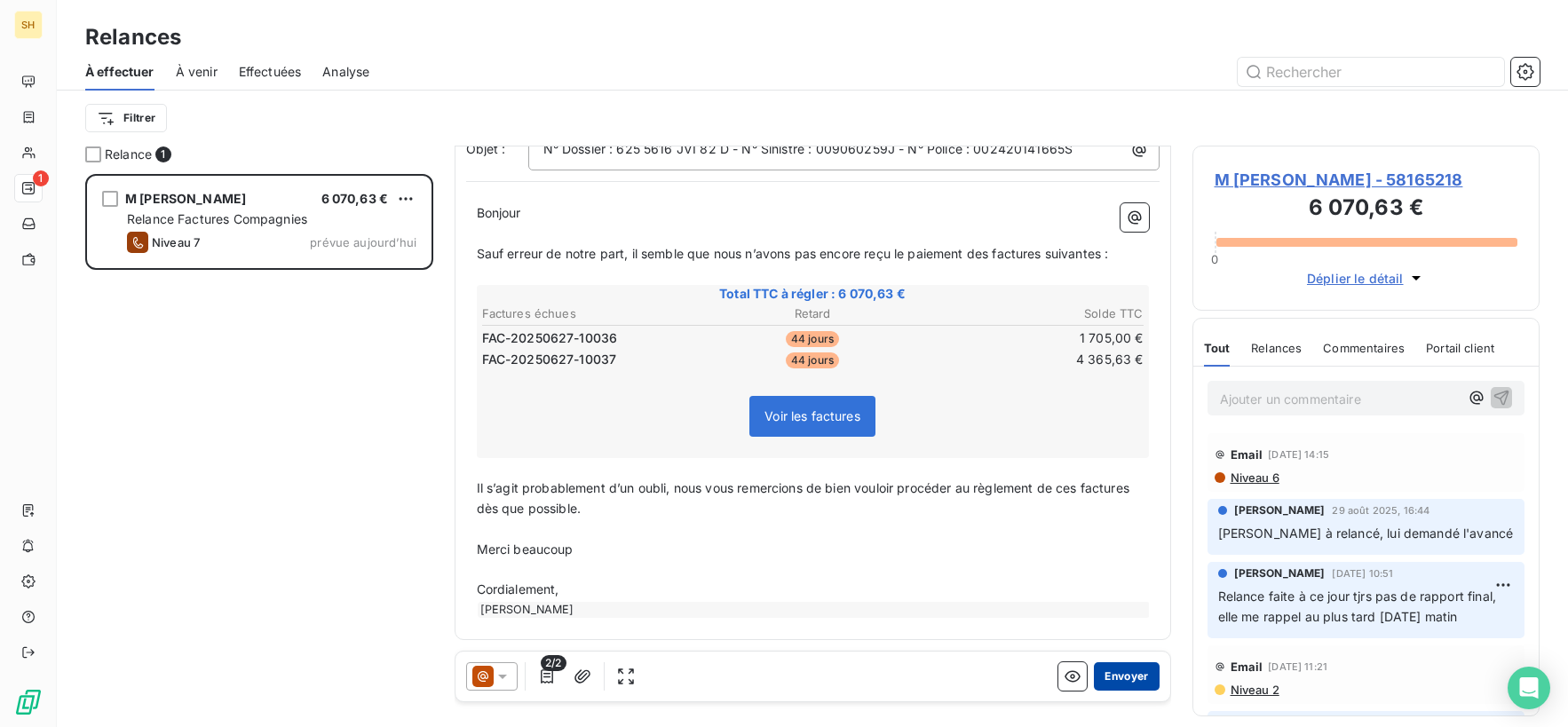
click at [1124, 681] on button "Envoyer" at bounding box center [1126, 677] width 64 height 28
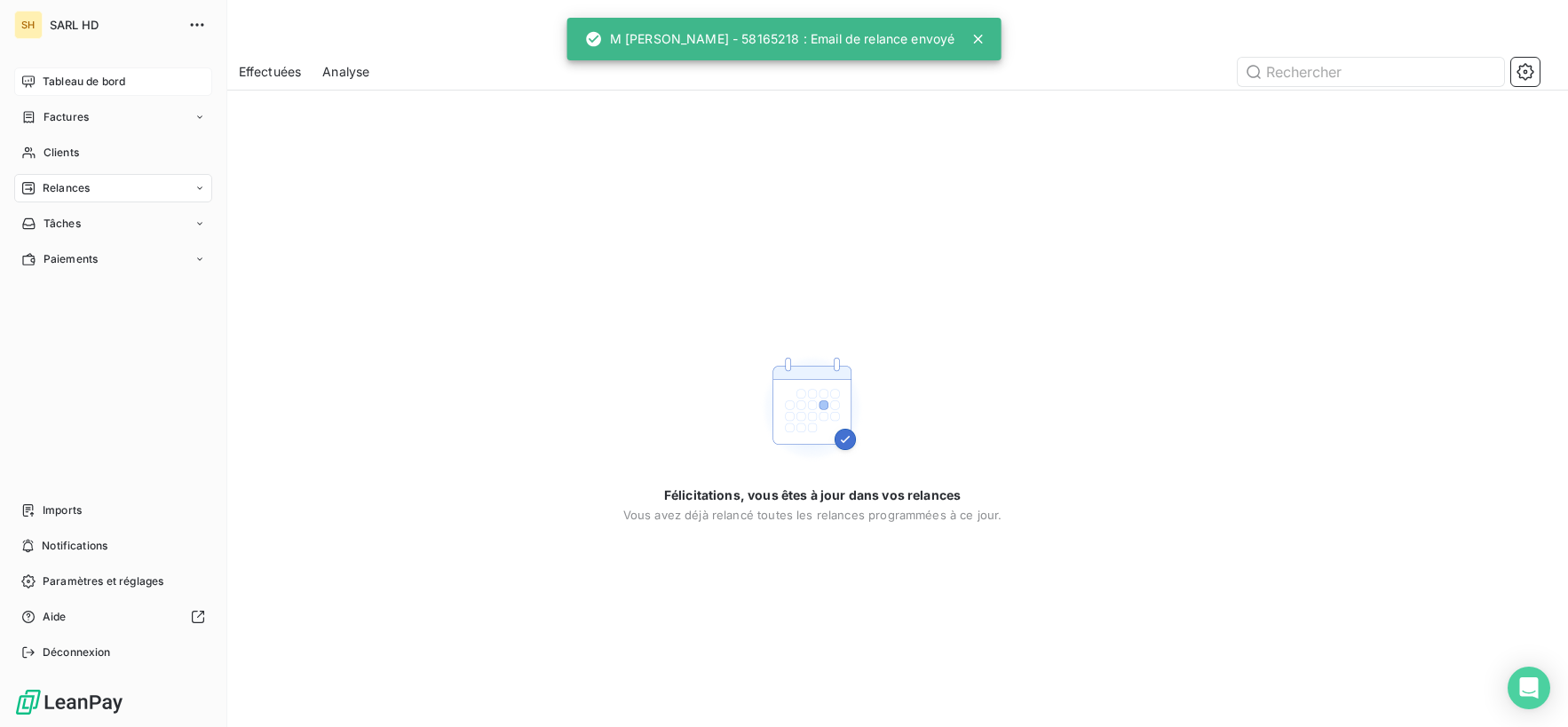
click at [77, 77] on span "Tableau de bord" at bounding box center [84, 81] width 82 height 16
